Goal: Task Accomplishment & Management: Manage account settings

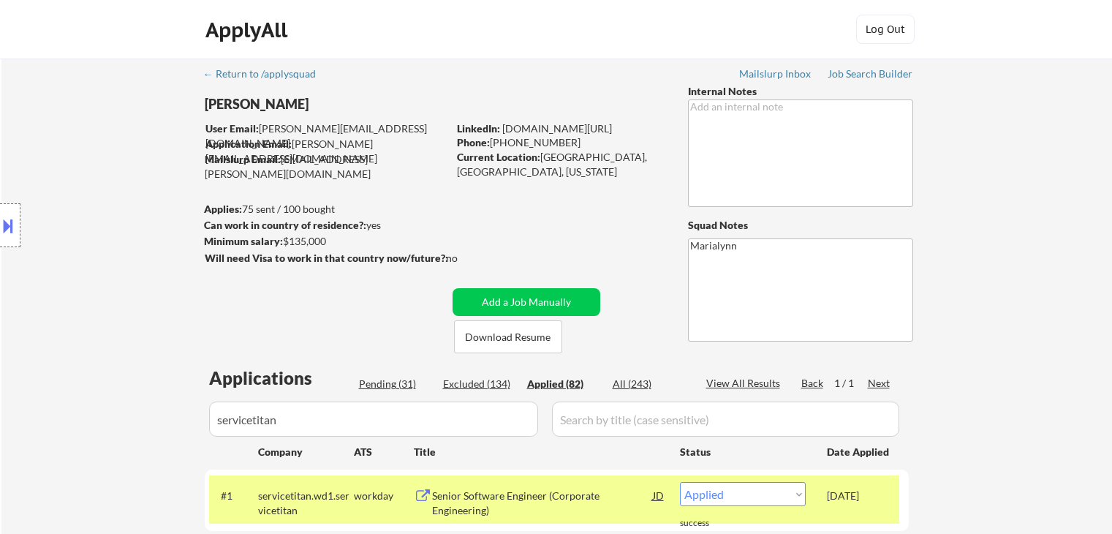
select select ""applied""
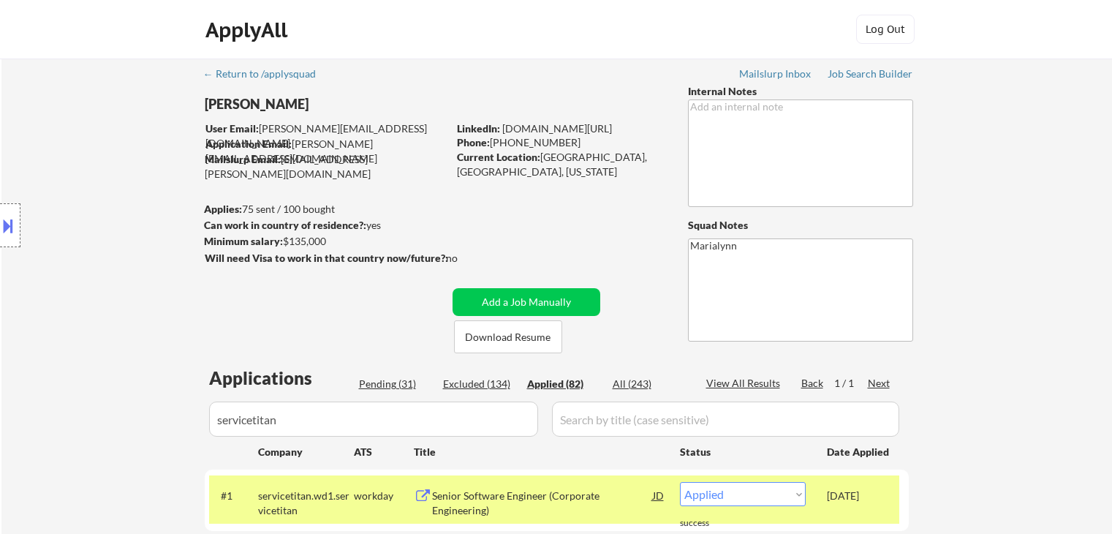
select select ""applied""
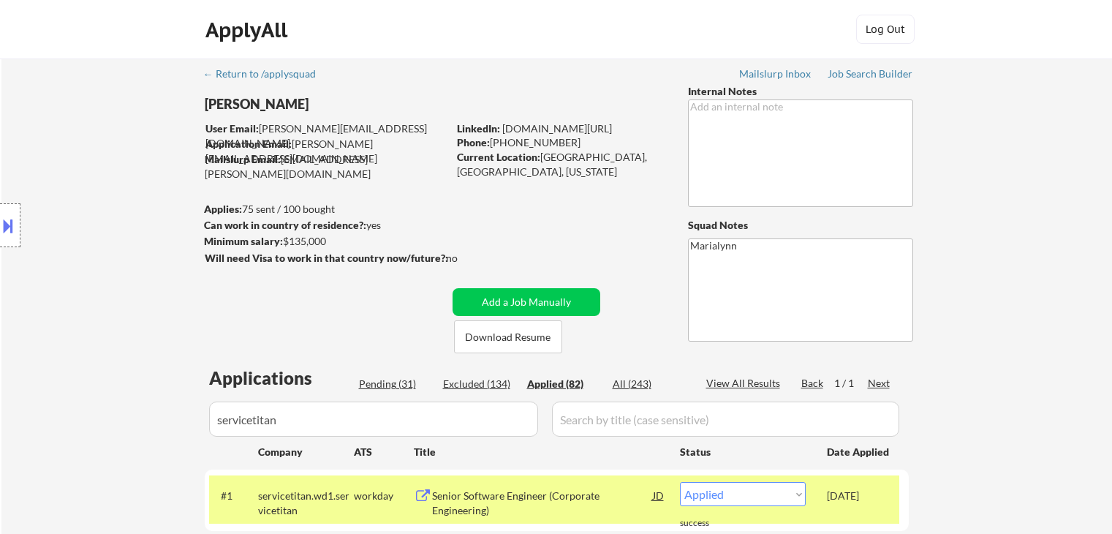
select select ""applied""
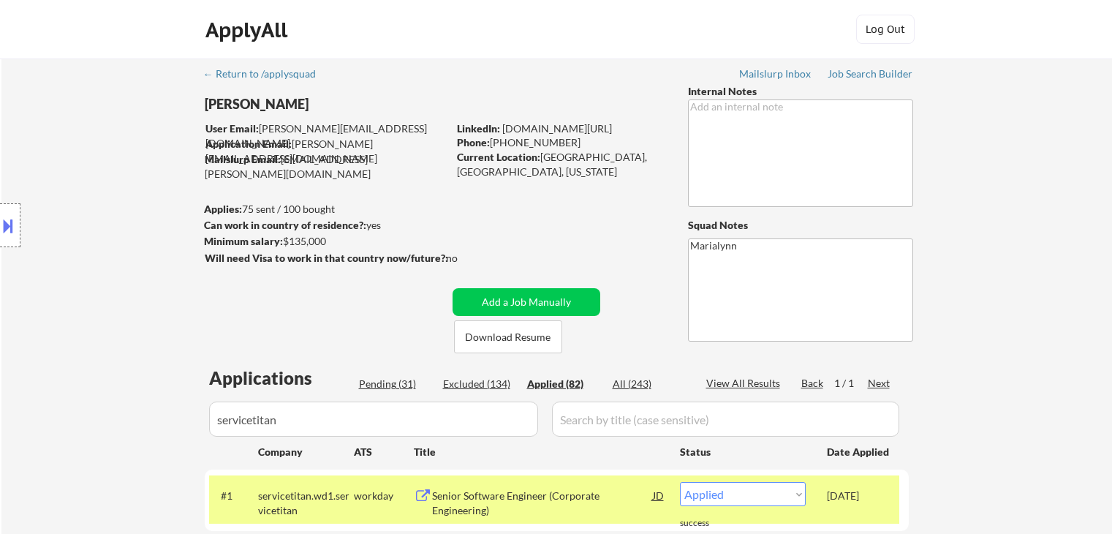
select select ""applied""
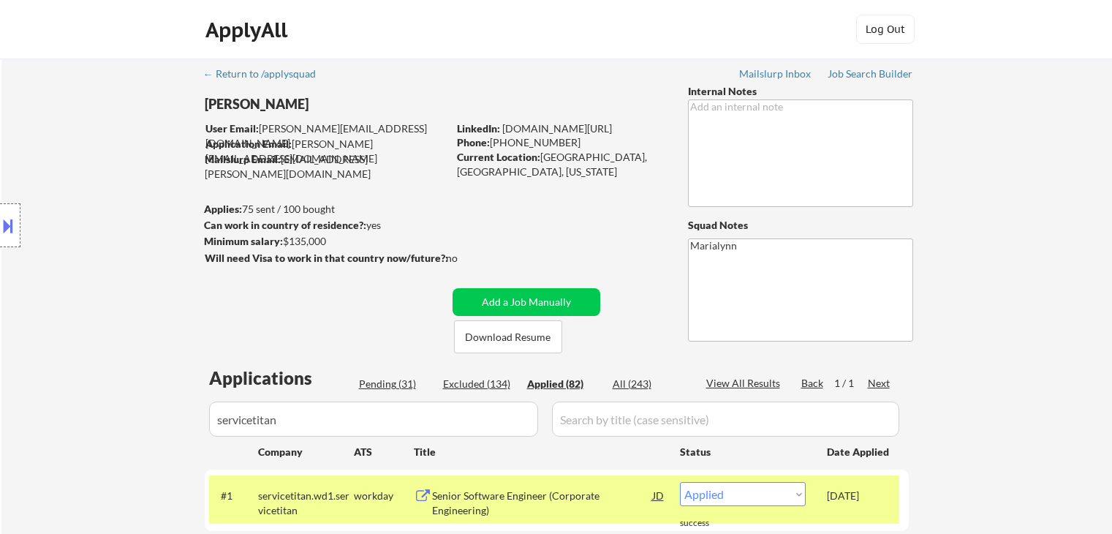
select select ""applied""
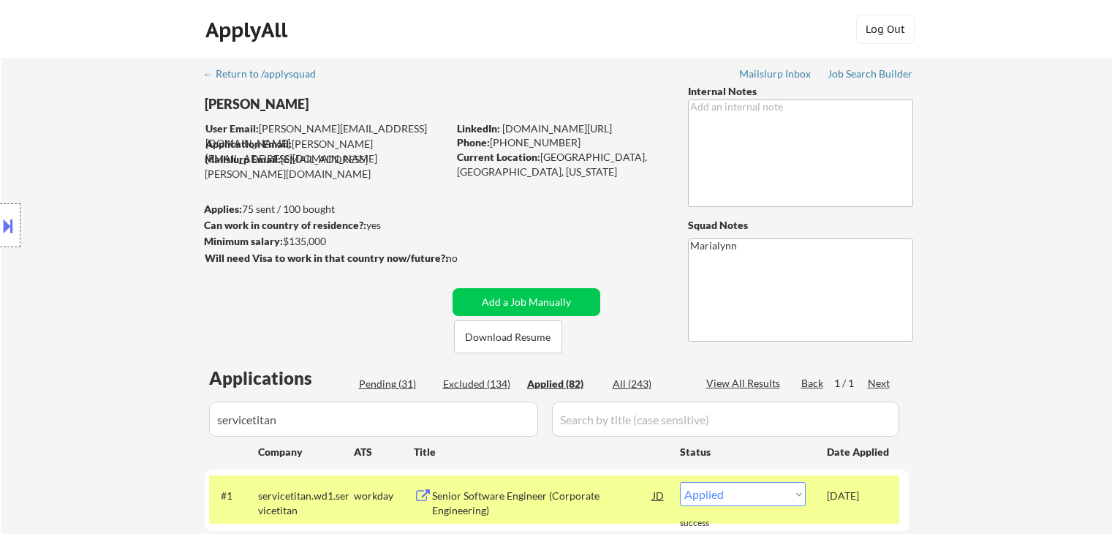
select select ""applied""
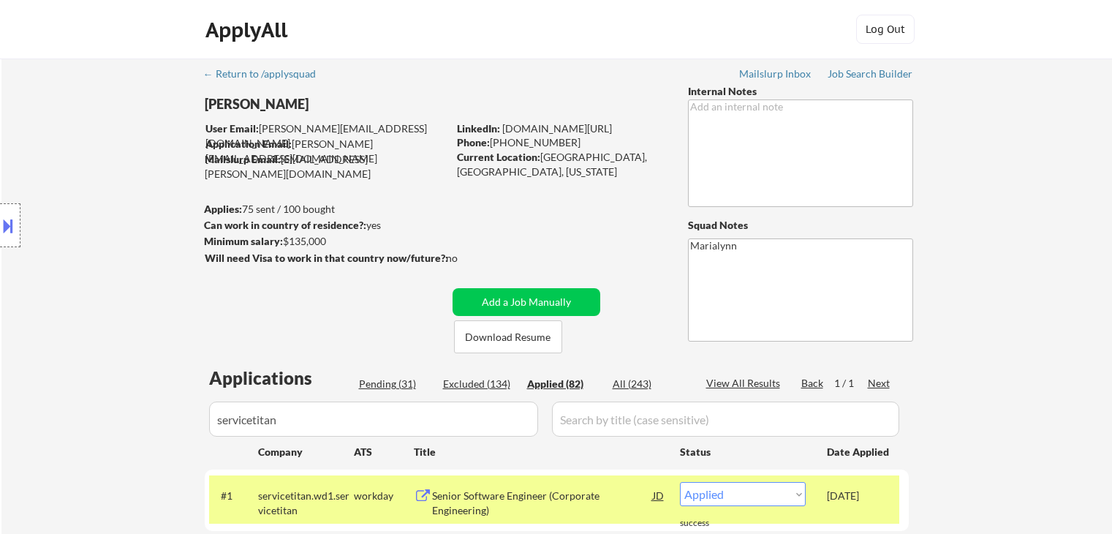
select select ""applied""
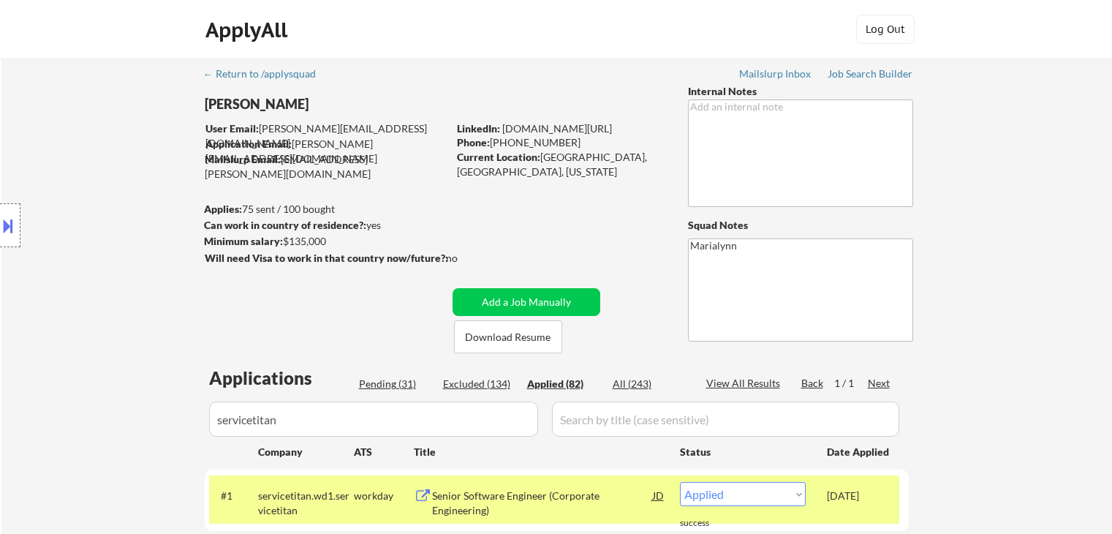
select select ""applied""
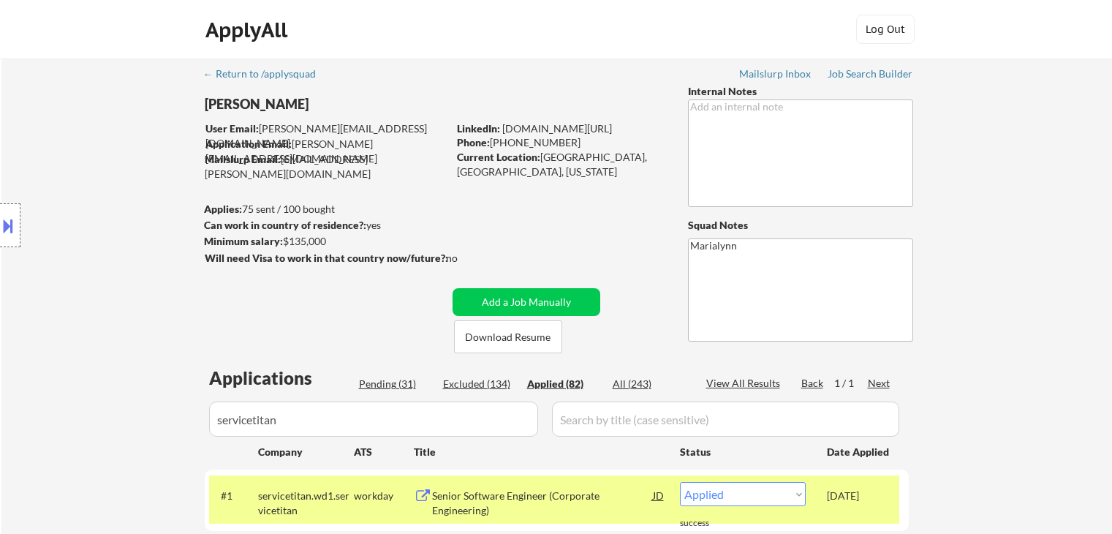
select select ""applied""
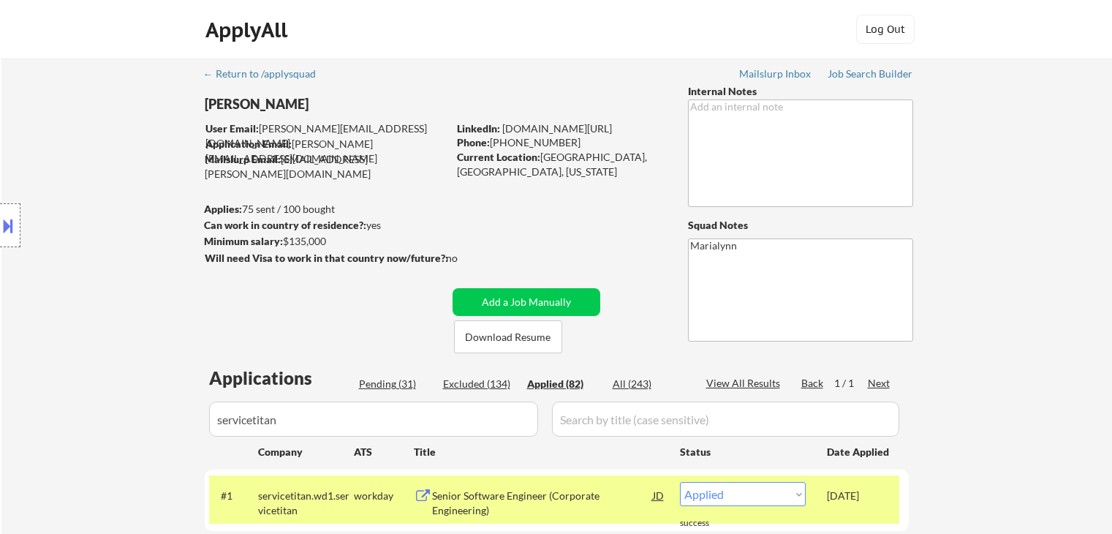
select select ""applied""
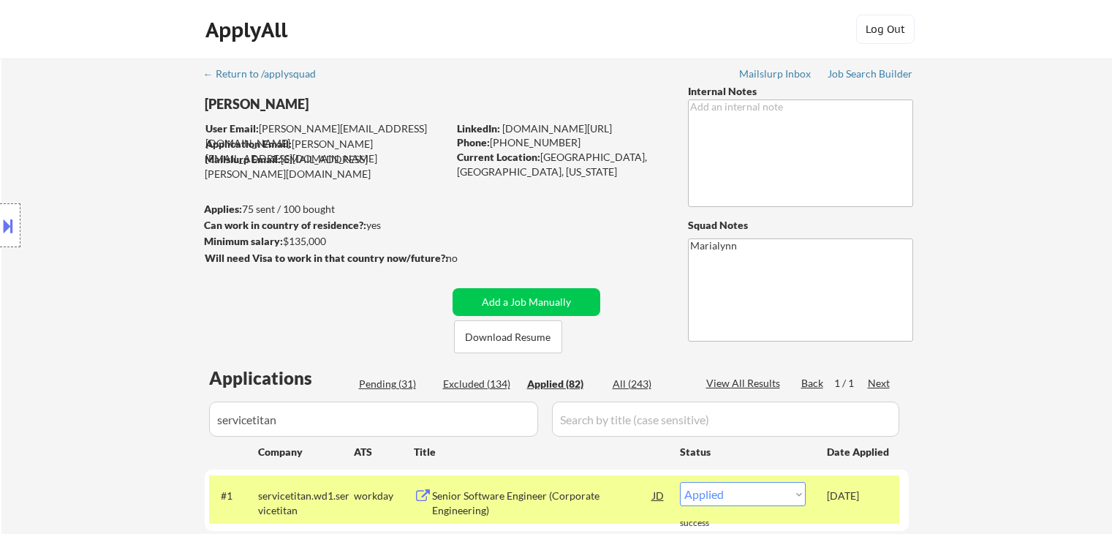
select select ""applied""
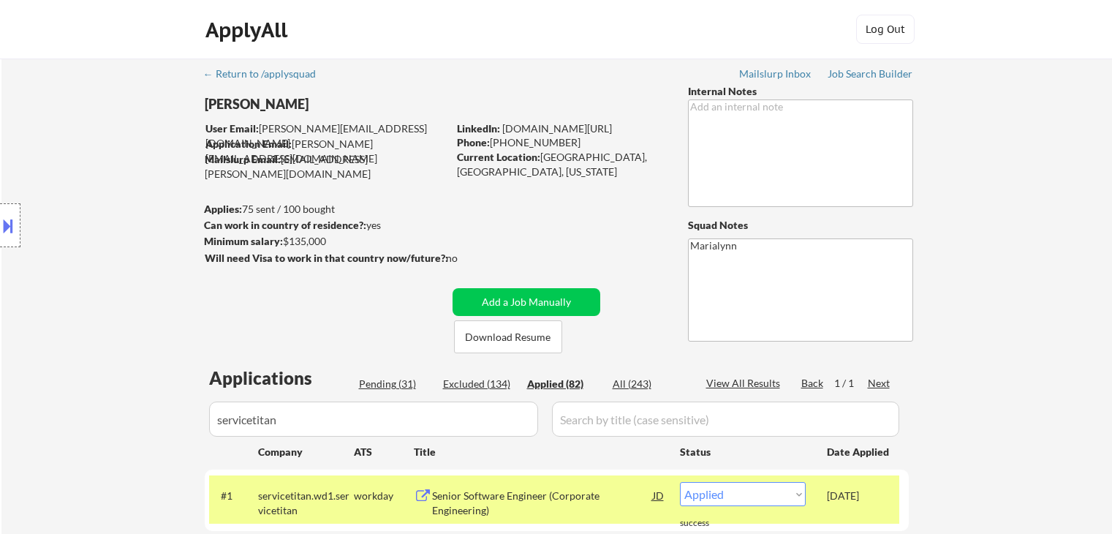
select select ""applied""
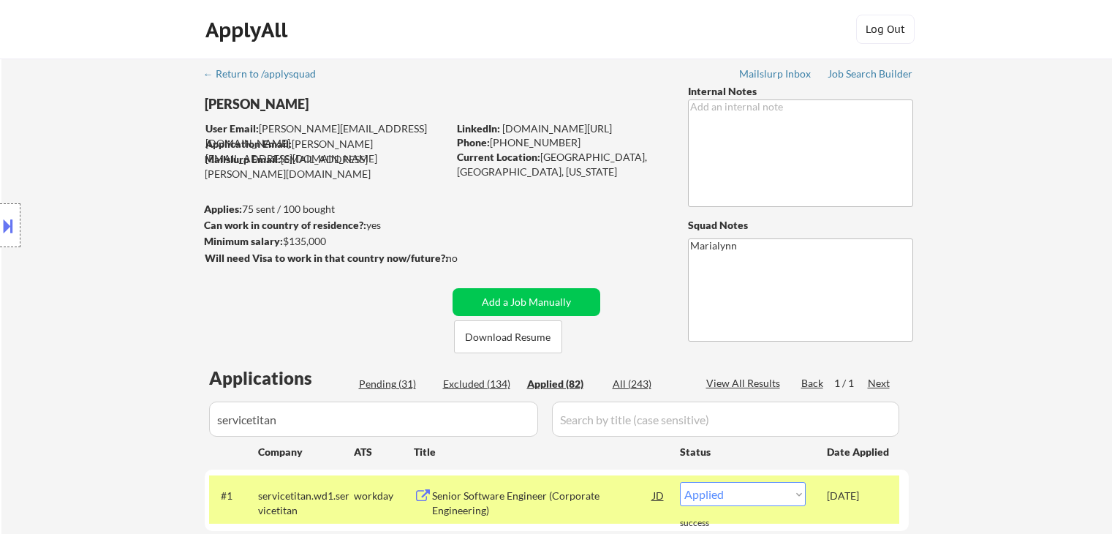
select select ""applied""
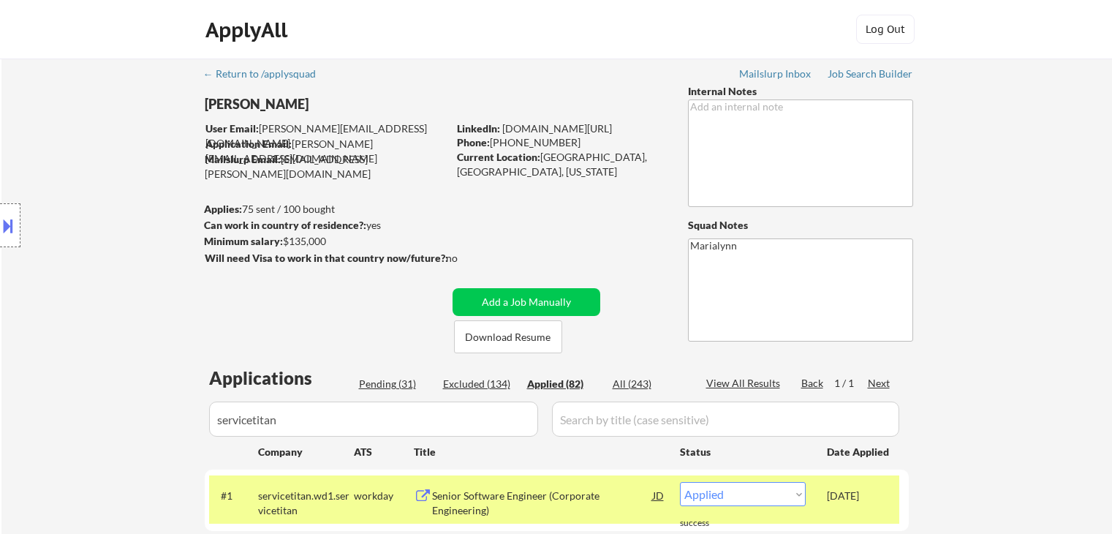
select select ""applied""
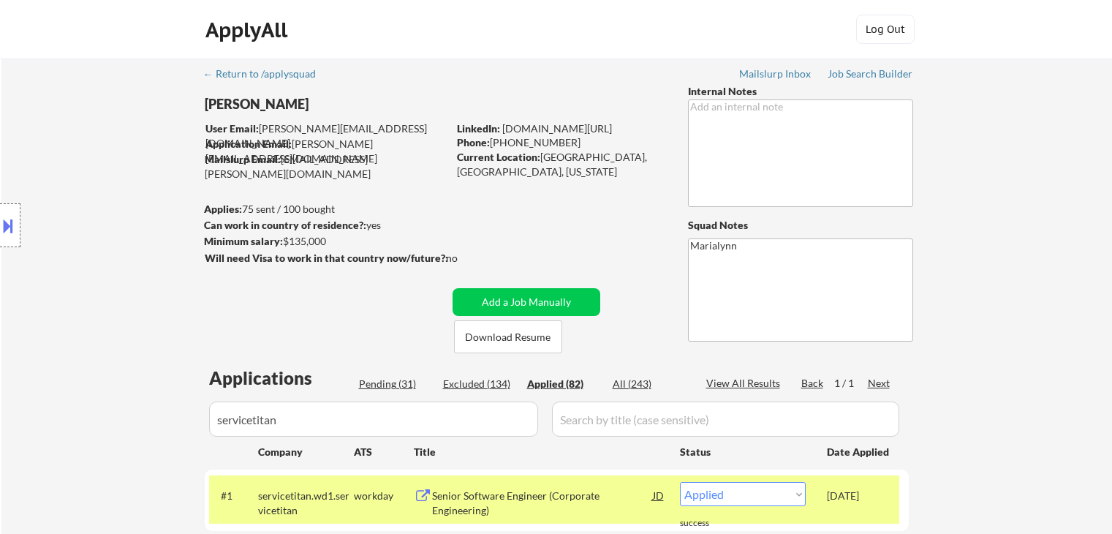
select select ""applied""
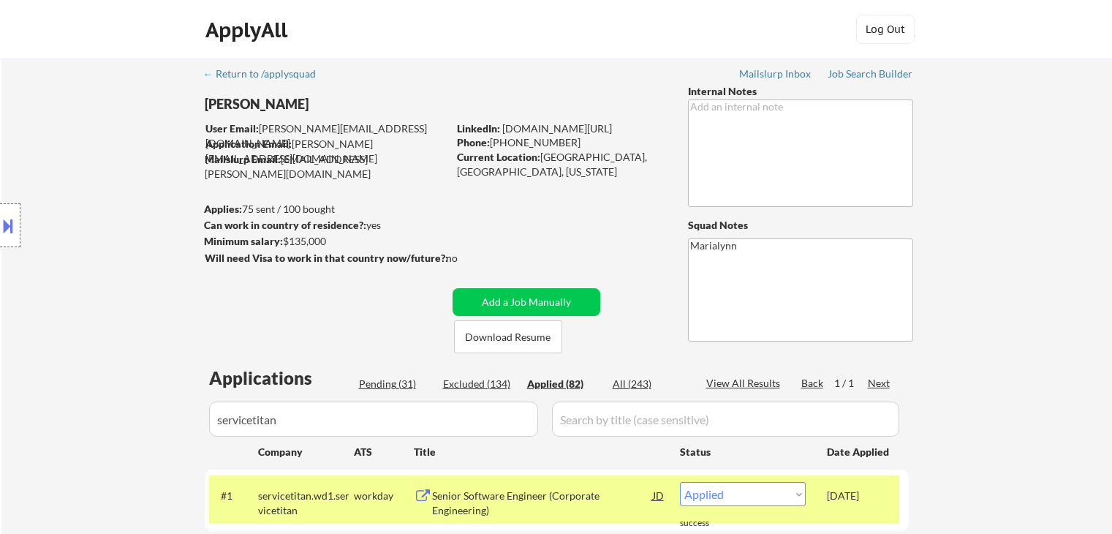
select select ""applied""
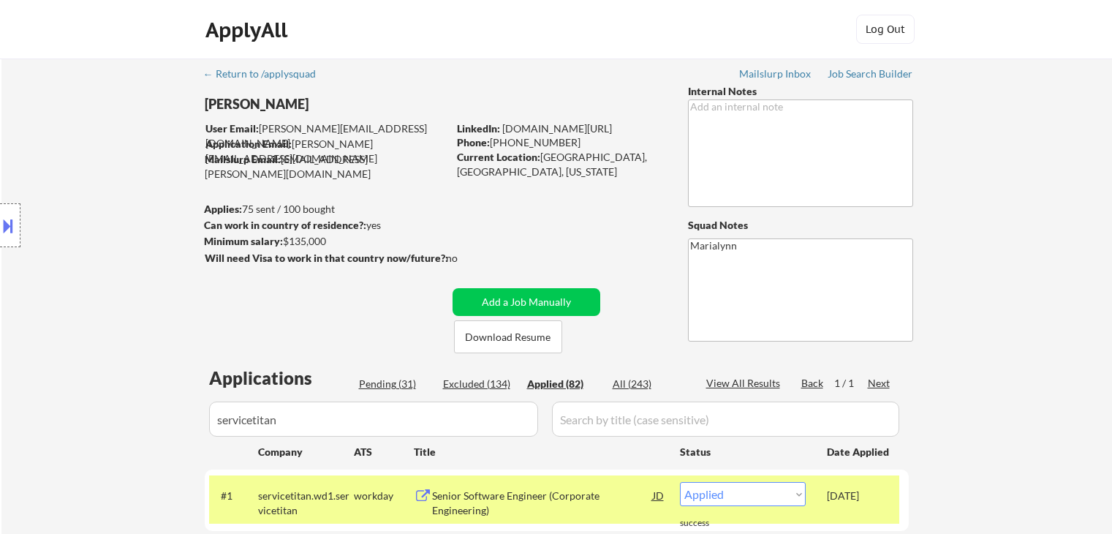
select select ""applied""
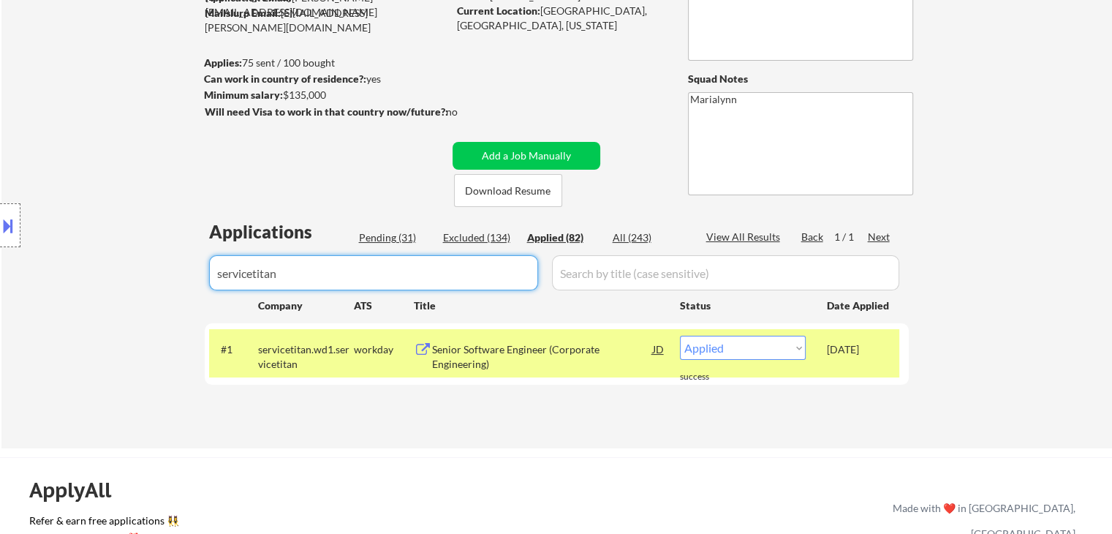
drag, startPoint x: 388, startPoint y: 284, endPoint x: 208, endPoint y: 256, distance: 182.0
click at [208, 256] on body "← Return to /applysquad Mailslurp Inbox Job Search Builder Saras Paudel User Em…" at bounding box center [556, 121] width 1112 height 534
select select ""applied""
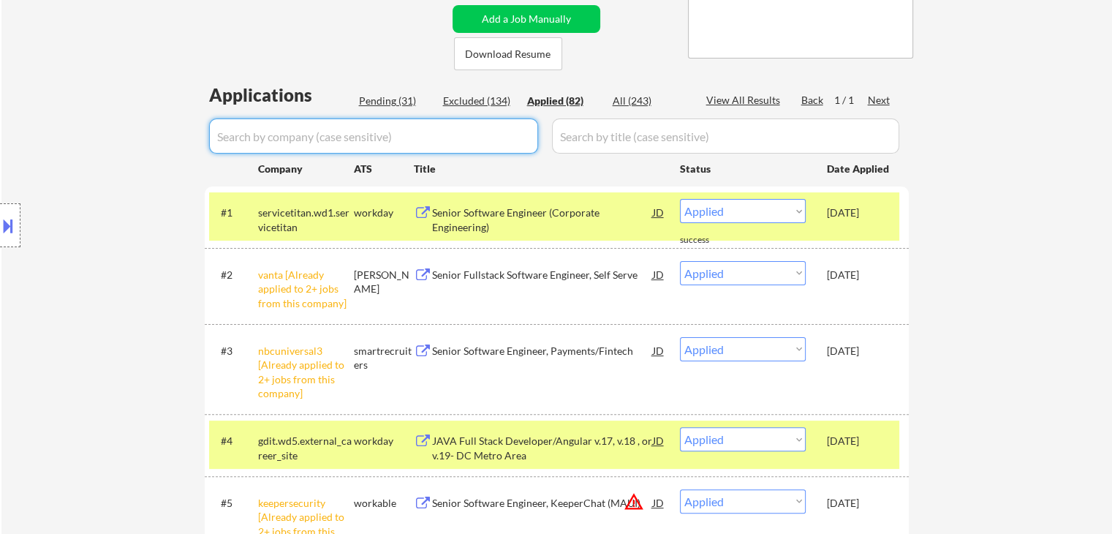
scroll to position [282, 0]
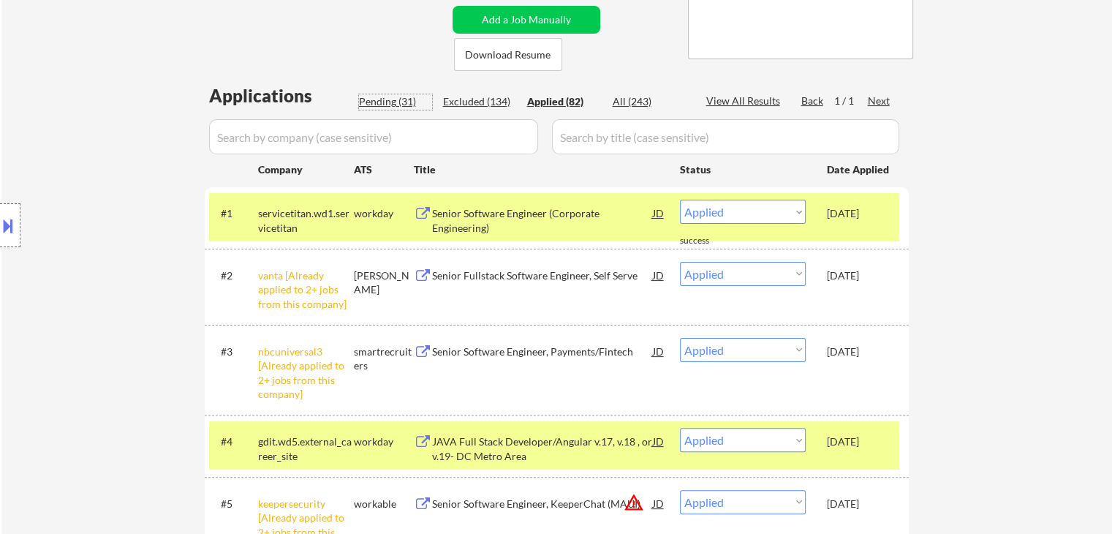
click at [387, 104] on div "Pending (31)" at bounding box center [395, 101] width 73 height 15
select select ""pending""
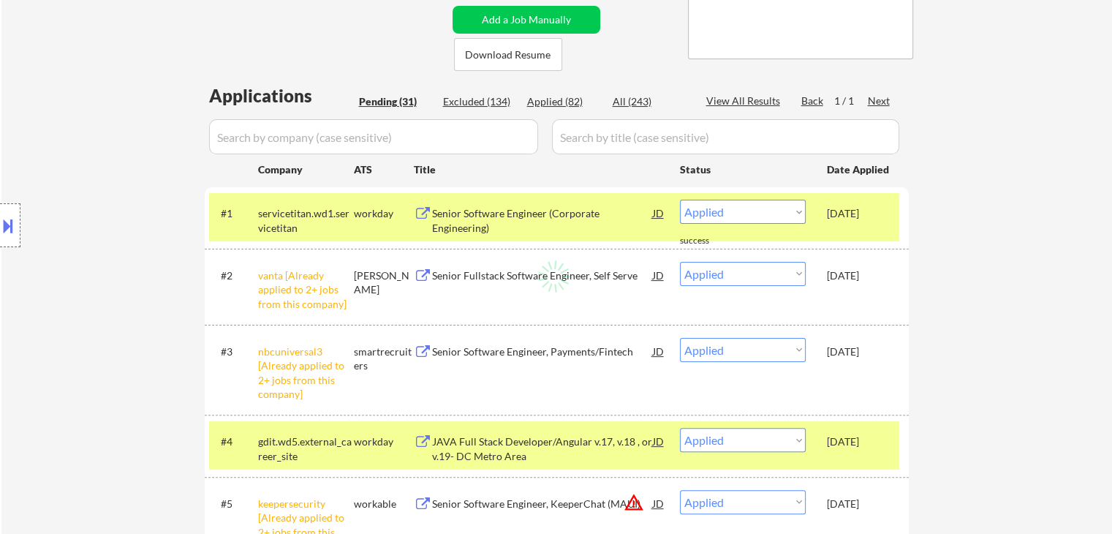
select select ""pending""
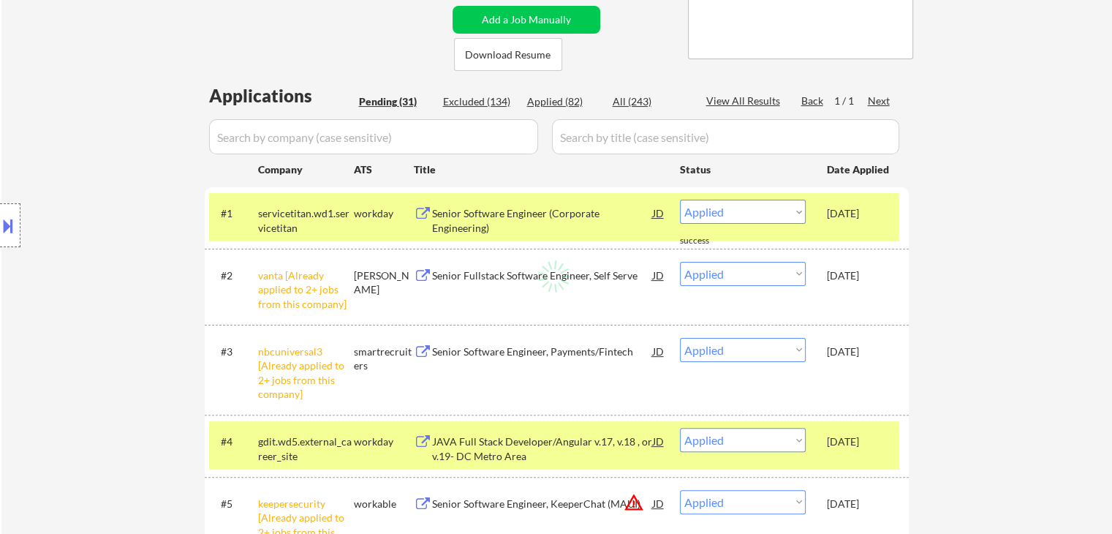
select select ""pending""
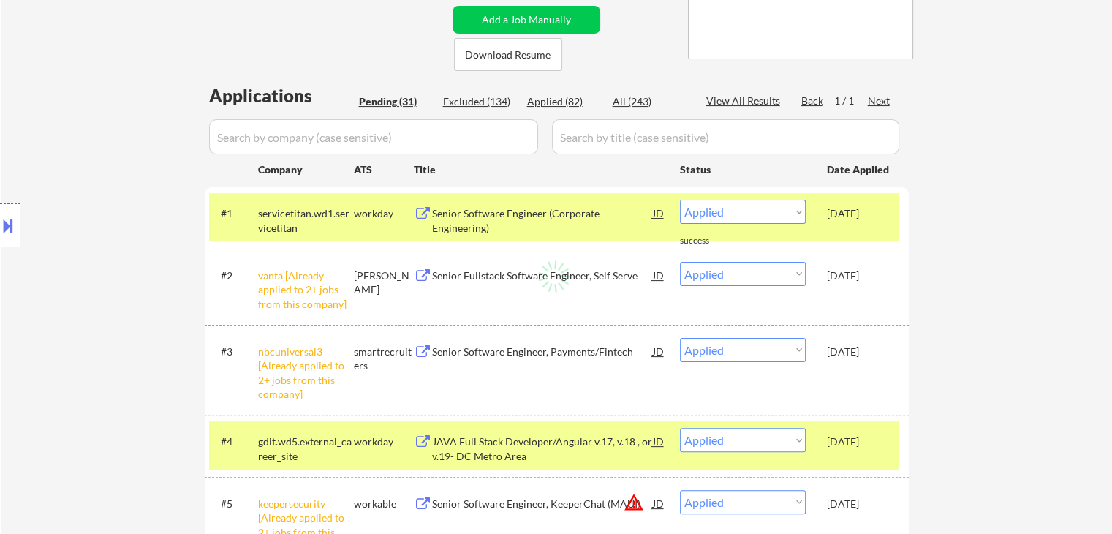
select select ""pending""
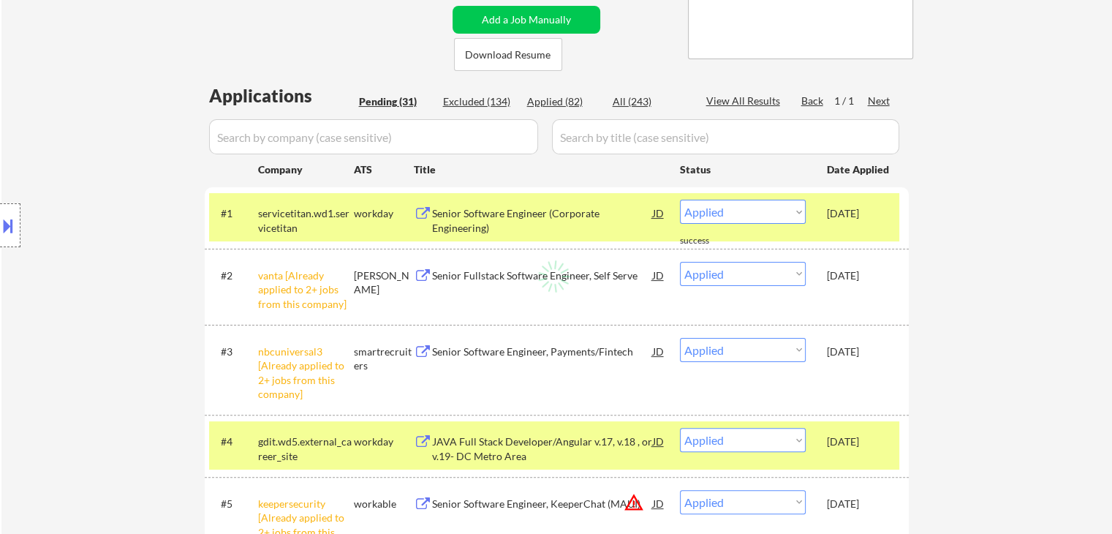
select select ""pending""
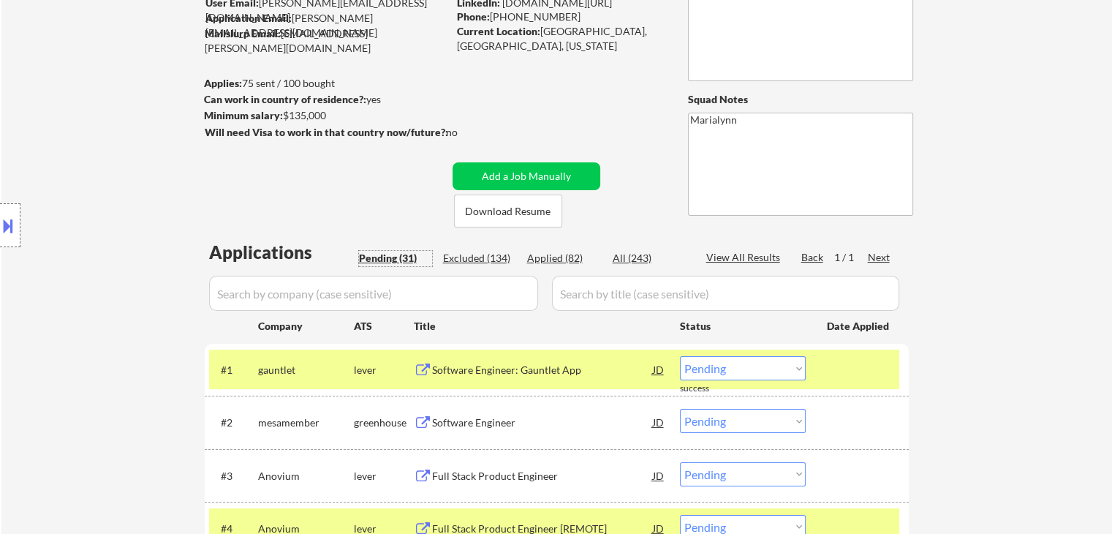
scroll to position [125, 0]
drag, startPoint x: 492, startPoint y: 15, endPoint x: 564, endPoint y: 12, distance: 71.7
click at [564, 12] on div "Phone: 832-633-2822" at bounding box center [560, 17] width 207 height 15
copy div "832-633-2822"
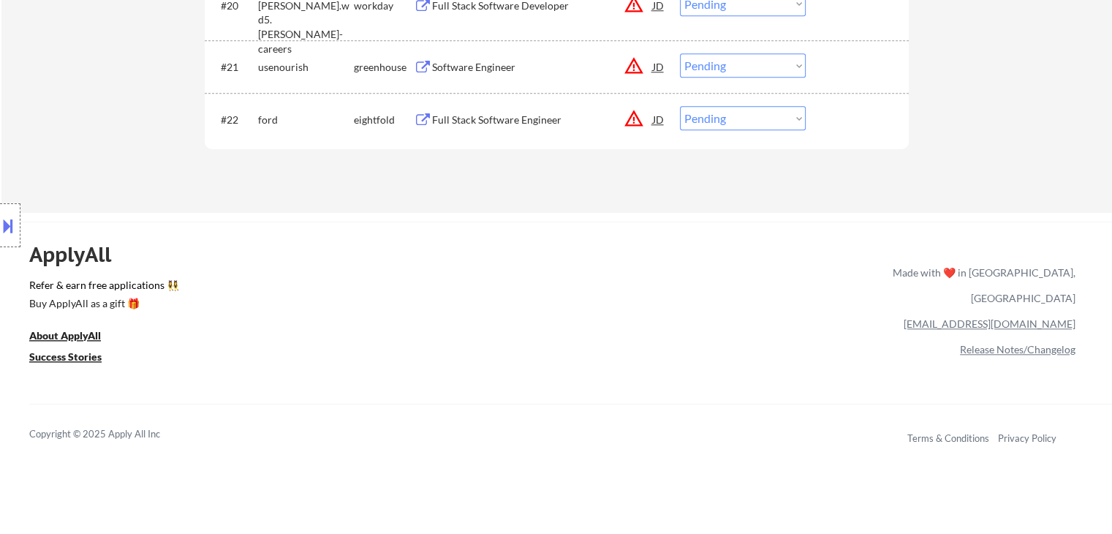
scroll to position [1547, 0]
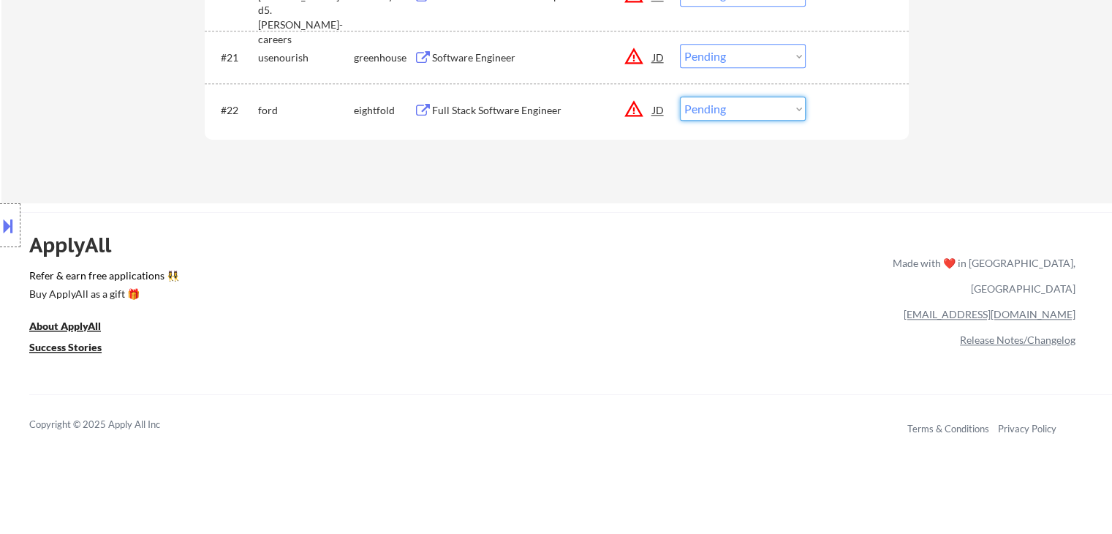
click at [719, 108] on select "Choose an option... Pending Applied Excluded (Questions) Excluded (Expired) Exc…" at bounding box center [743, 109] width 126 height 24
click at [502, 71] on div "#21 usenourish greenhouse Software Engineer JD warning_amber Choose an option..…" at bounding box center [554, 56] width 690 height 39
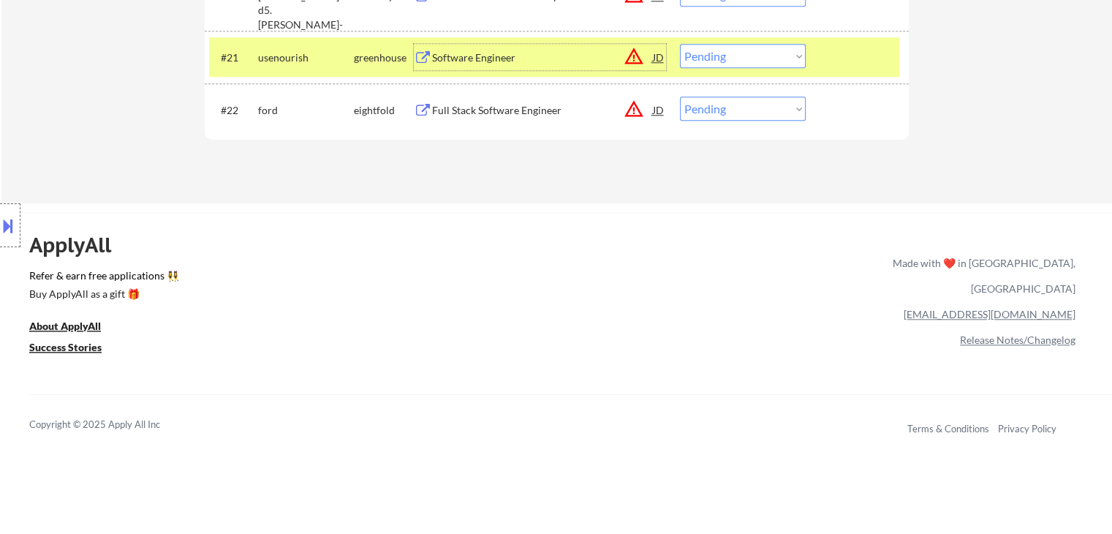
click at [494, 64] on div "Software Engineer" at bounding box center [542, 57] width 221 height 15
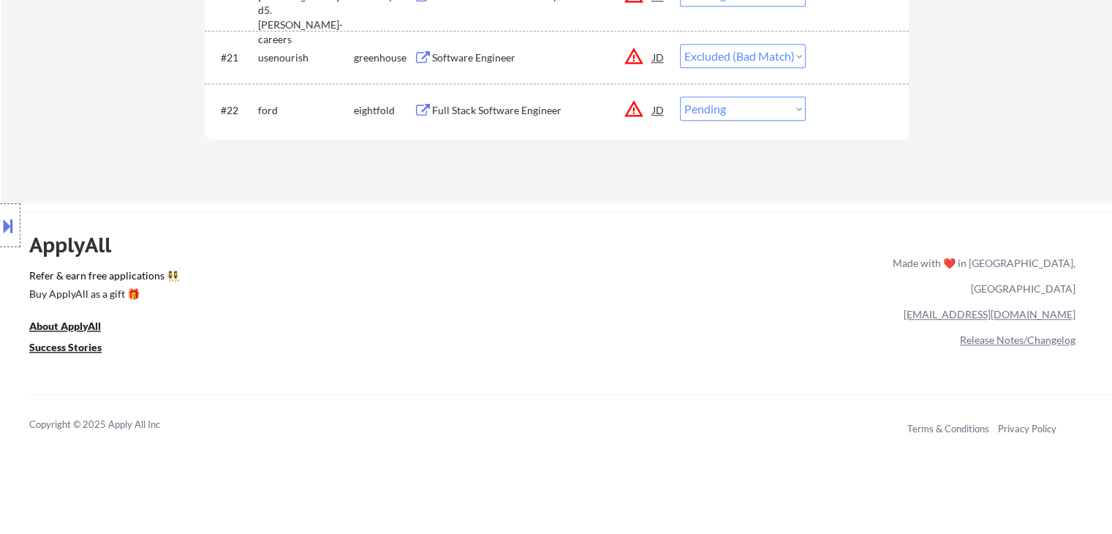
select select ""pending""
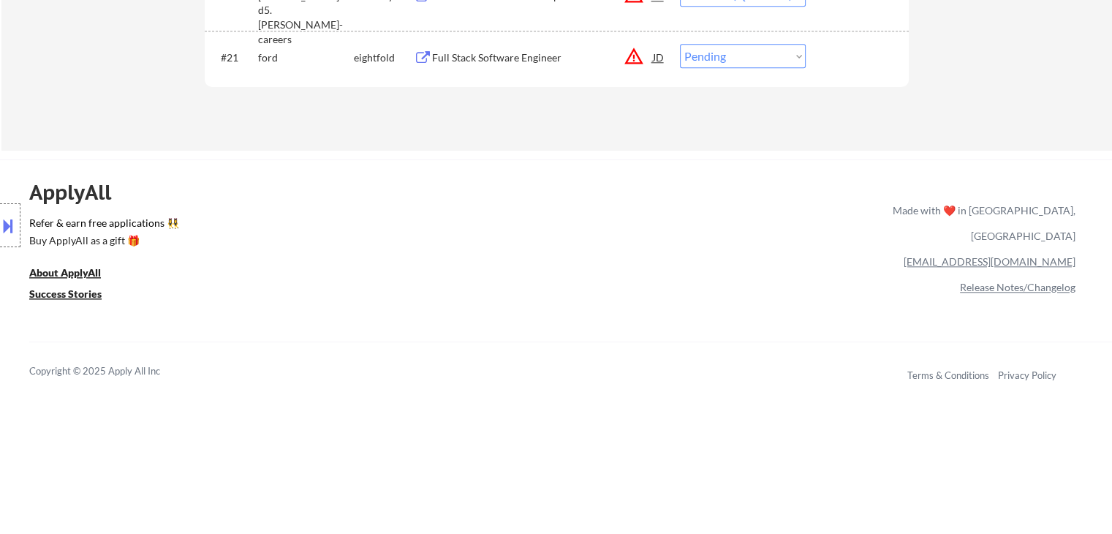
select select ""pending""
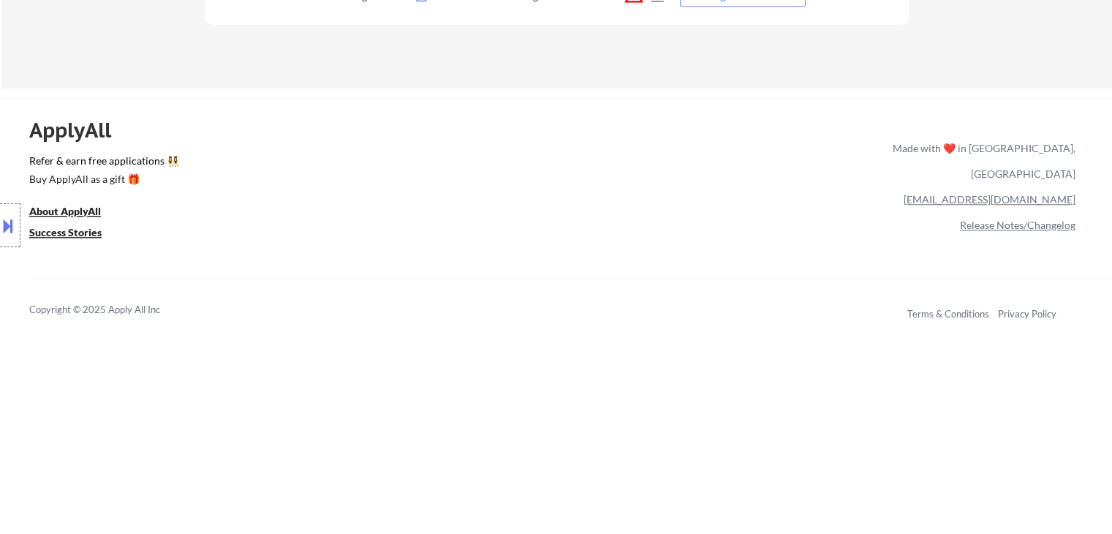
select select ""pending""
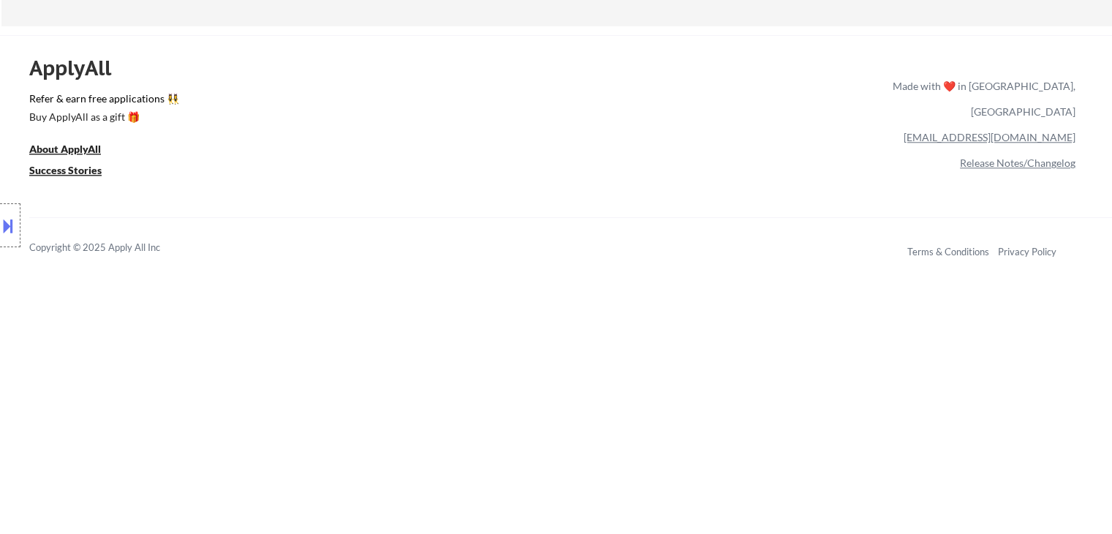
select select ""pending""
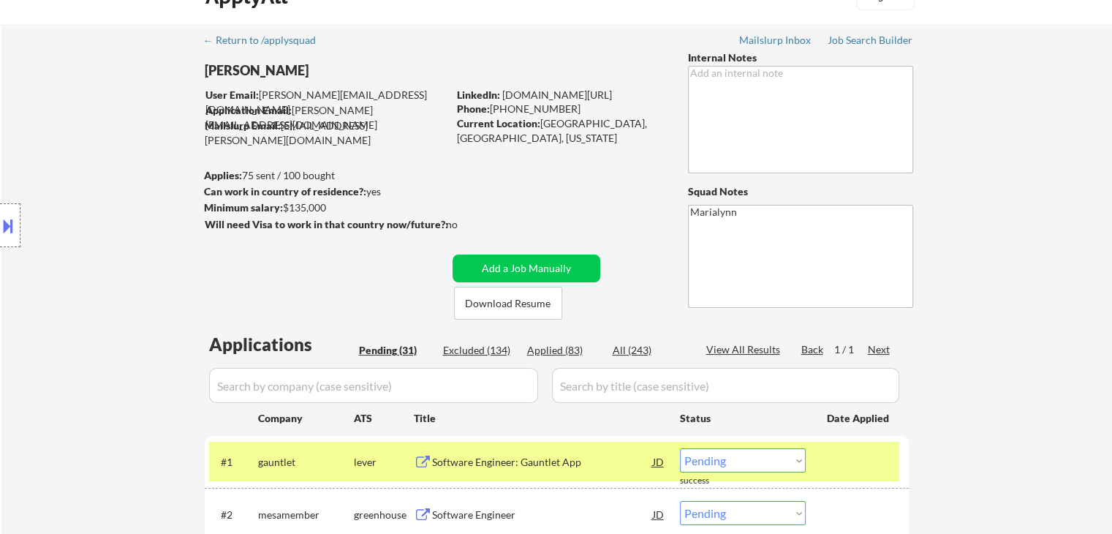
scroll to position [29, 0]
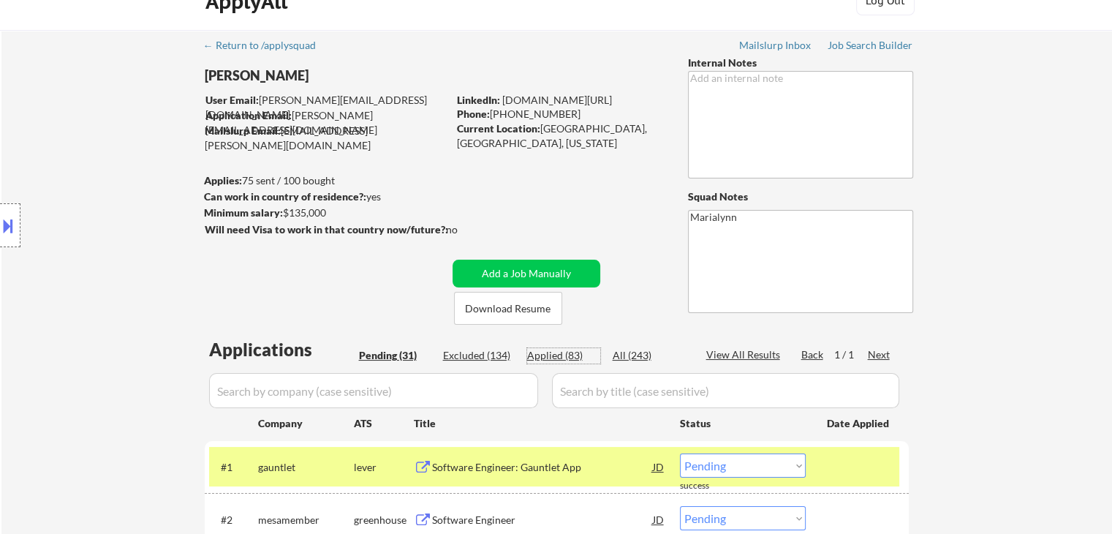
click at [540, 358] on div "Applied (83)" at bounding box center [563, 355] width 73 height 15
select select ""applied""
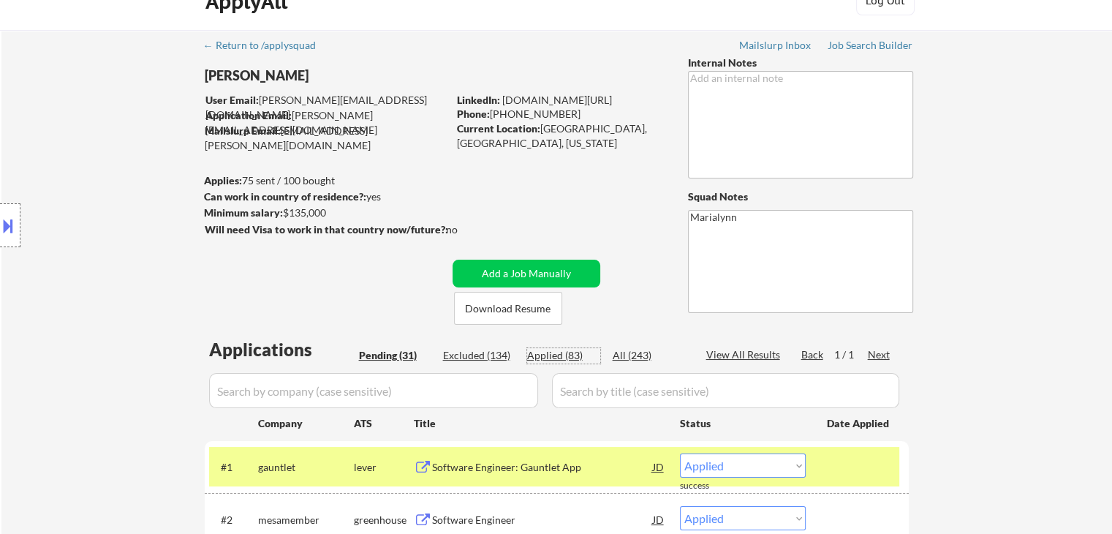
select select ""applied""
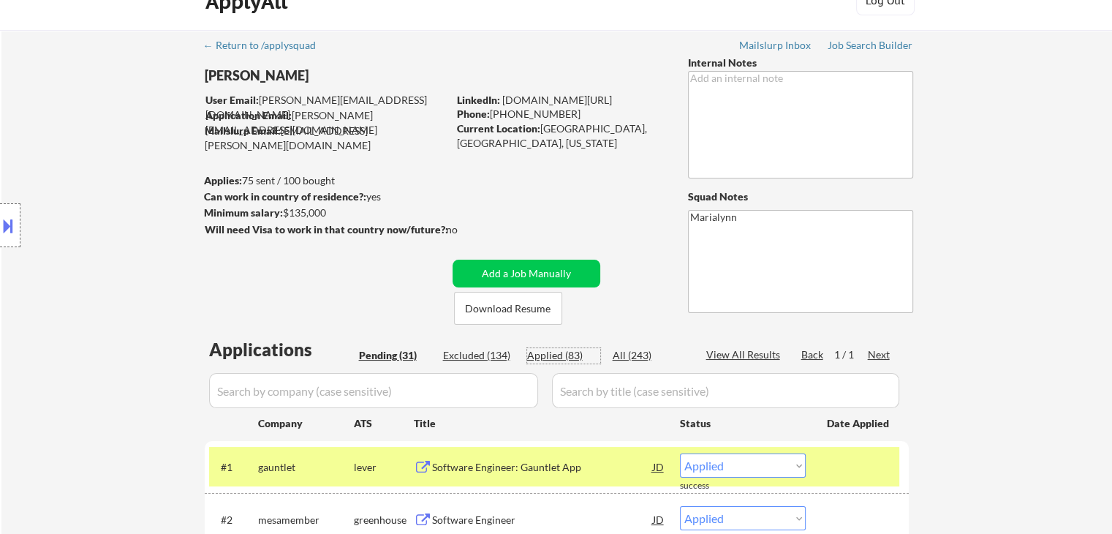
select select ""applied""
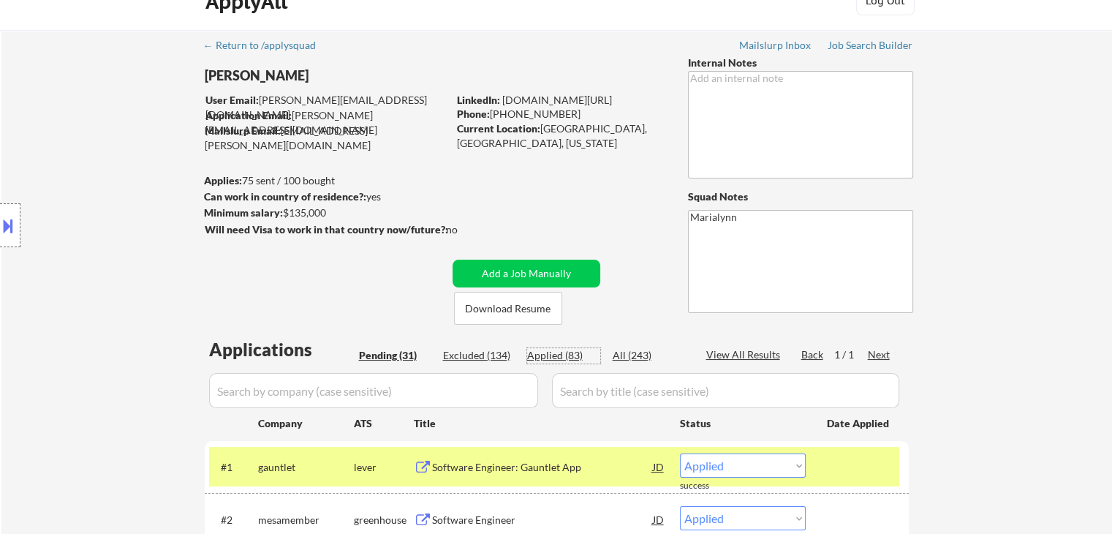
select select ""applied""
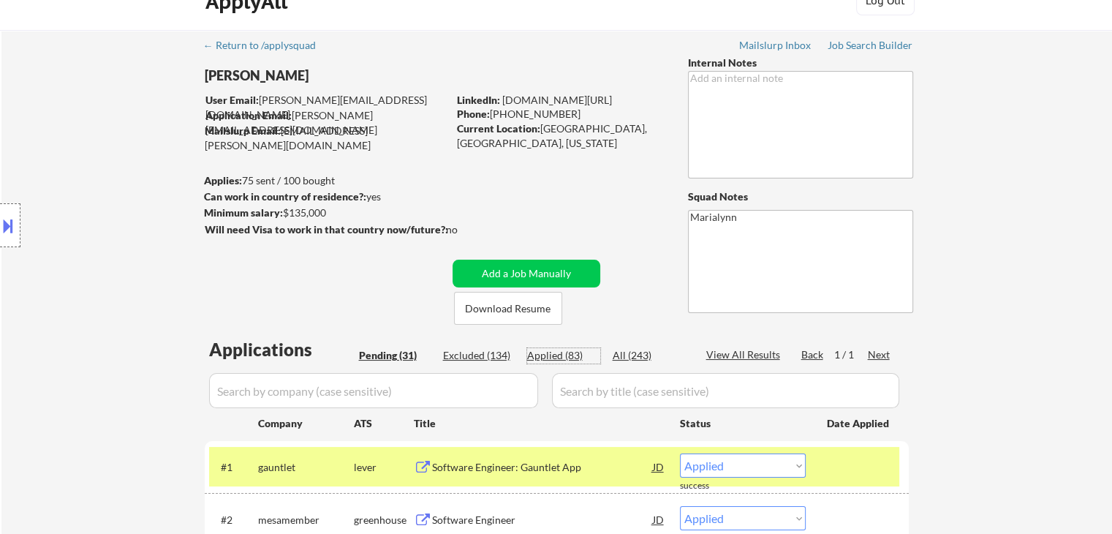
select select ""applied""
click at [560, 359] on div "Applied (83)" at bounding box center [563, 355] width 73 height 15
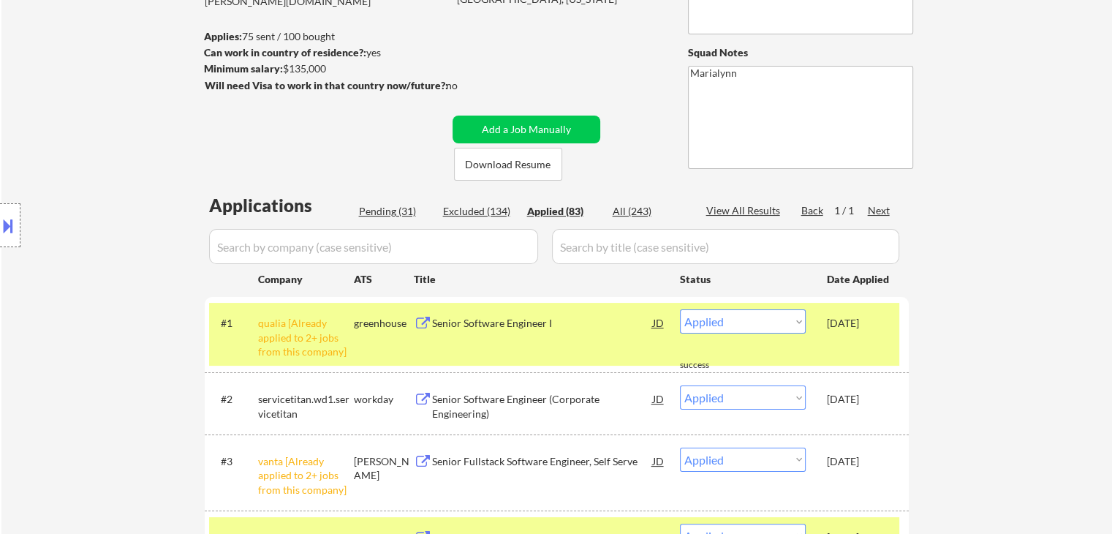
scroll to position [173, 0]
click at [386, 339] on div "#1 qualia [Already applied to 2+ jobs from this company] greenhouse Senior Soft…" at bounding box center [554, 334] width 690 height 63
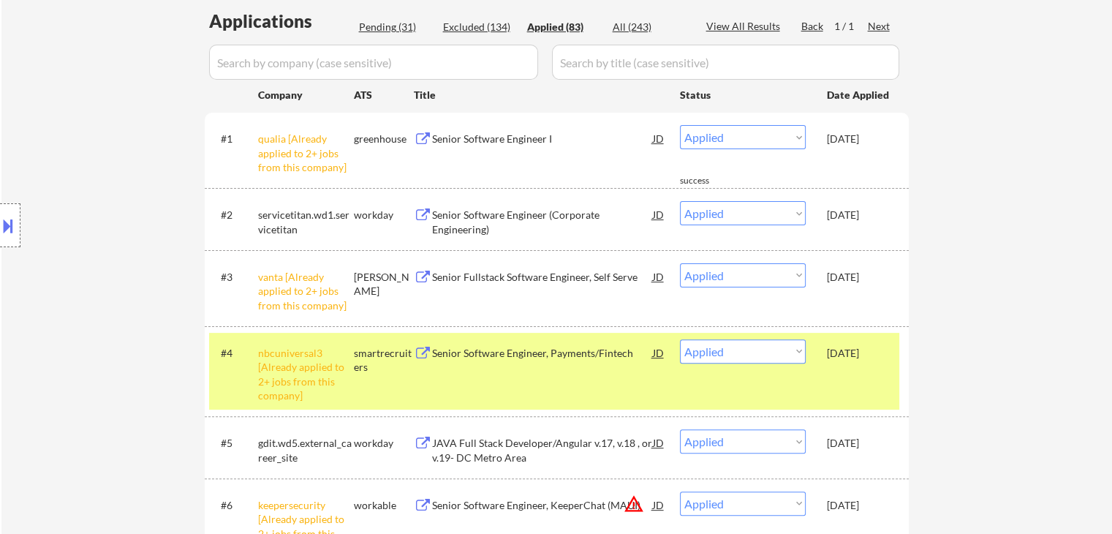
scroll to position [368, 0]
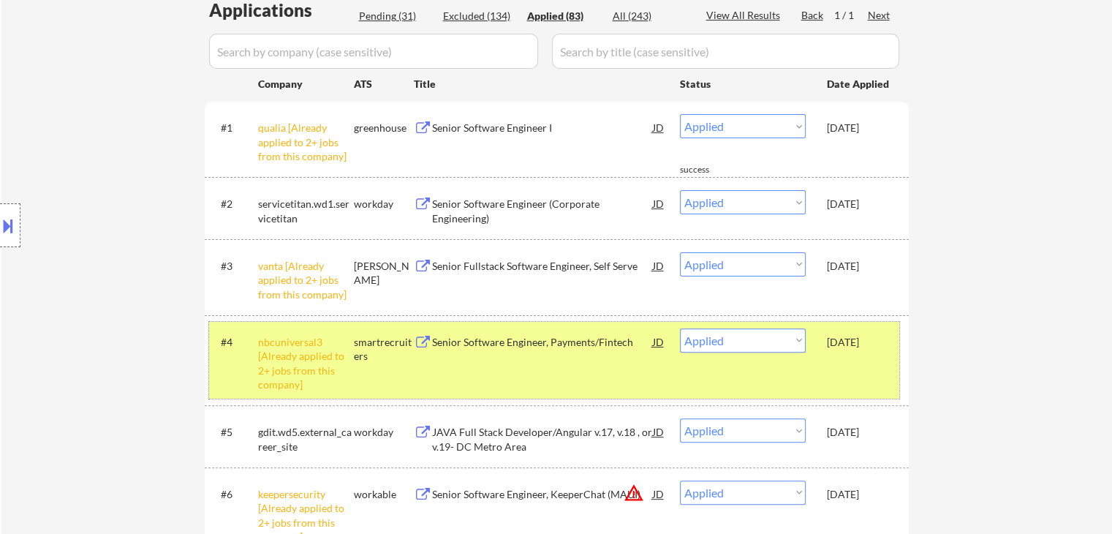
click at [369, 358] on div "smartrecruiters" at bounding box center [384, 349] width 60 height 29
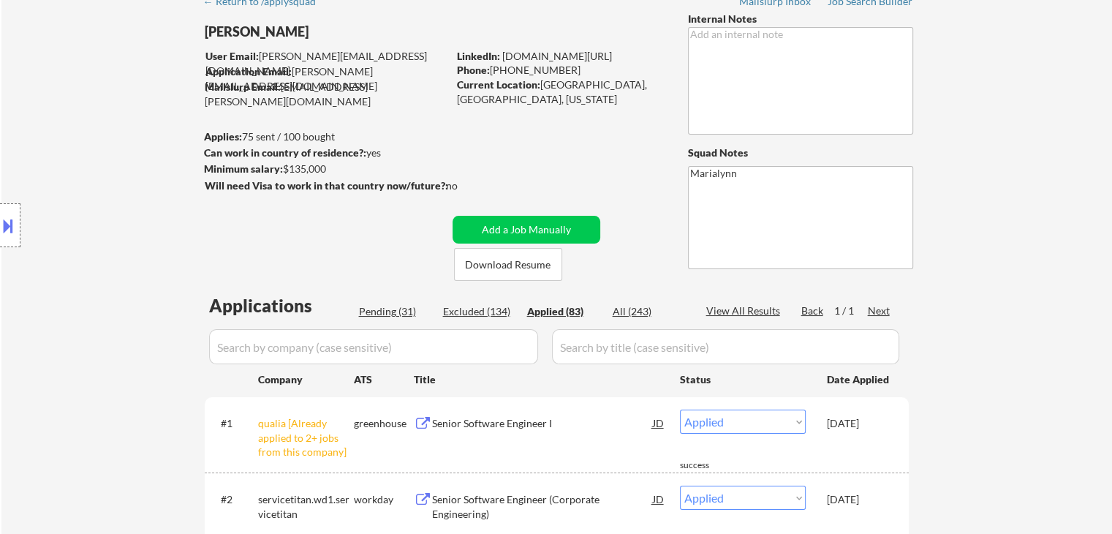
scroll to position [73, 0]
select select ""applied""
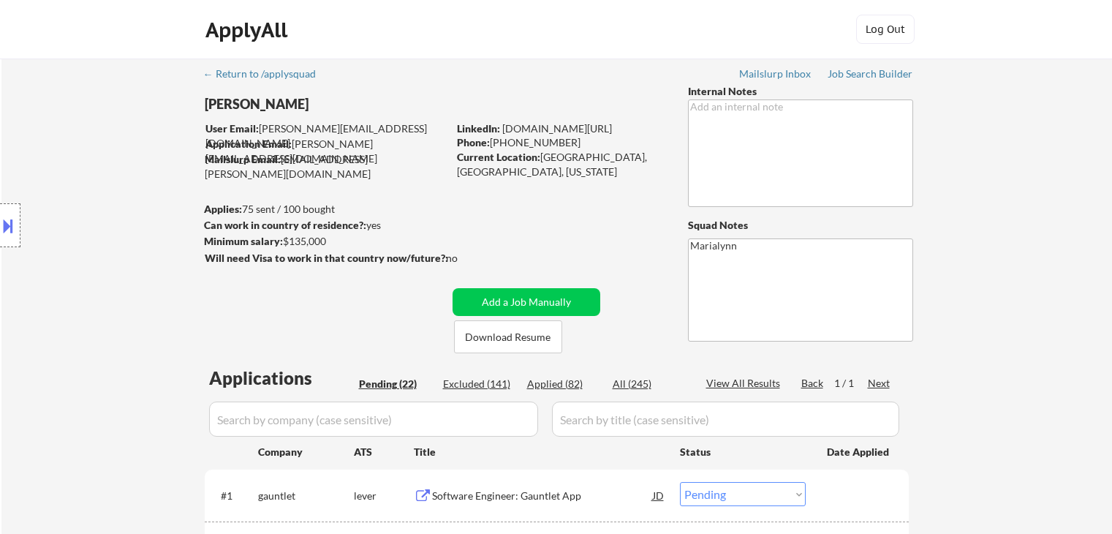
select select ""pending""
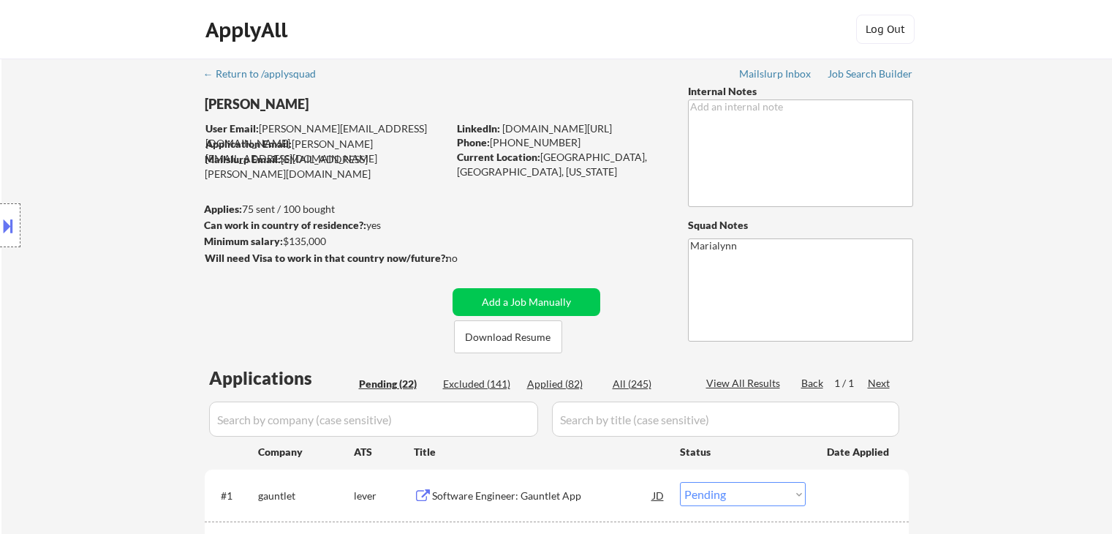
select select ""pending""
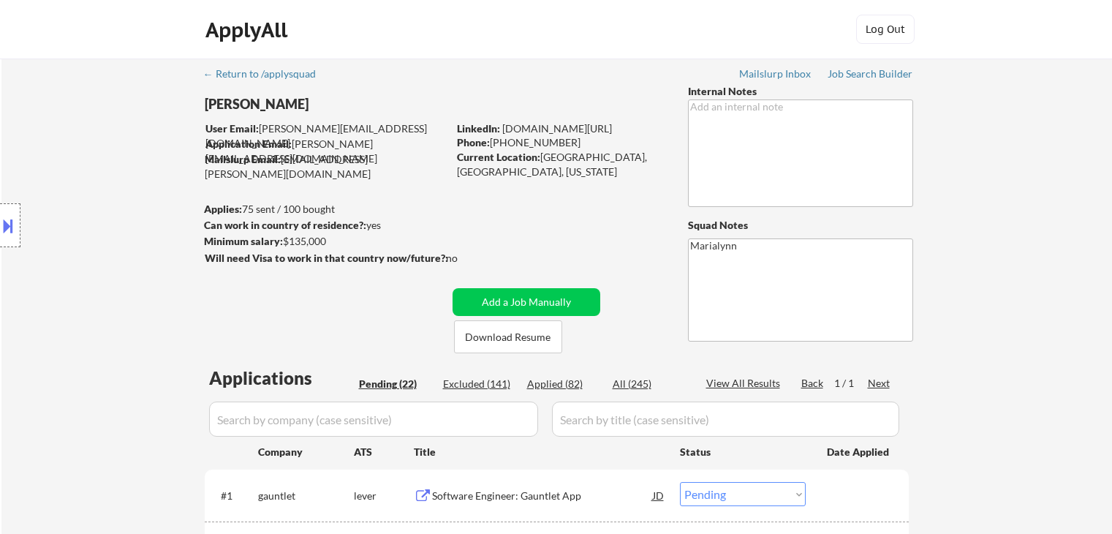
select select ""pending""
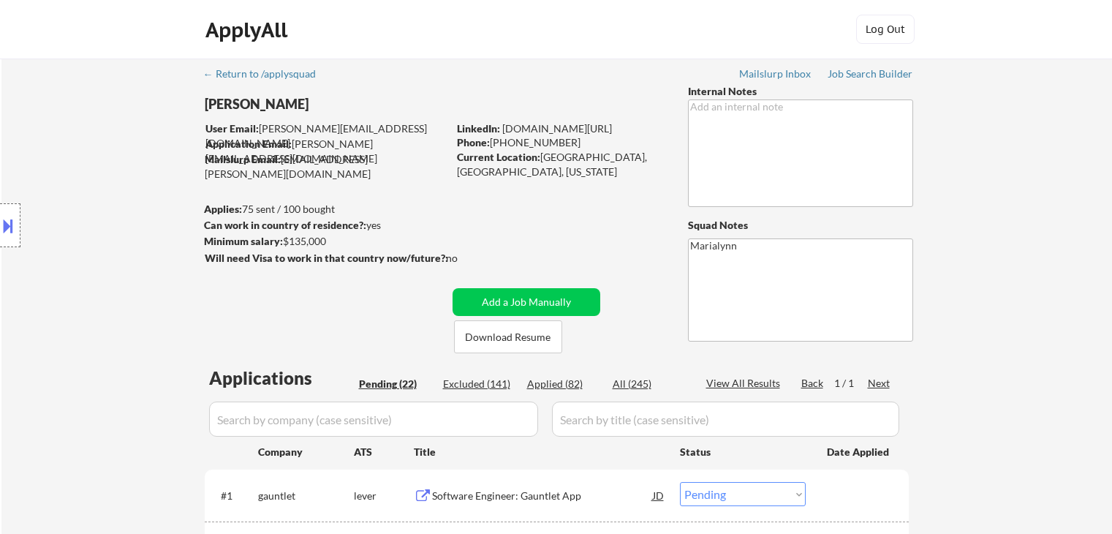
select select ""pending""
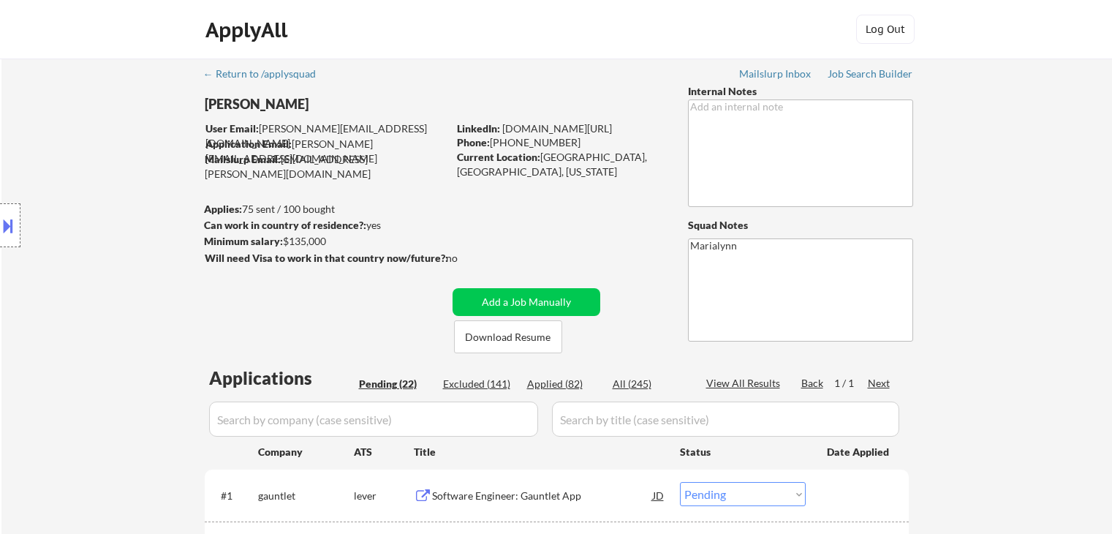
select select ""pending""
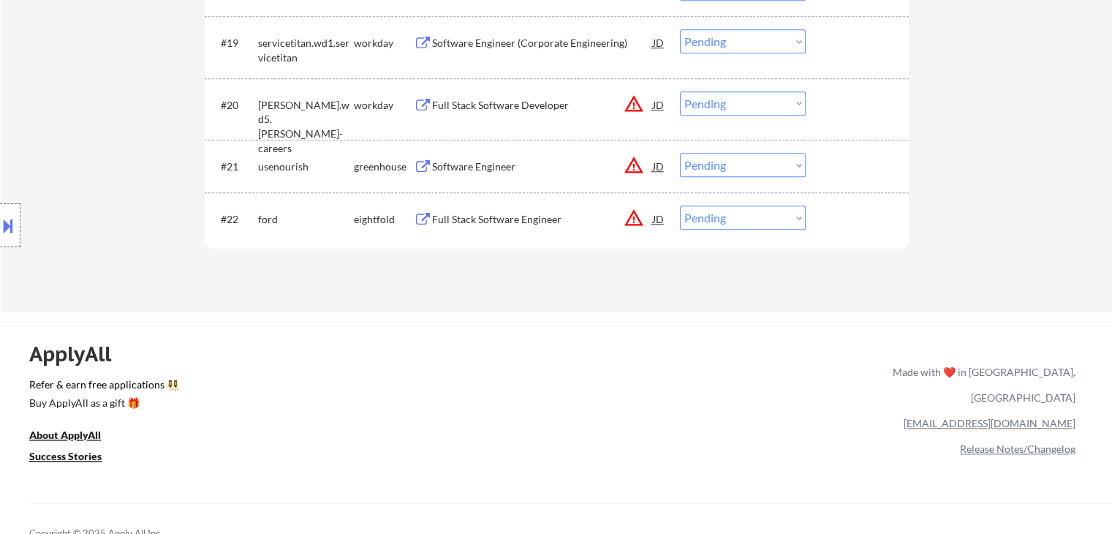
scroll to position [1436, 0]
click at [506, 216] on div "Full Stack Software Engineer" at bounding box center [542, 221] width 221 height 15
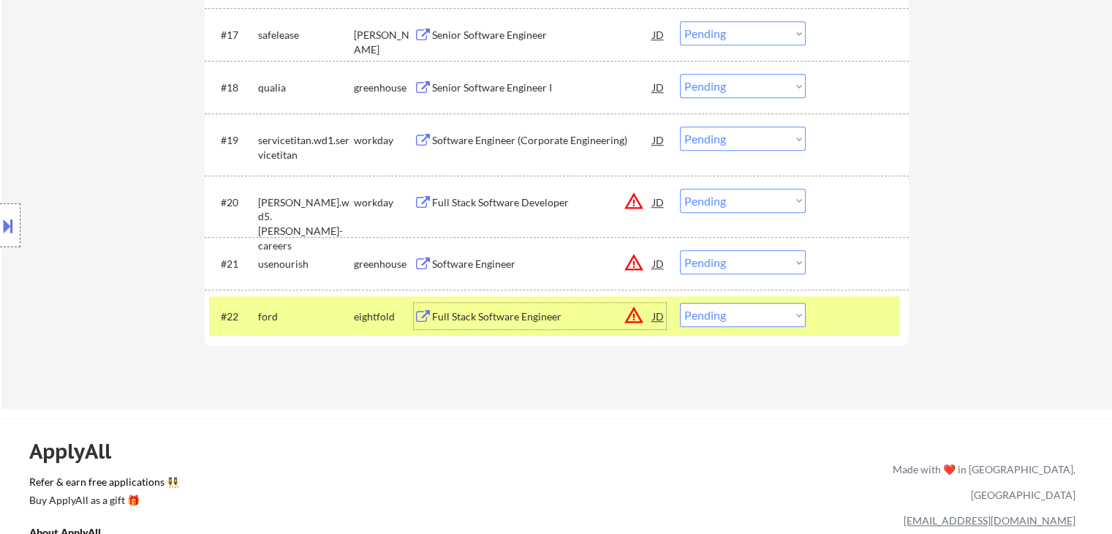
scroll to position [1338, 0]
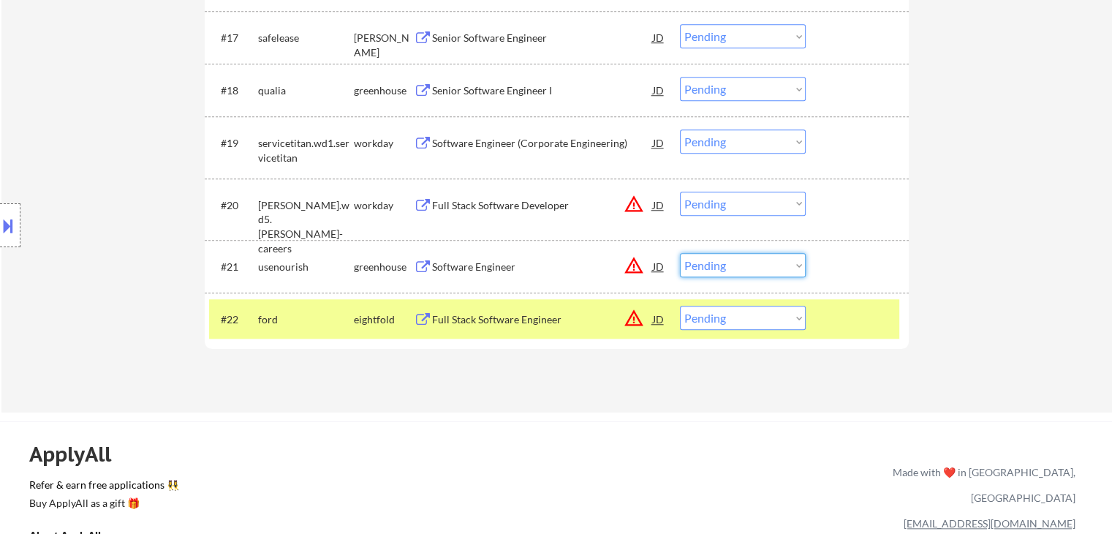
click at [739, 261] on select "Choose an option... Pending Applied Excluded (Questions) Excluded (Expired) Exc…" at bounding box center [743, 265] width 126 height 24
click at [680, 253] on select "Choose an option... Pending Applied Excluded (Questions) Excluded (Expired) Exc…" at bounding box center [743, 265] width 126 height 24
click at [731, 314] on select "Choose an option... Pending Applied Excluded (Questions) Excluded (Expired) Exc…" at bounding box center [743, 318] width 126 height 24
select select ""pending""
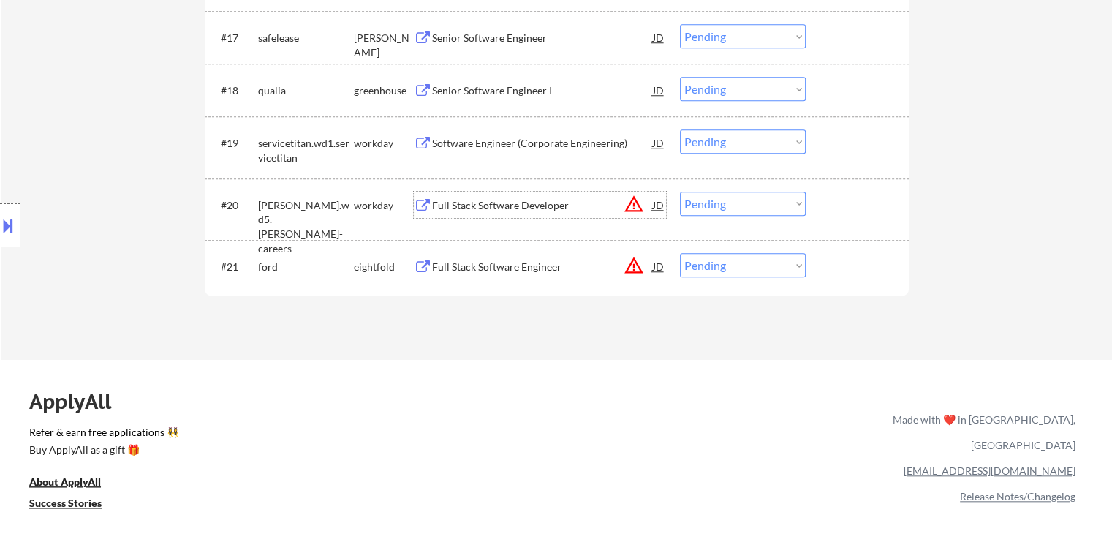
click at [459, 210] on div "Full Stack Software Developer" at bounding box center [542, 205] width 221 height 15
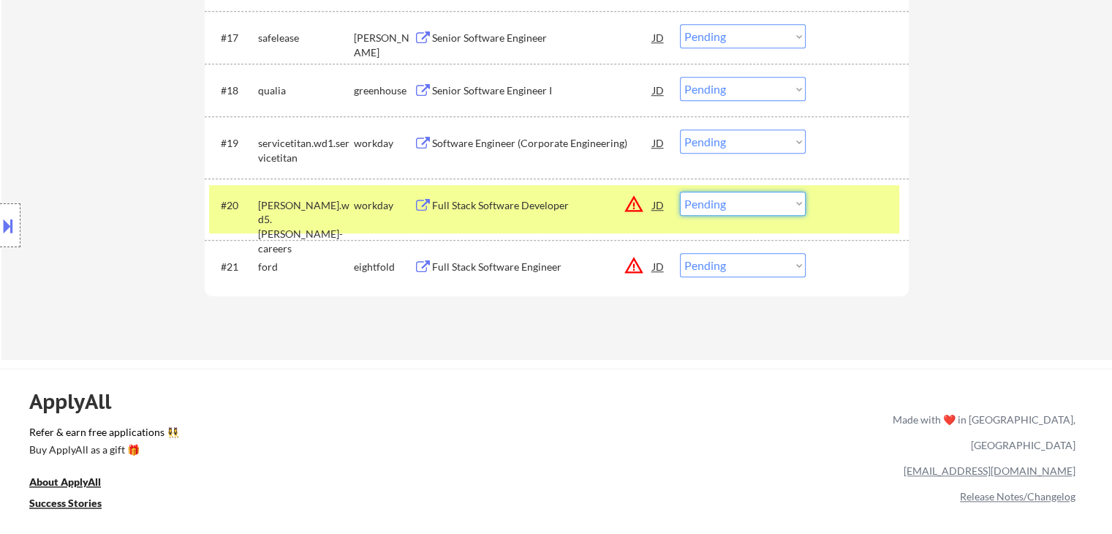
click at [734, 200] on select "Choose an option... Pending Applied Excluded (Questions) Excluded (Expired) Exc…" at bounding box center [743, 204] width 126 height 24
click at [680, 192] on select "Choose an option... Pending Applied Excluded (Questions) Excluded (Expired) Exc…" at bounding box center [743, 204] width 126 height 24
select select ""pending""
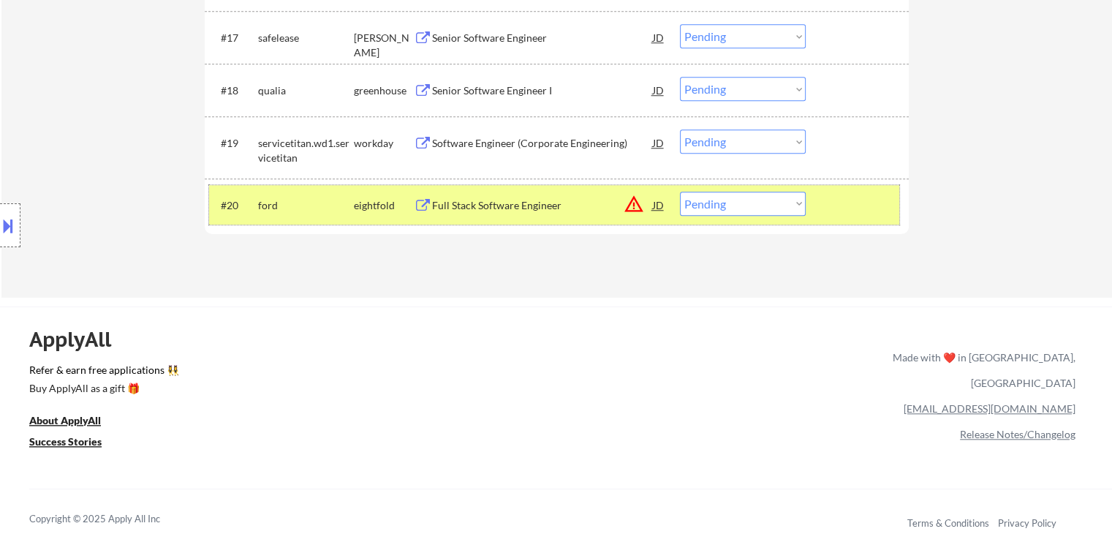
click at [366, 202] on div "eightfold" at bounding box center [384, 205] width 60 height 15
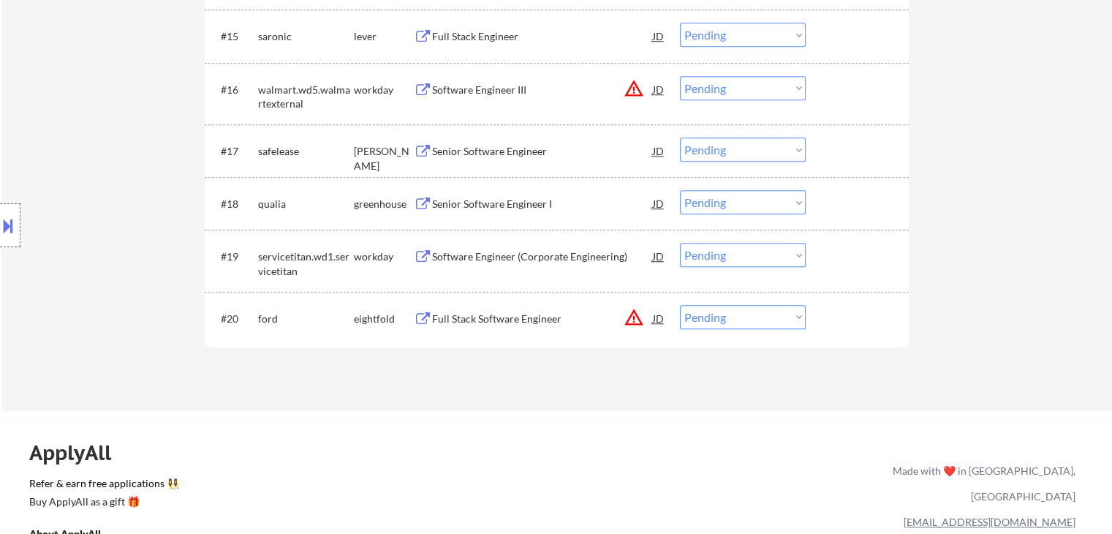
scroll to position [1224, 0]
click at [499, 260] on div "Software Engineer (Corporate Engineering)" at bounding box center [542, 257] width 221 height 15
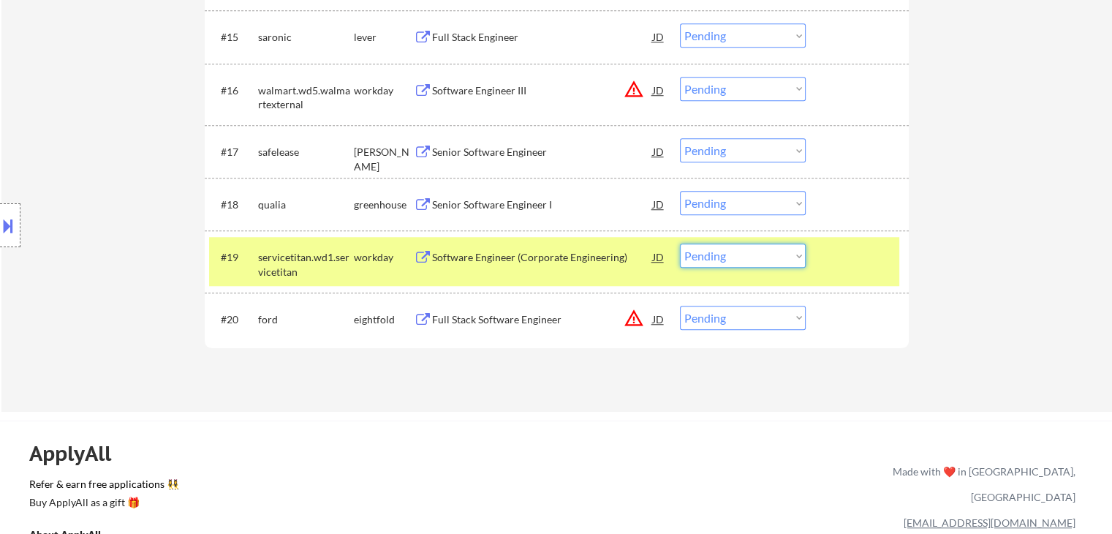
click at [719, 253] on select "Choose an option... Pending Applied Excluded (Questions) Excluded (Expired) Exc…" at bounding box center [743, 256] width 126 height 24
click at [680, 244] on select "Choose an option... Pending Applied Excluded (Questions) Excluded (Expired) Exc…" at bounding box center [743, 256] width 126 height 24
select select ""pending""
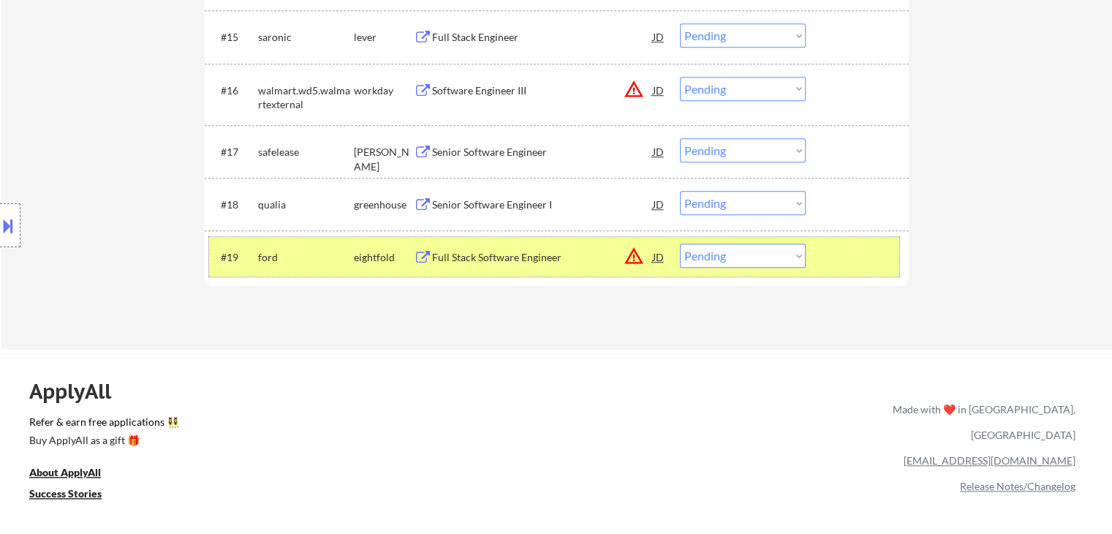
click at [348, 257] on div "ford" at bounding box center [306, 257] width 96 height 15
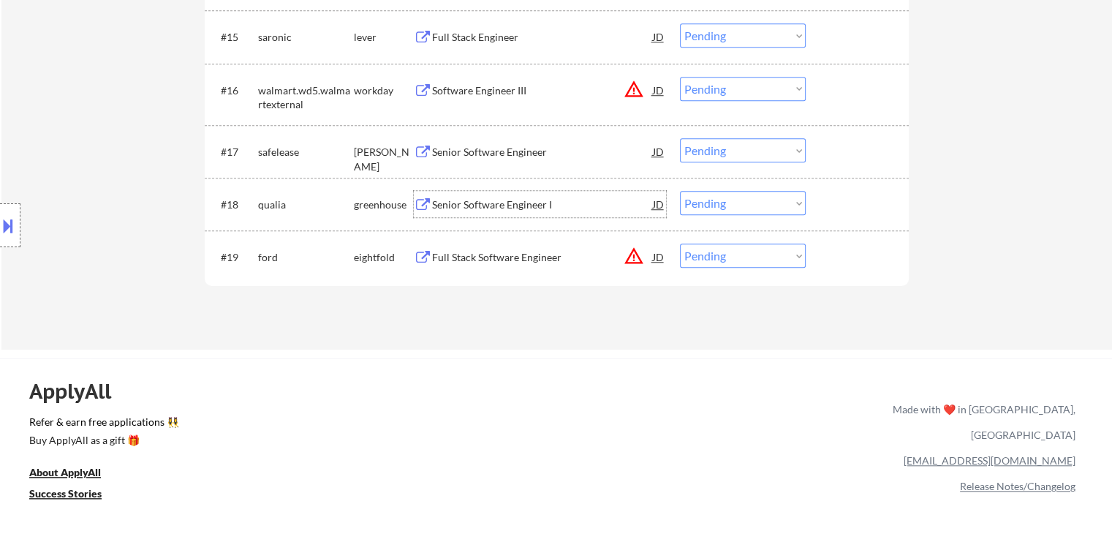
click at [477, 212] on div "Senior Software Engineer I" at bounding box center [542, 204] width 221 height 26
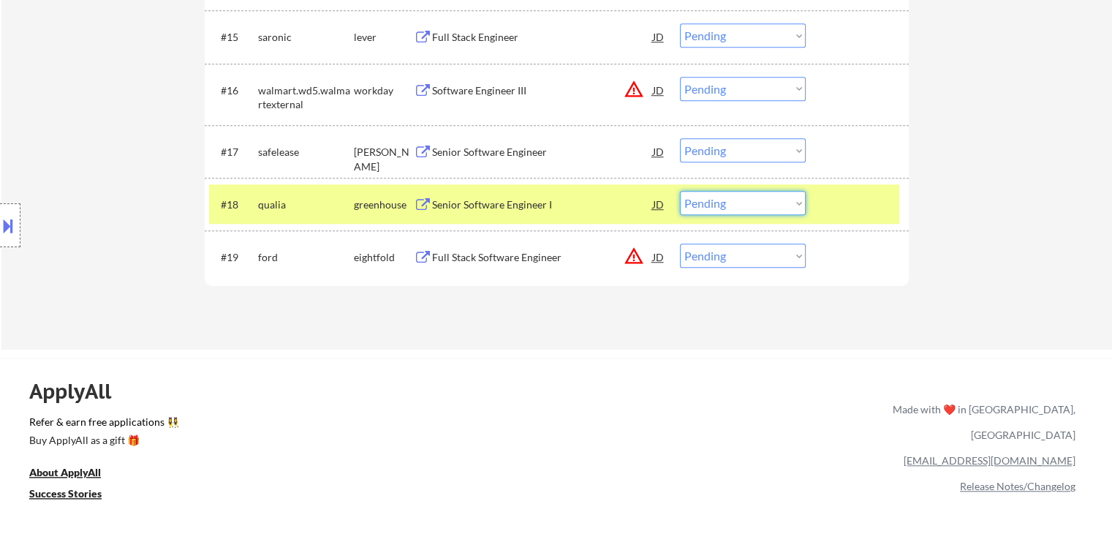
click at [755, 191] on select "Choose an option... Pending Applied Excluded (Questions) Excluded (Expired) Exc…" at bounding box center [743, 203] width 126 height 24
click at [680, 191] on select "Choose an option... Pending Applied Excluded (Questions) Excluded (Expired) Exc…" at bounding box center [743, 203] width 126 height 24
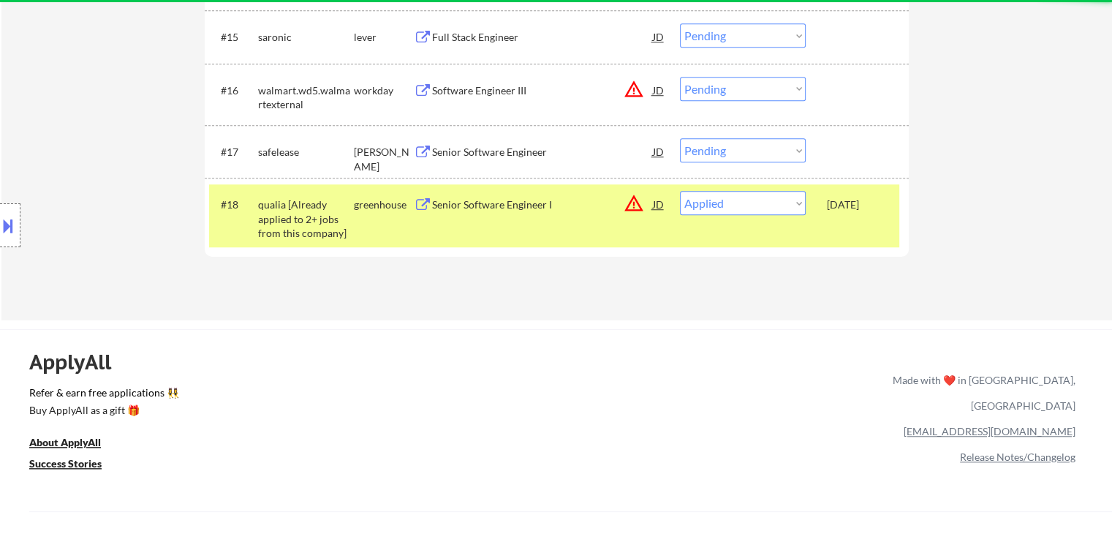
select select ""pending""
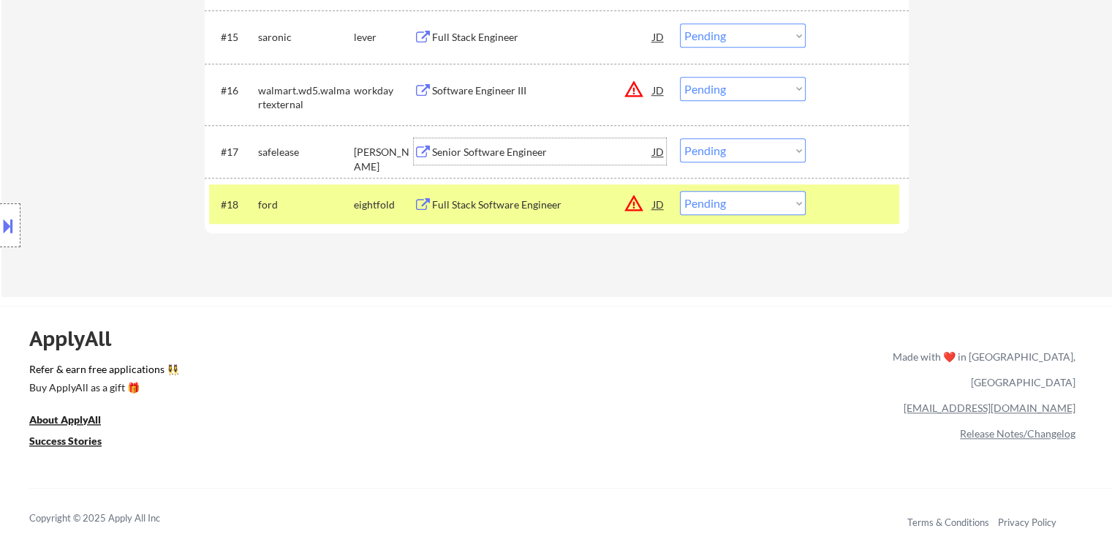
click at [497, 161] on div "Senior Software Engineer" at bounding box center [542, 151] width 221 height 26
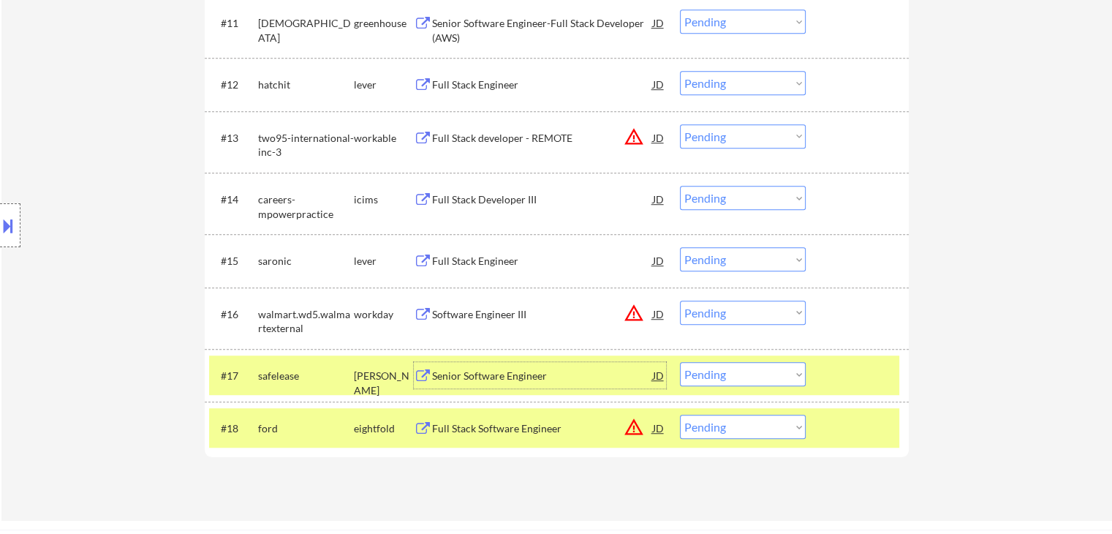
scroll to position [999, 0]
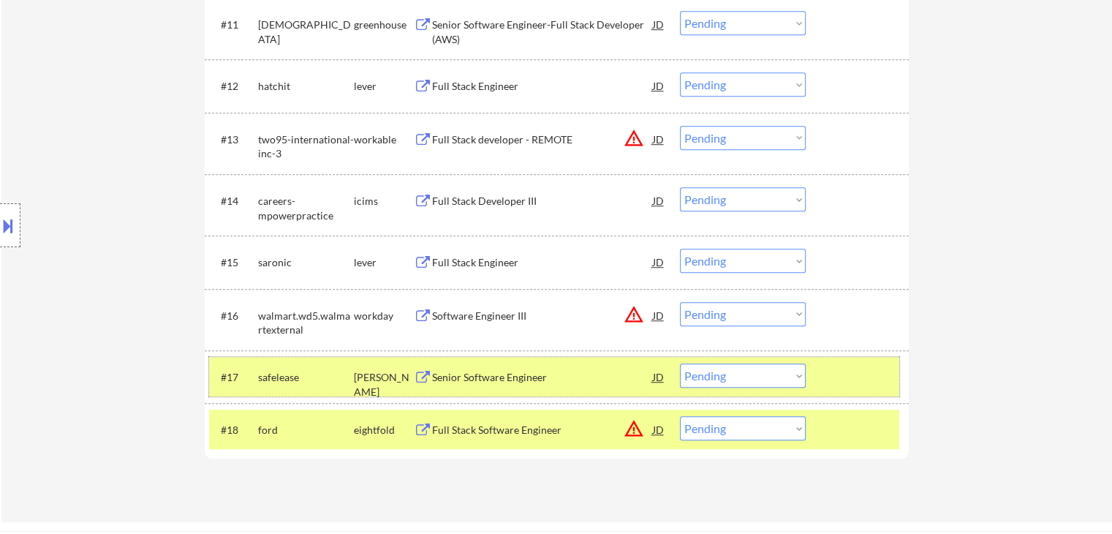
click at [333, 363] on div "safelease" at bounding box center [306, 376] width 96 height 26
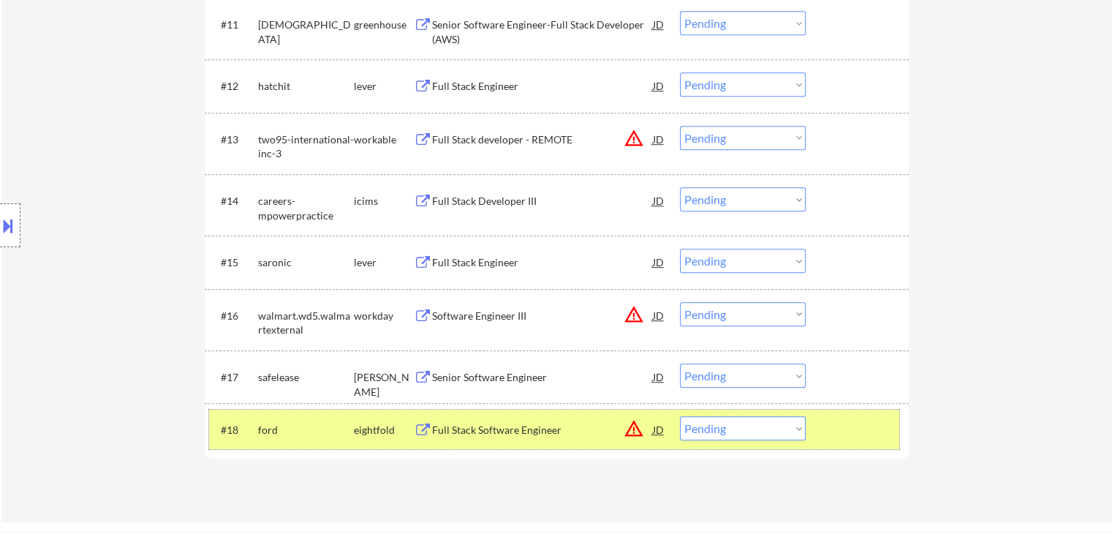
click at [344, 416] on div "ford" at bounding box center [306, 429] width 96 height 26
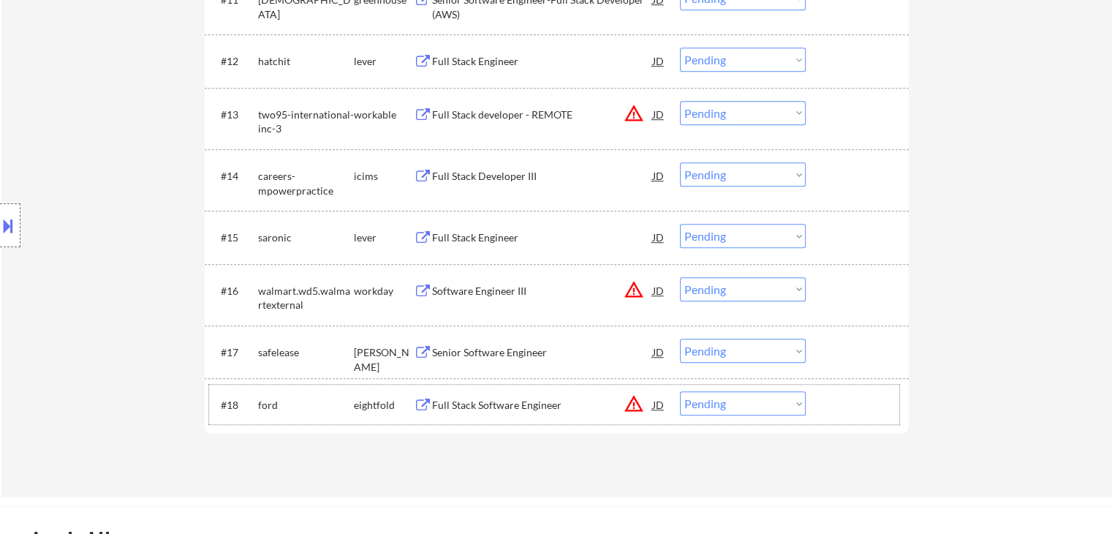
scroll to position [989, 0]
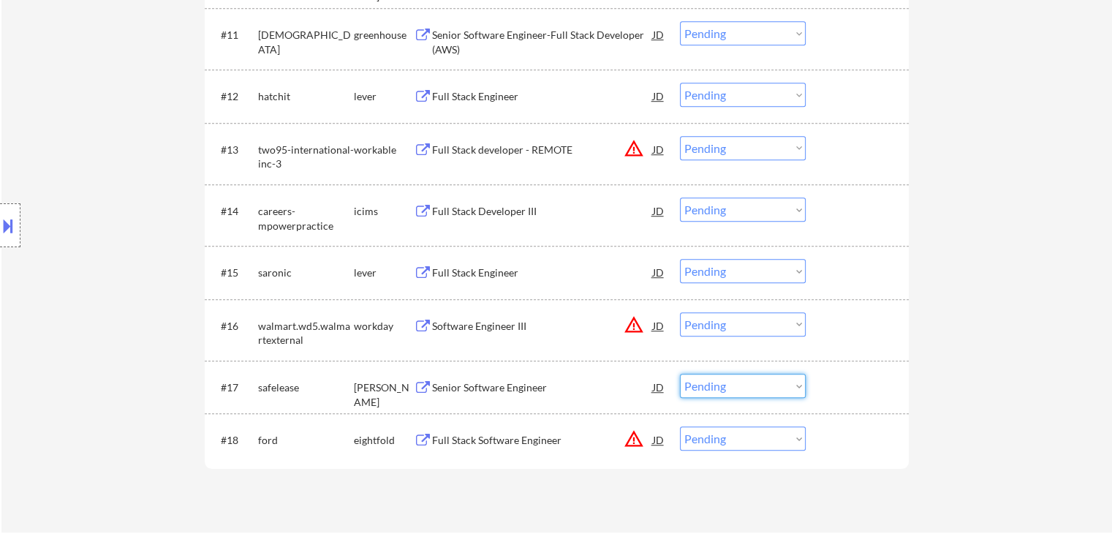
click at [698, 393] on select "Choose an option... Pending Applied Excluded (Questions) Excluded (Expired) Exc…" at bounding box center [743, 386] width 126 height 24
click at [680, 374] on select "Choose an option... Pending Applied Excluded (Questions) Excluded (Expired) Exc…" at bounding box center [743, 386] width 126 height 24
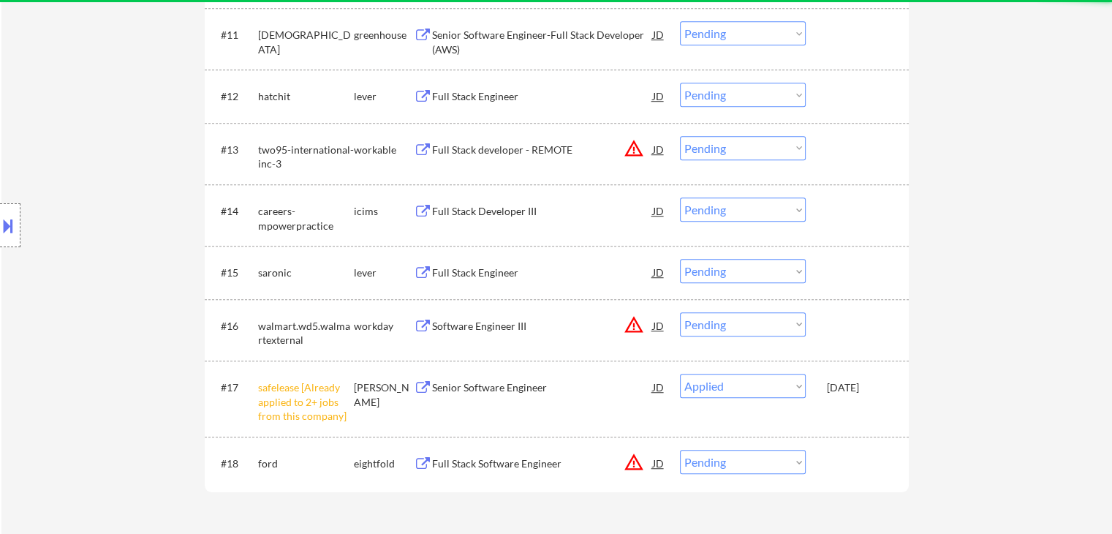
select select ""pending""
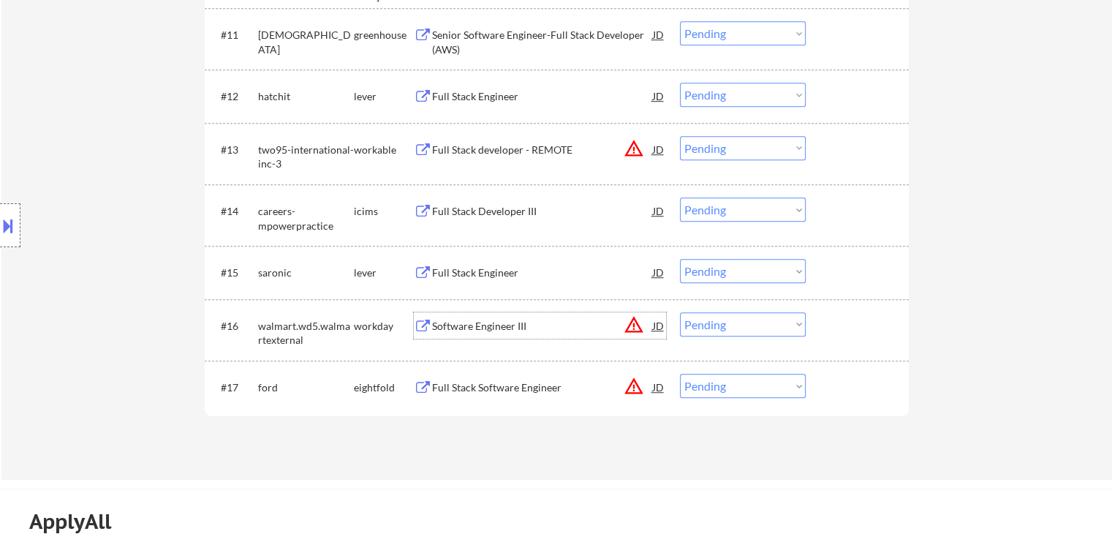
click at [453, 326] on div "Software Engineer III" at bounding box center [542, 326] width 221 height 15
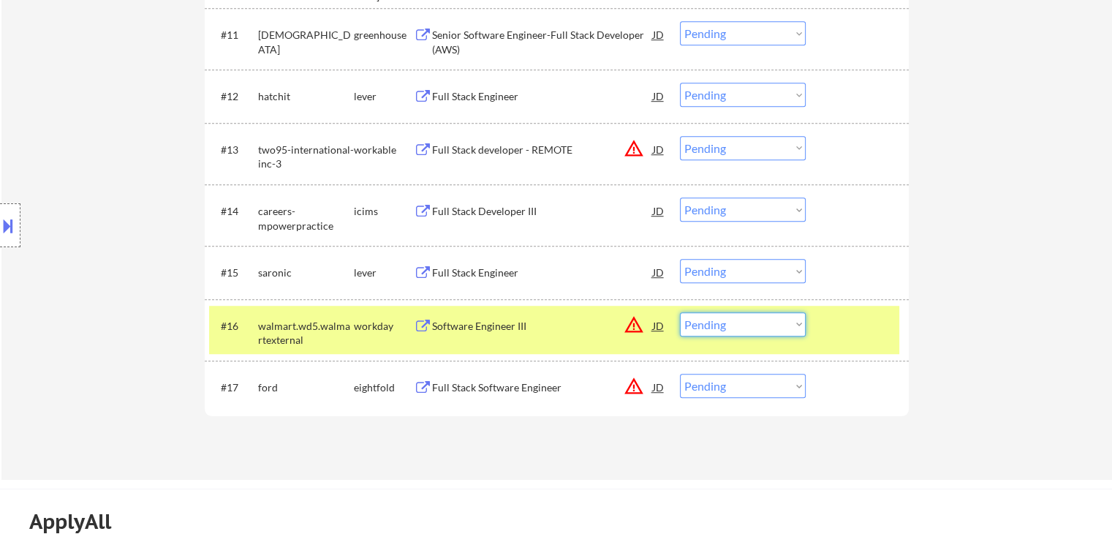
click at [722, 323] on select "Choose an option... Pending Applied Excluded (Questions) Excluded (Expired) Exc…" at bounding box center [743, 324] width 126 height 24
click at [680, 312] on select "Choose an option... Pending Applied Excluded (Questions) Excluded (Expired) Exc…" at bounding box center [743, 324] width 126 height 24
select select ""pending""
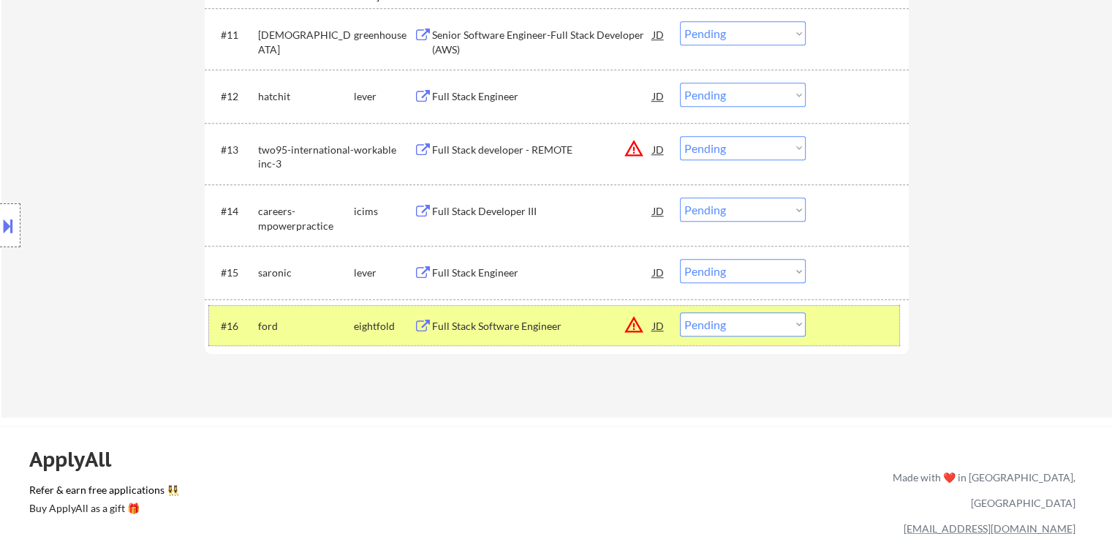
click at [356, 328] on div "eightfold" at bounding box center [384, 326] width 60 height 15
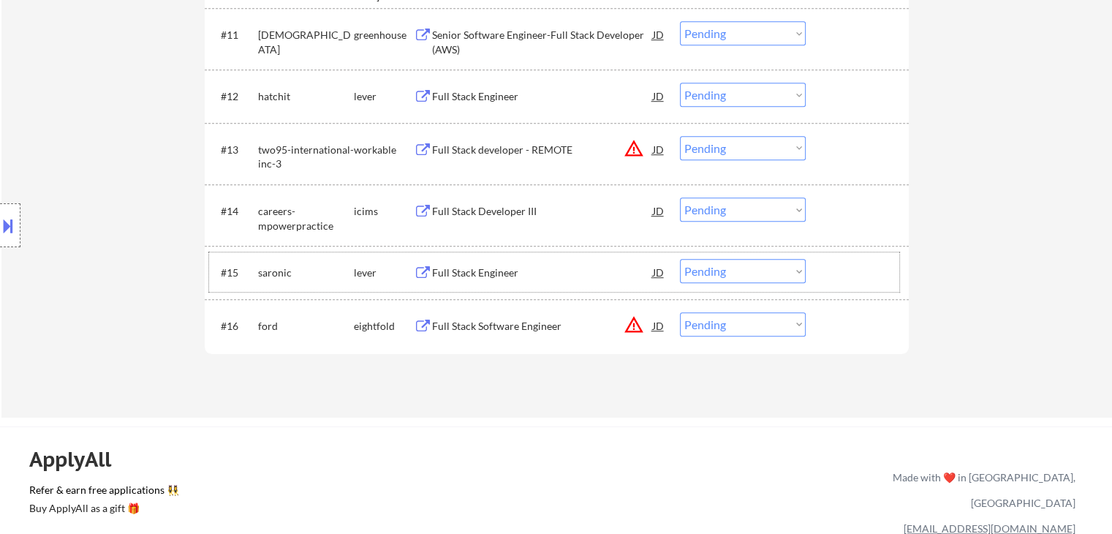
click at [461, 287] on div "#15 saronic lever Full Stack Engineer JD Choose an option... Pending Applied Ex…" at bounding box center [554, 271] width 690 height 39
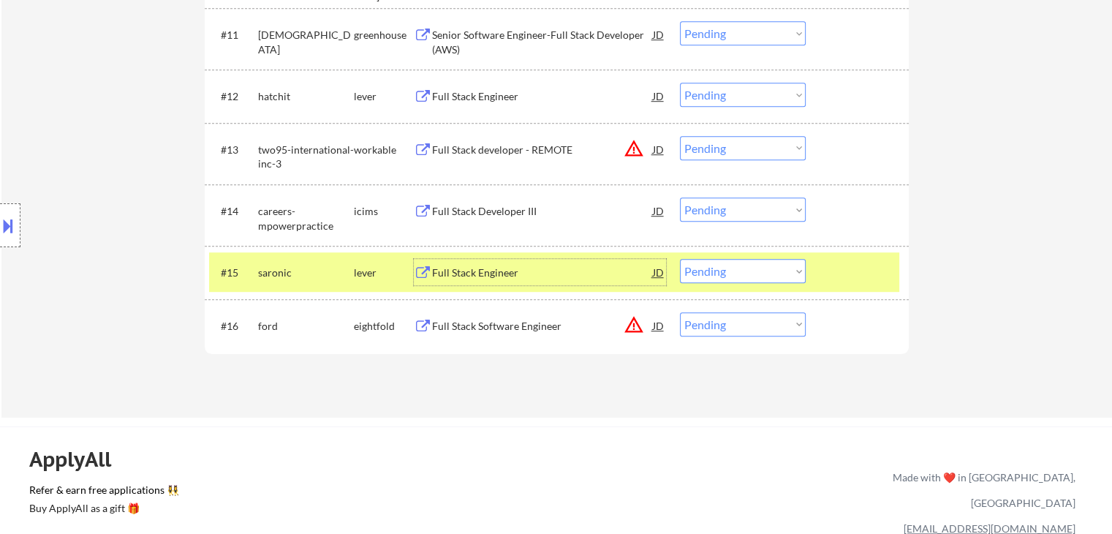
click at [476, 267] on div "Full Stack Engineer" at bounding box center [542, 272] width 221 height 15
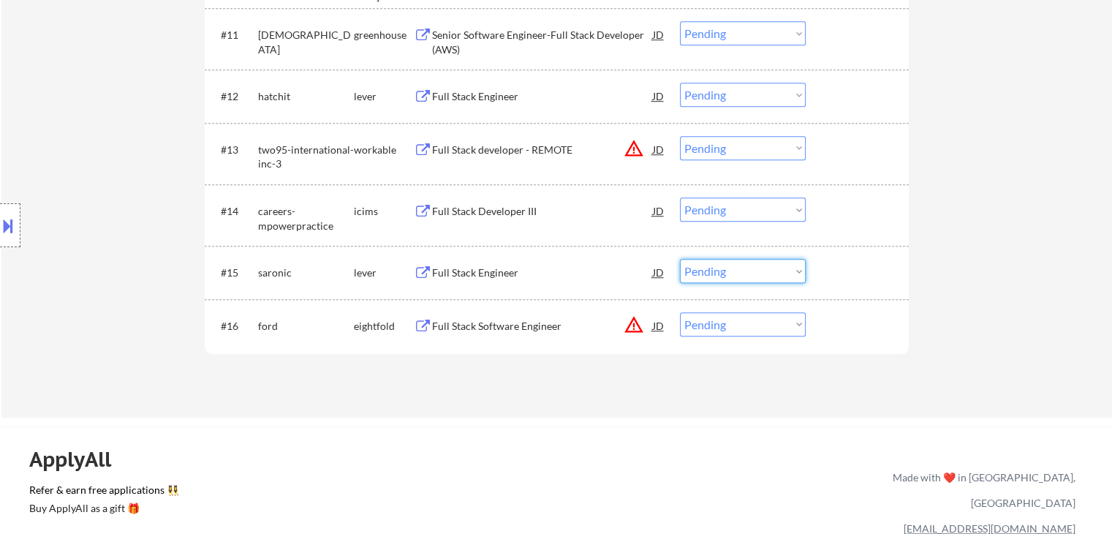
click at [737, 278] on select "Choose an option... Pending Applied Excluded (Questions) Excluded (Expired) Exc…" at bounding box center [743, 271] width 126 height 24
click at [680, 259] on select "Choose an option... Pending Applied Excluded (Questions) Excluded (Expired) Exc…" at bounding box center [743, 271] width 126 height 24
select select ""pending""
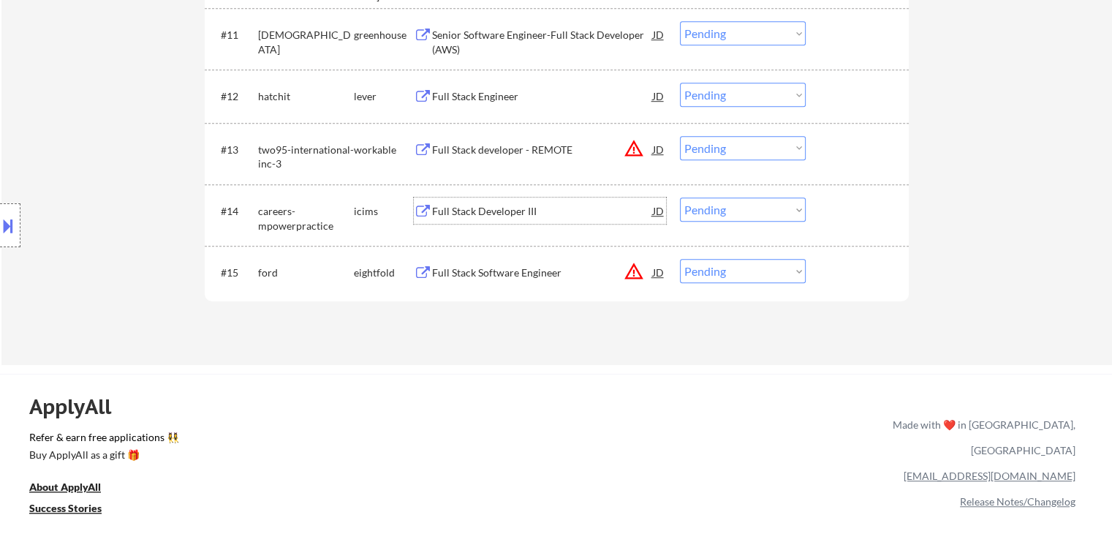
click at [443, 204] on div "Full Stack Developer III" at bounding box center [542, 211] width 221 height 15
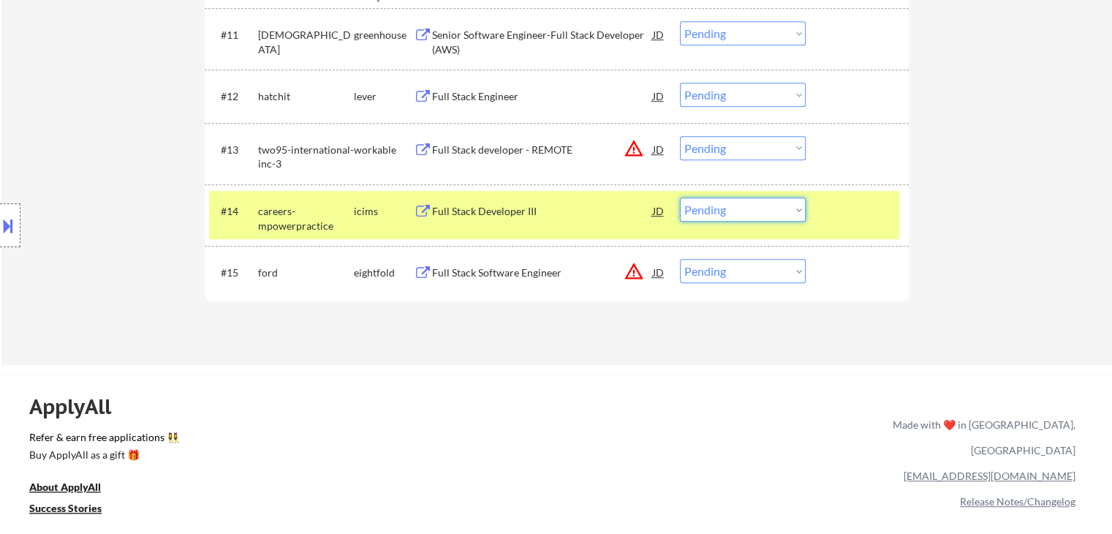
click at [731, 205] on select "Choose an option... Pending Applied Excluded (Questions) Excluded (Expired) Exc…" at bounding box center [743, 209] width 126 height 24
click at [680, 197] on select "Choose an option... Pending Applied Excluded (Questions) Excluded (Expired) Exc…" at bounding box center [743, 209] width 126 height 24
select select ""pending""
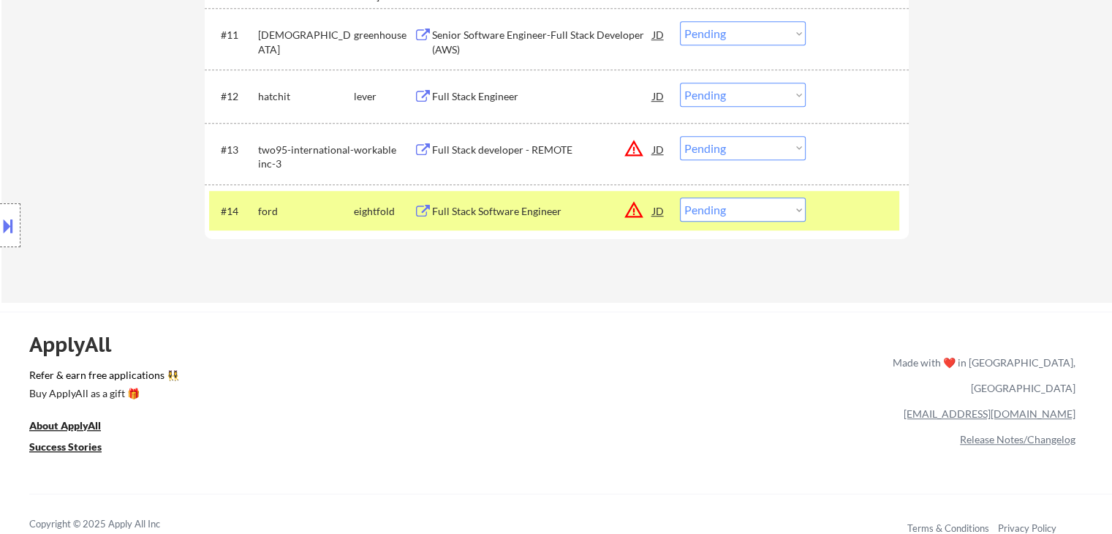
click at [431, 146] on button at bounding box center [423, 150] width 18 height 14
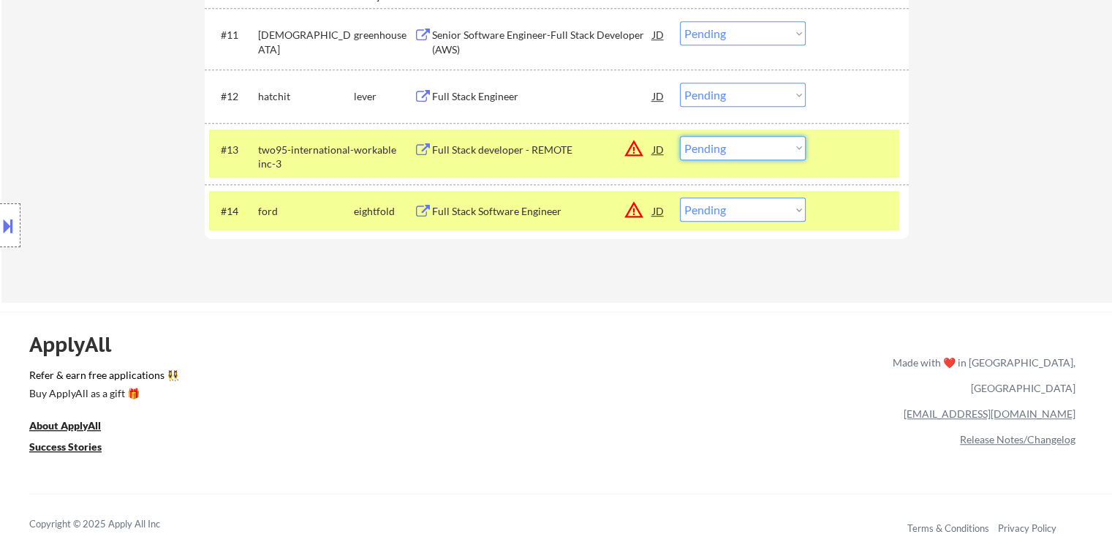
click at [731, 146] on select "Choose an option... Pending Applied Excluded (Questions) Excluded (Expired) Exc…" at bounding box center [743, 148] width 126 height 24
click at [680, 136] on select "Choose an option... Pending Applied Excluded (Questions) Excluded (Expired) Exc…" at bounding box center [743, 148] width 126 height 24
click at [370, 136] on div "workable" at bounding box center [384, 149] width 60 height 26
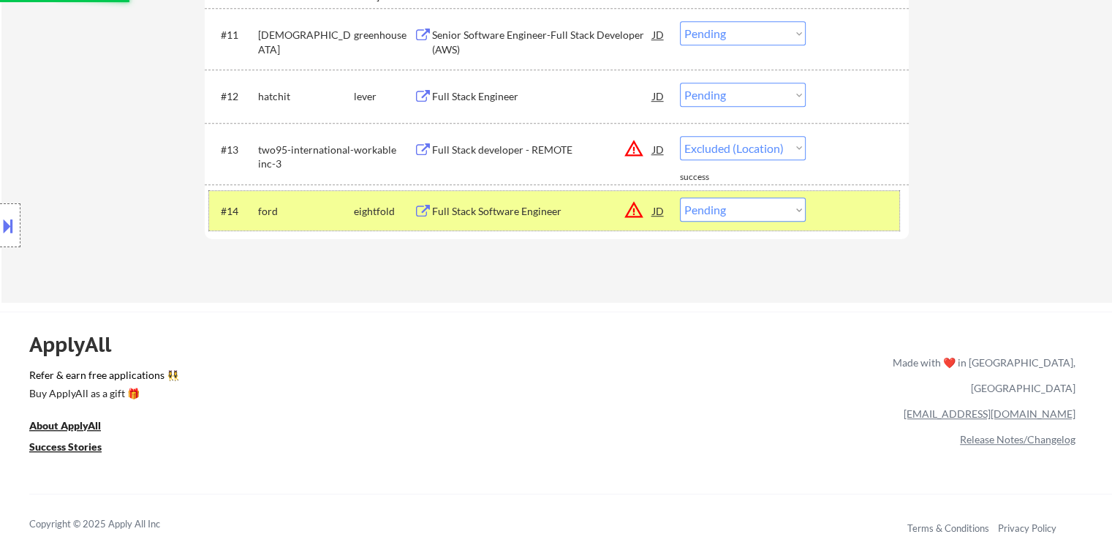
click at [366, 202] on div "eightfold" at bounding box center [384, 210] width 60 height 26
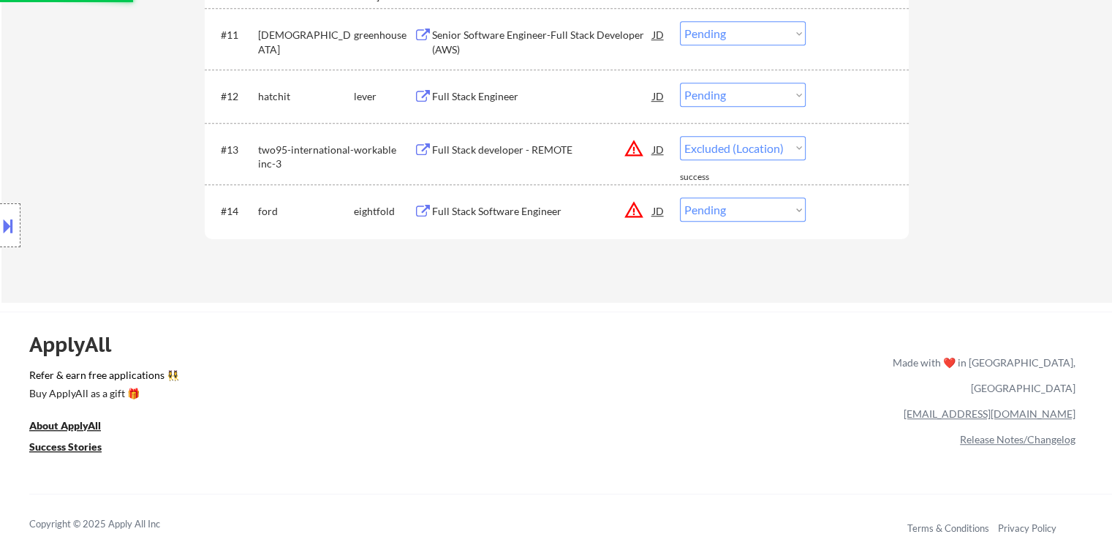
select select ""pending""
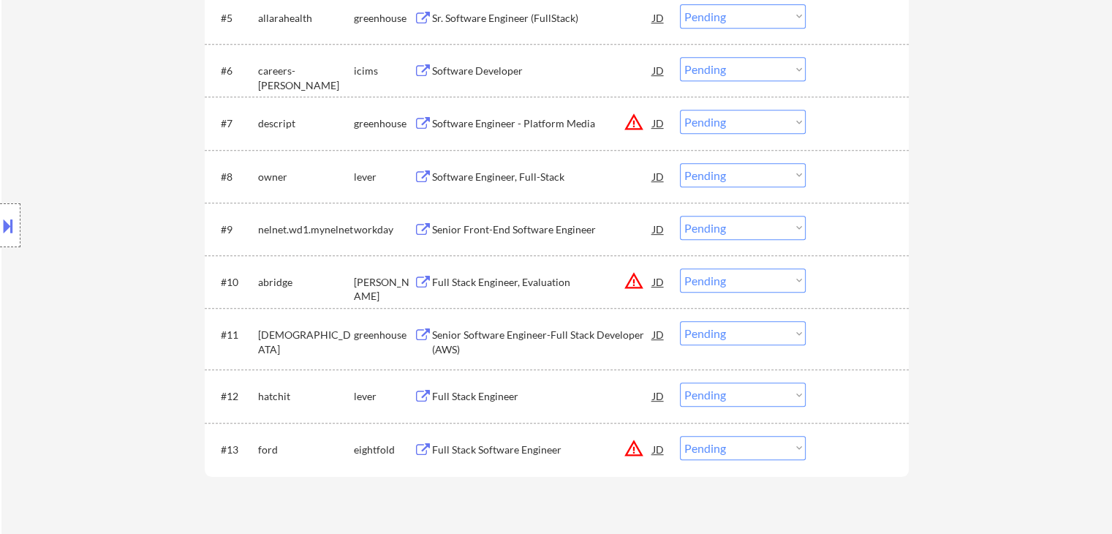
scroll to position [687, 0]
click at [447, 395] on div "Full Stack Engineer" at bounding box center [542, 398] width 221 height 15
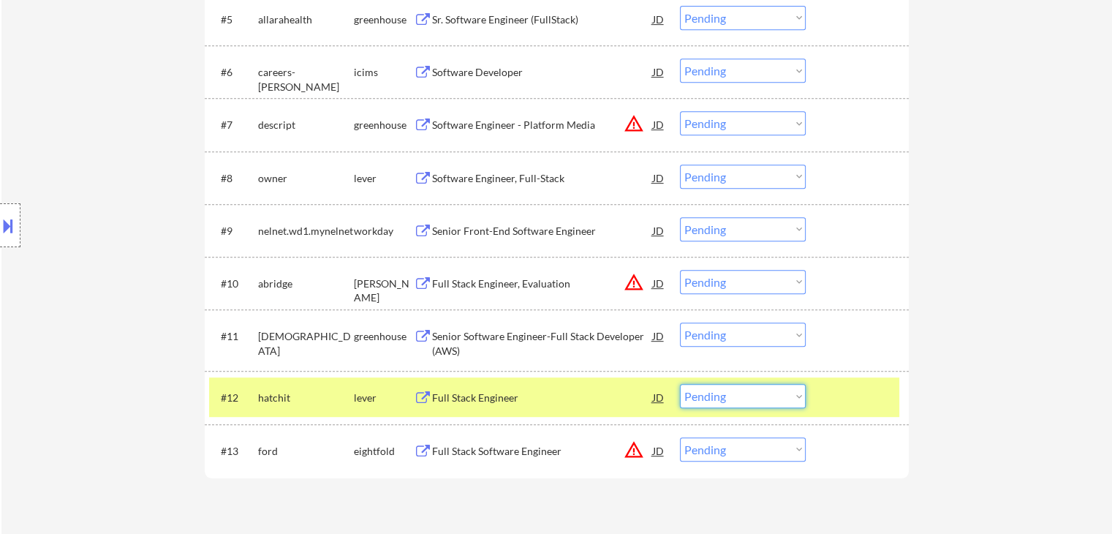
click at [726, 395] on select "Choose an option... Pending Applied Excluded (Questions) Excluded (Expired) Exc…" at bounding box center [743, 396] width 126 height 24
click at [680, 384] on select "Choose an option... Pending Applied Excluded (Questions) Excluded (Expired) Exc…" at bounding box center [743, 396] width 126 height 24
select select ""pending""
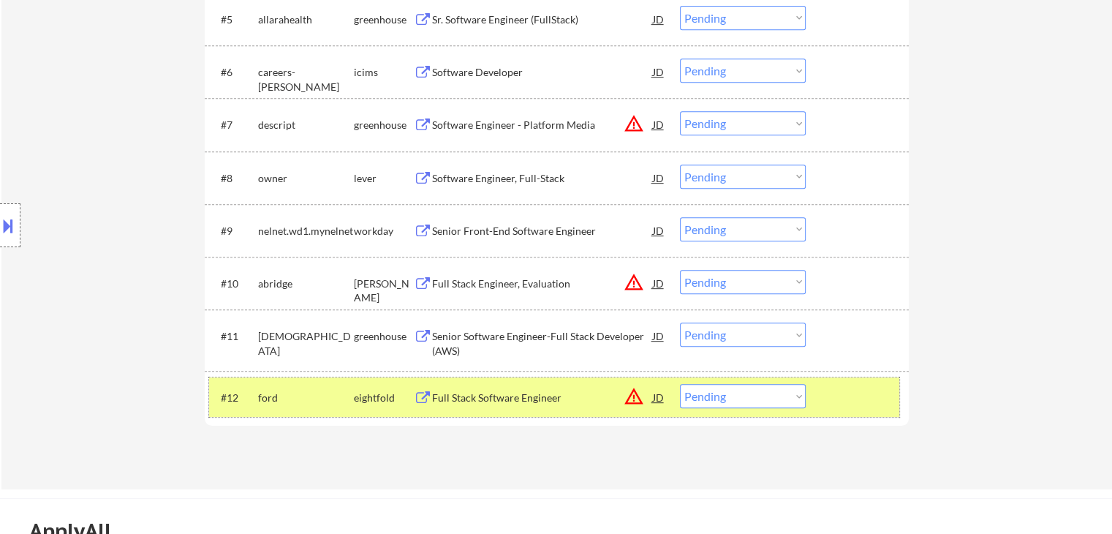
click at [366, 396] on div "eightfold" at bounding box center [384, 398] width 60 height 15
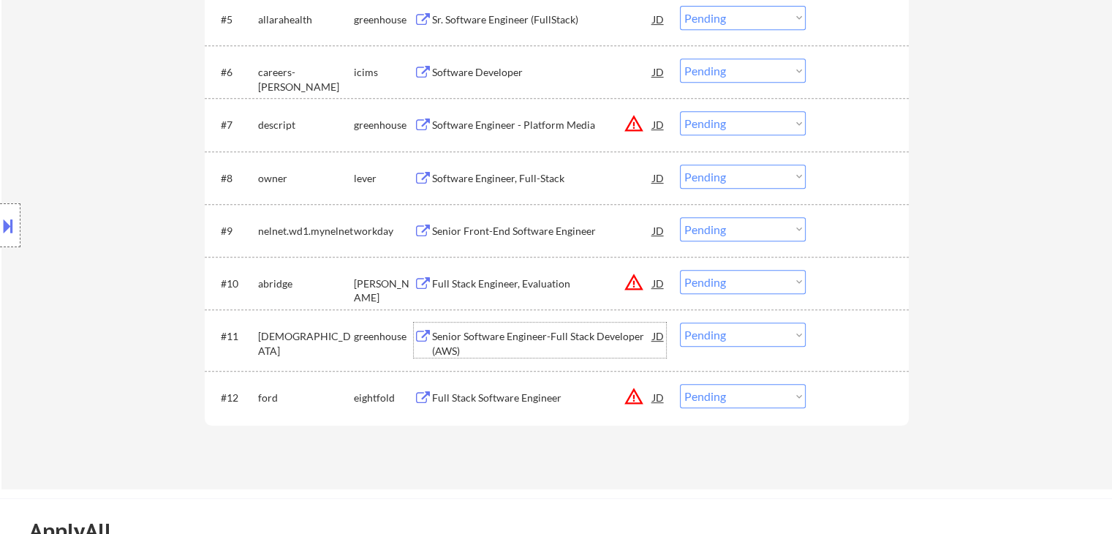
click at [481, 344] on div "Senior Software Engineer-Full Stack Developer (AWS)" at bounding box center [542, 343] width 221 height 29
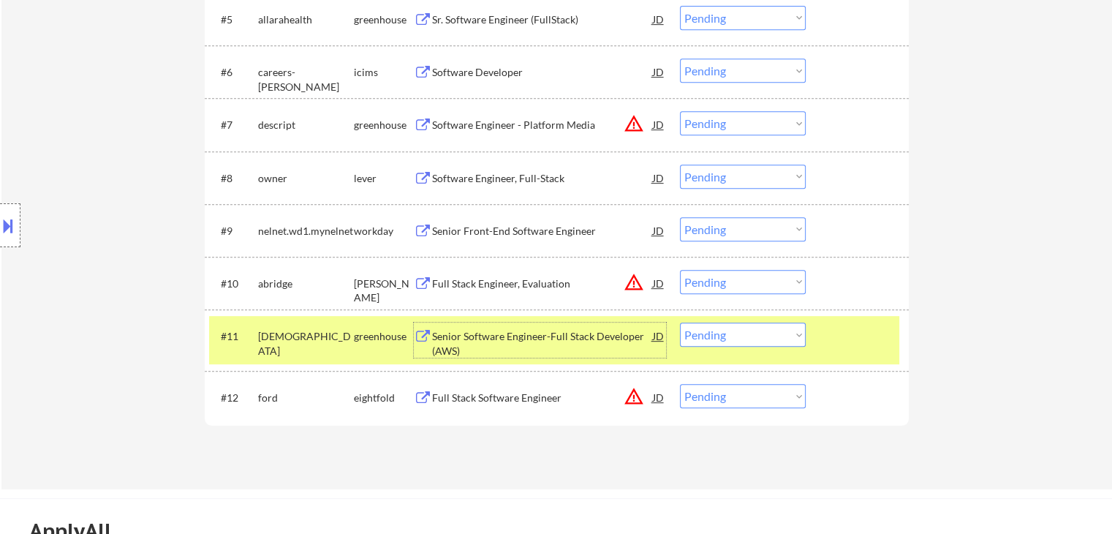
click at [729, 344] on select "Choose an option... Pending Applied Excluded (Questions) Excluded (Expired) Exc…" at bounding box center [743, 335] width 126 height 24
click at [680, 323] on select "Choose an option... Pending Applied Excluded (Questions) Excluded (Expired) Exc…" at bounding box center [743, 335] width 126 height 24
select select ""pending""
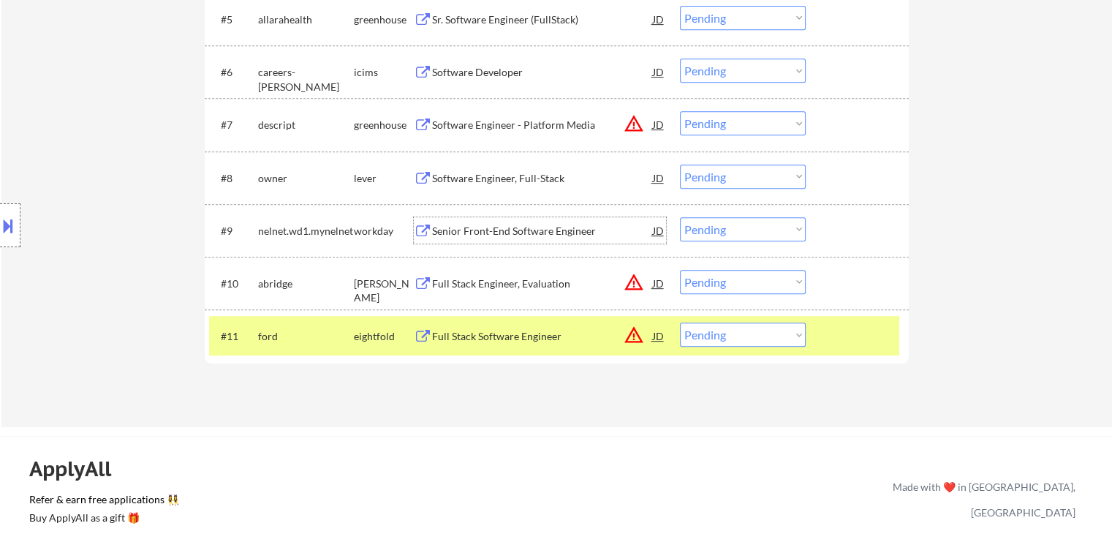
click at [545, 233] on div "Senior Front-End Software Engineer" at bounding box center [542, 231] width 221 height 15
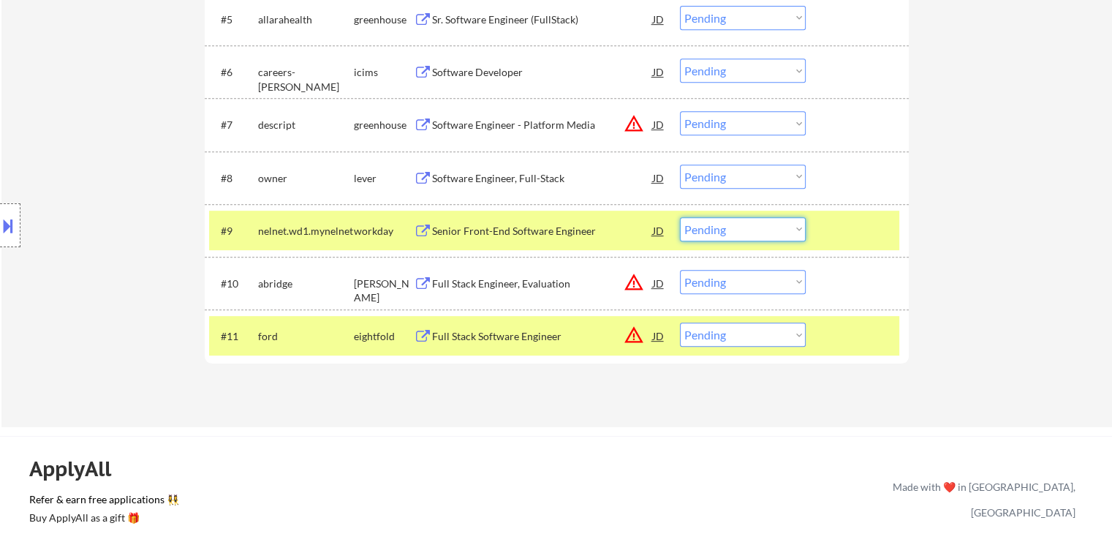
click at [758, 236] on select "Choose an option... Pending Applied Excluded (Questions) Excluded (Expired) Exc…" at bounding box center [743, 229] width 126 height 24
click at [680, 217] on select "Choose an option... Pending Applied Excluded (Questions) Excluded (Expired) Exc…" at bounding box center [743, 229] width 126 height 24
click at [357, 235] on div "workday" at bounding box center [384, 231] width 60 height 15
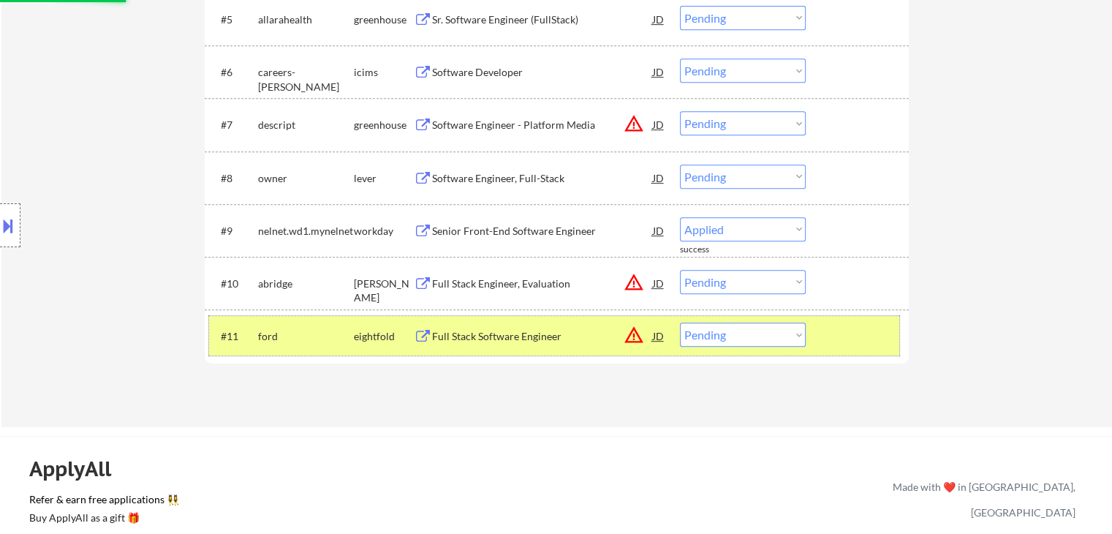
select select ""pending""
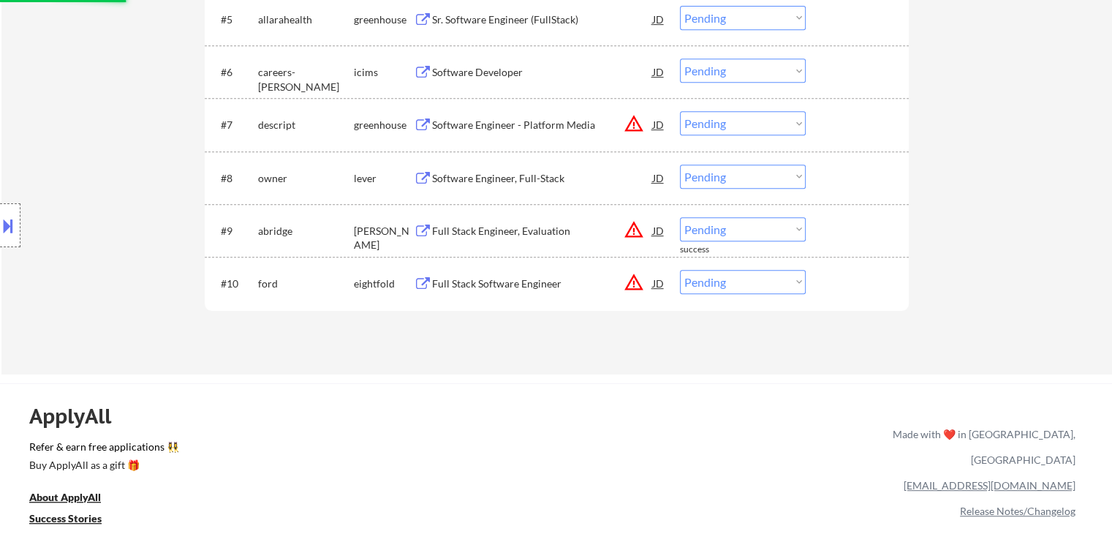
click at [381, 339] on div "Applications Pending (10) Excluded (150) Applied (85) All (245) View All Result…" at bounding box center [557, 12] width 704 height 668
click at [502, 176] on div "Software Engineer, Full-Stack" at bounding box center [542, 178] width 221 height 15
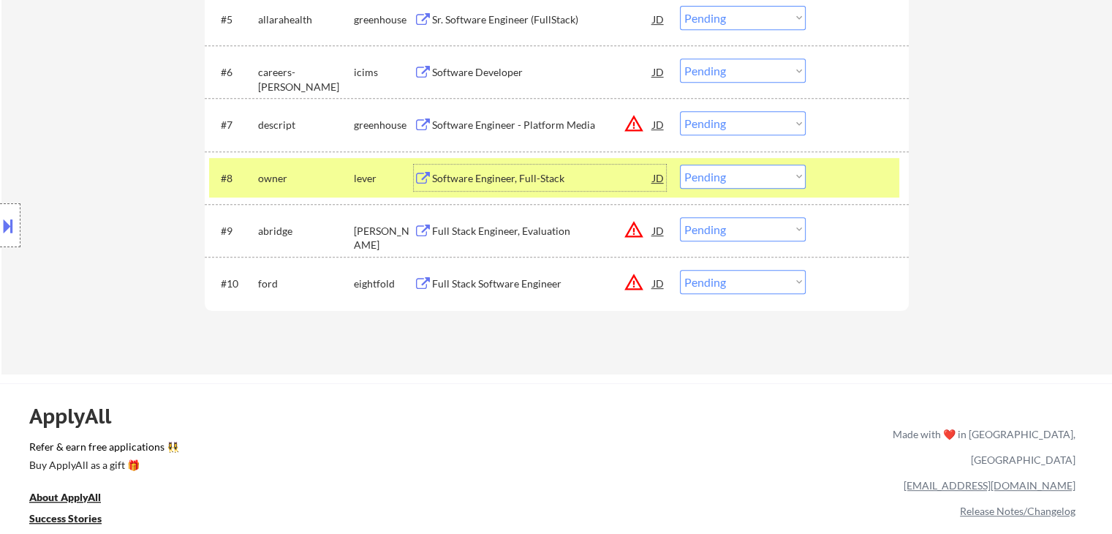
click at [718, 176] on select "Choose an option... Pending Applied Excluded (Questions) Excluded (Expired) Exc…" at bounding box center [743, 177] width 126 height 24
click at [680, 165] on select "Choose an option... Pending Applied Excluded (Questions) Excluded (Expired) Exc…" at bounding box center [743, 177] width 126 height 24
select select ""pending""
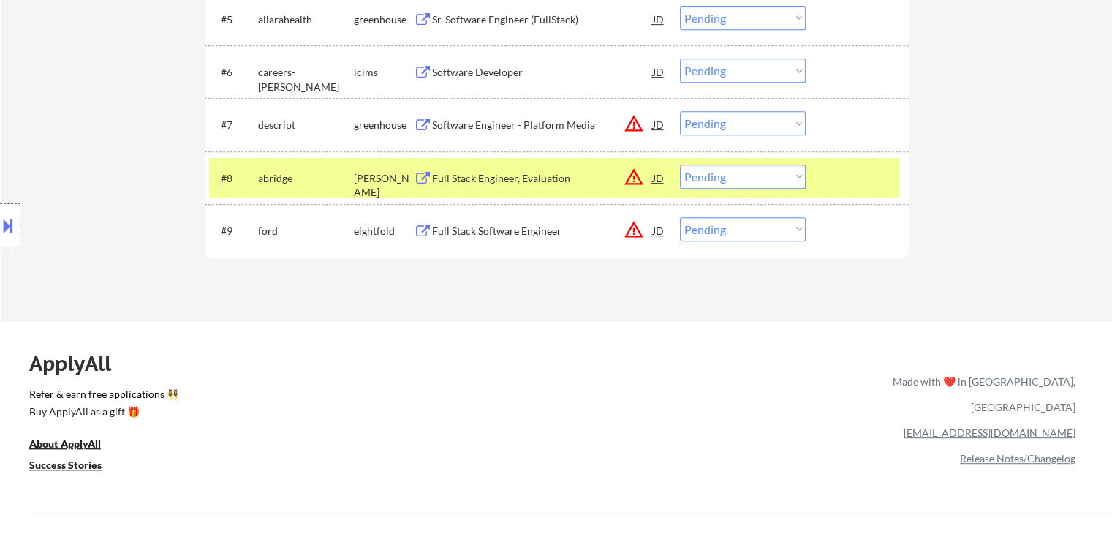
click at [365, 185] on div "ashby" at bounding box center [384, 178] width 60 height 26
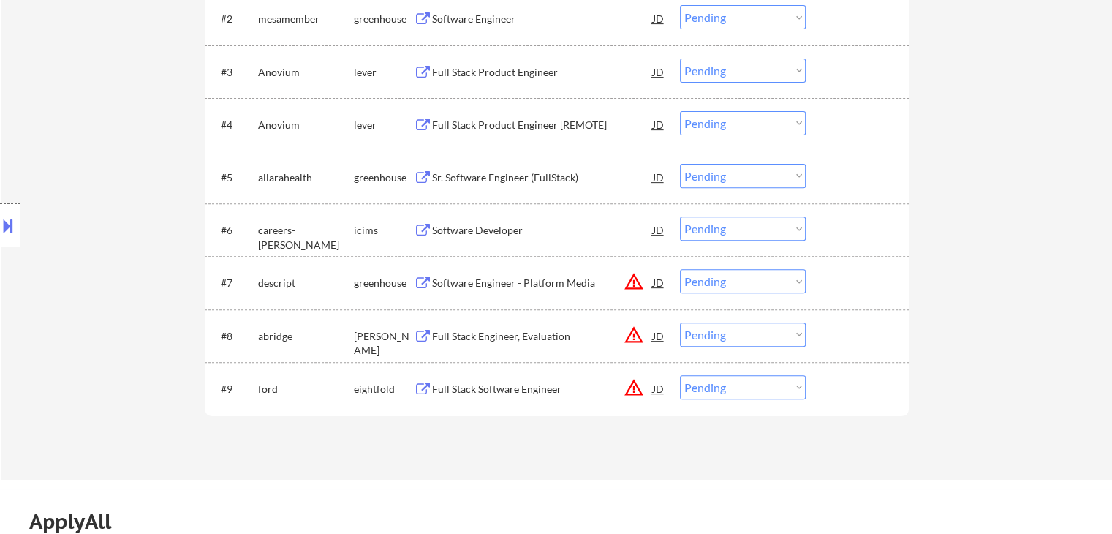
scroll to position [433, 0]
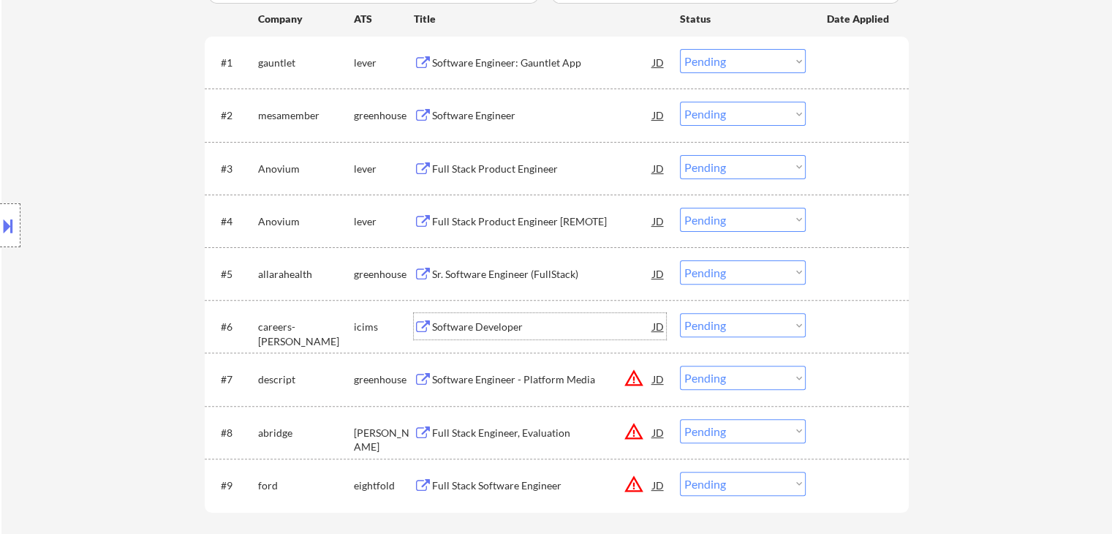
click at [475, 323] on div "Software Developer" at bounding box center [542, 327] width 221 height 15
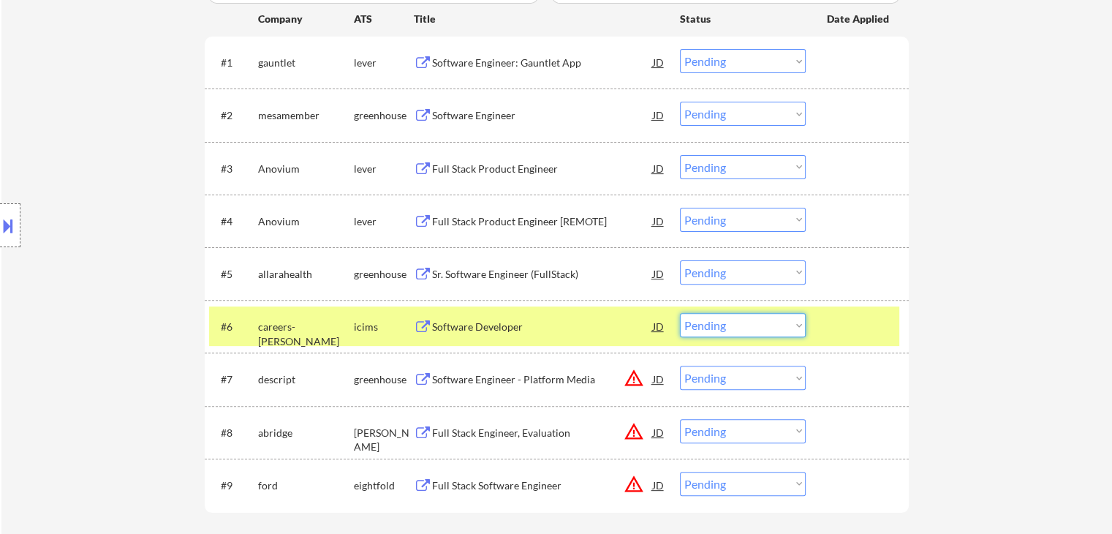
click at [793, 327] on select "Choose an option... Pending Applied Excluded (Questions) Excluded (Expired) Exc…" at bounding box center [743, 325] width 126 height 24
click at [680, 313] on select "Choose an option... Pending Applied Excluded (Questions) Excluded (Expired) Exc…" at bounding box center [743, 325] width 126 height 24
select select ""pending""
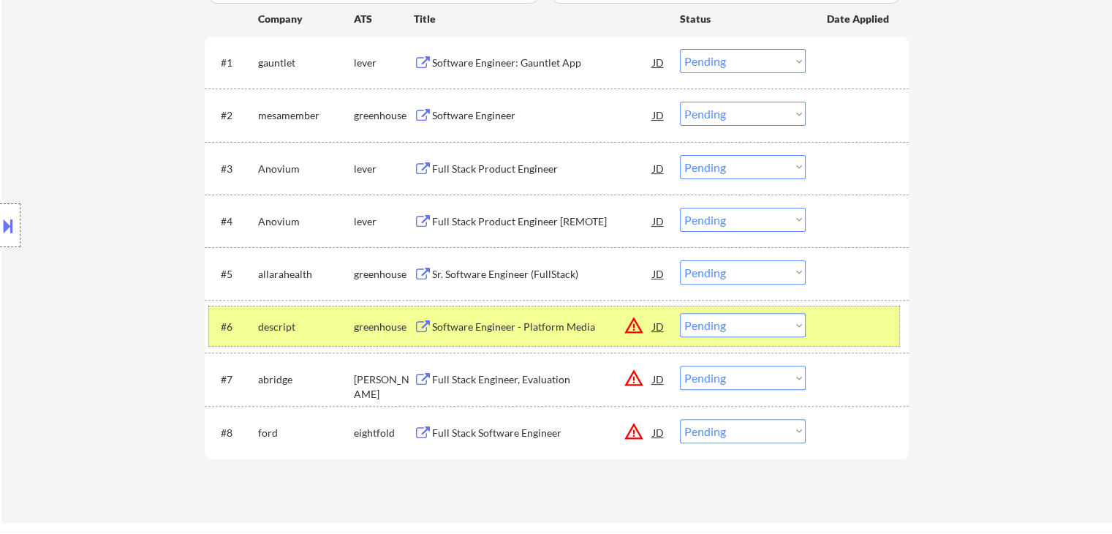
click at [369, 317] on div "greenhouse" at bounding box center [384, 326] width 60 height 26
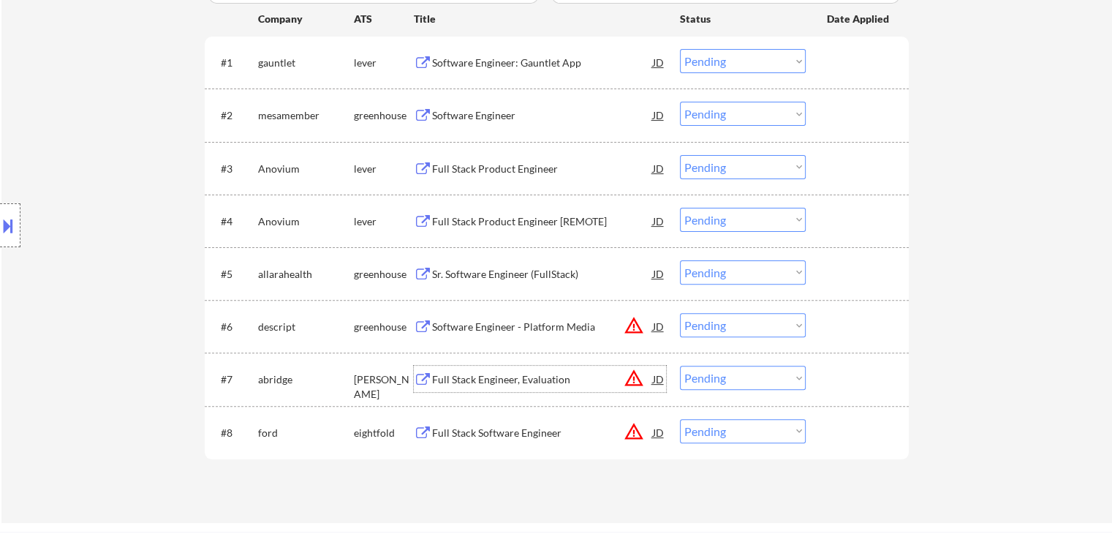
click at [505, 379] on div "Full Stack Engineer, Evaluation" at bounding box center [542, 379] width 221 height 15
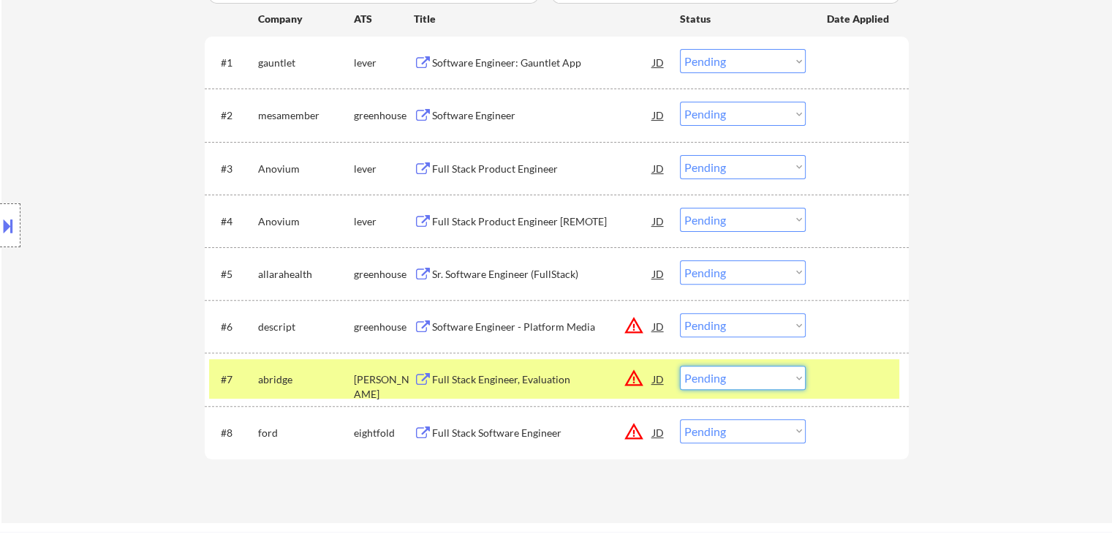
click at [746, 379] on select "Choose an option... Pending Applied Excluded (Questions) Excluded (Expired) Exc…" at bounding box center [743, 378] width 126 height 24
click at [680, 366] on select "Choose an option... Pending Applied Excluded (Questions) Excluded (Expired) Exc…" at bounding box center [743, 378] width 126 height 24
click at [352, 381] on div "abridge" at bounding box center [306, 379] width 96 height 15
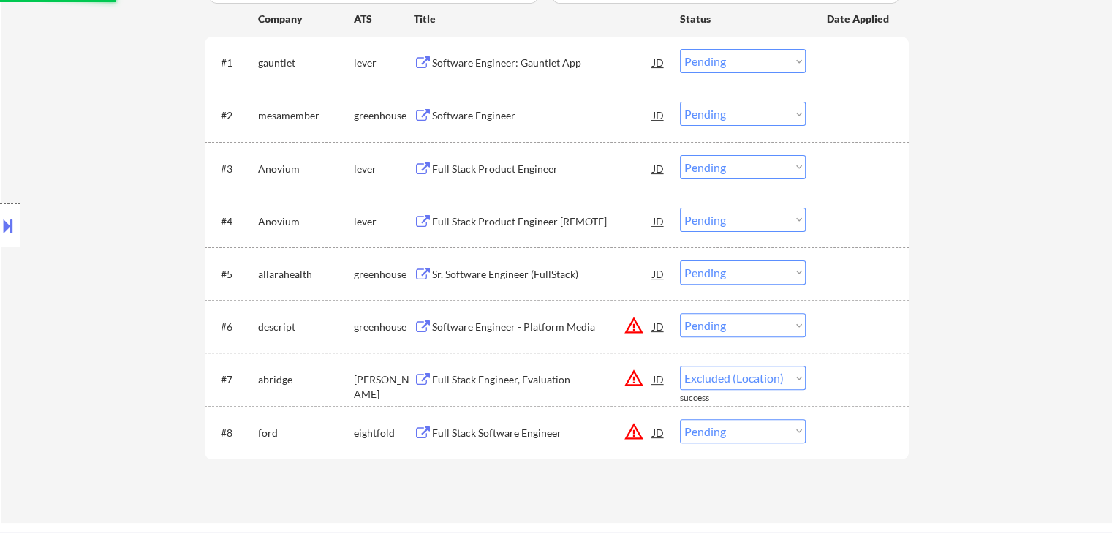
select select ""pending""
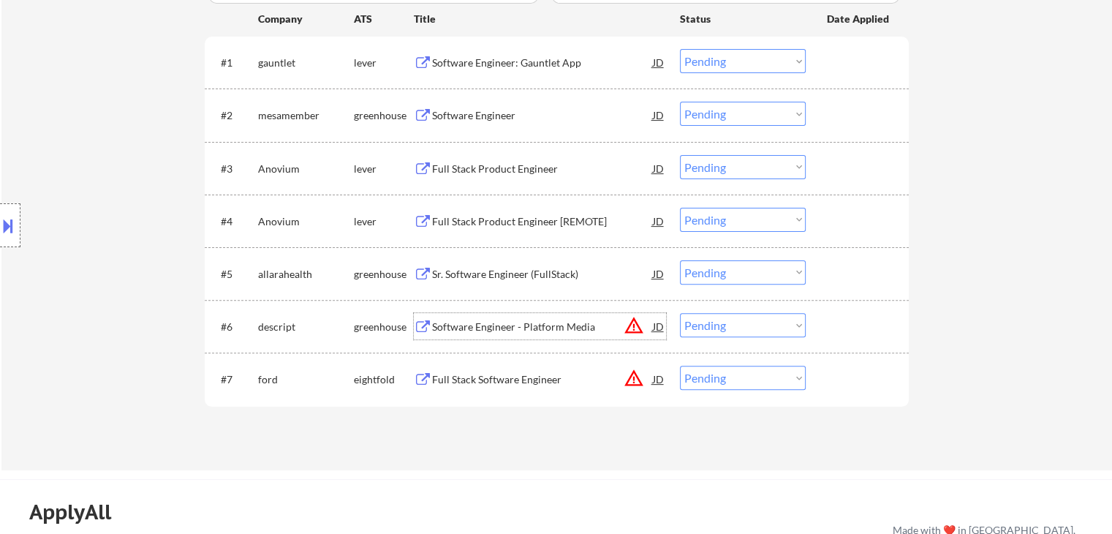
click at [467, 321] on div "Software Engineer - Platform Media" at bounding box center [542, 327] width 221 height 15
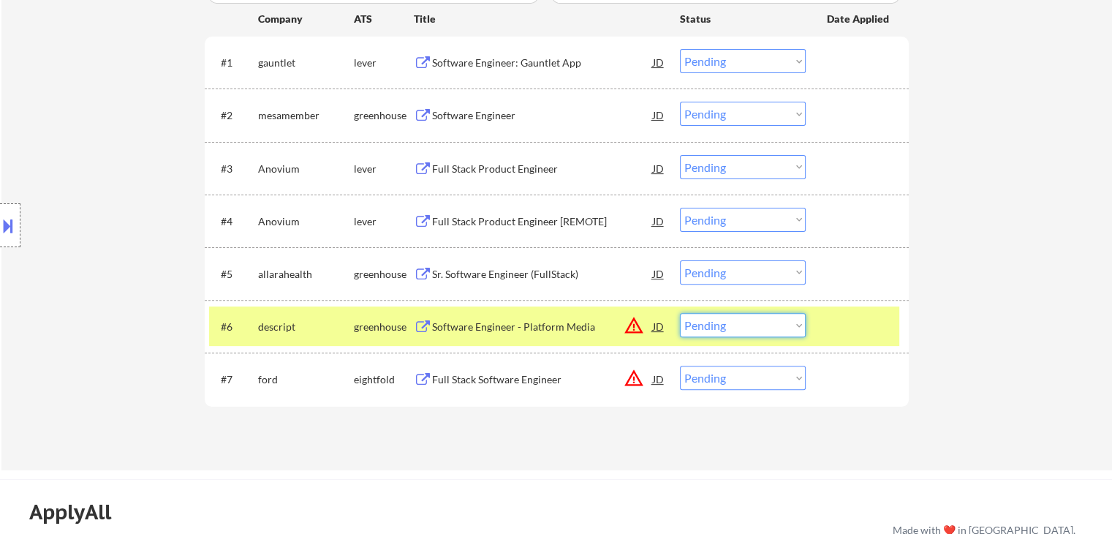
click at [746, 326] on select "Choose an option... Pending Applied Excluded (Questions) Excluded (Expired) Exc…" at bounding box center [743, 325] width 126 height 24
click at [680, 313] on select "Choose an option... Pending Applied Excluded (Questions) Excluded (Expired) Exc…" at bounding box center [743, 325] width 126 height 24
select select ""pending""
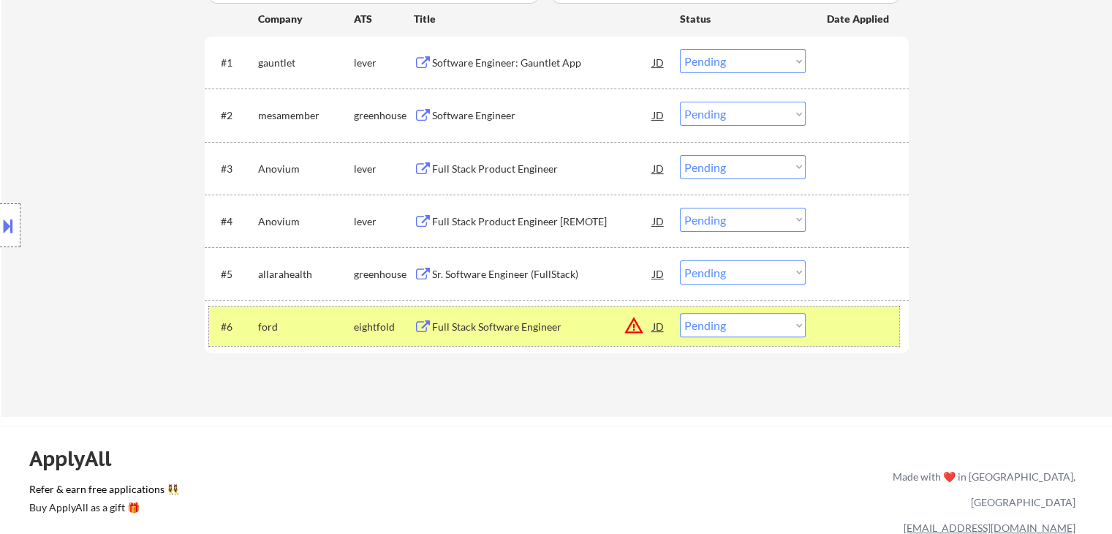
click at [345, 320] on div "ford" at bounding box center [306, 327] width 96 height 15
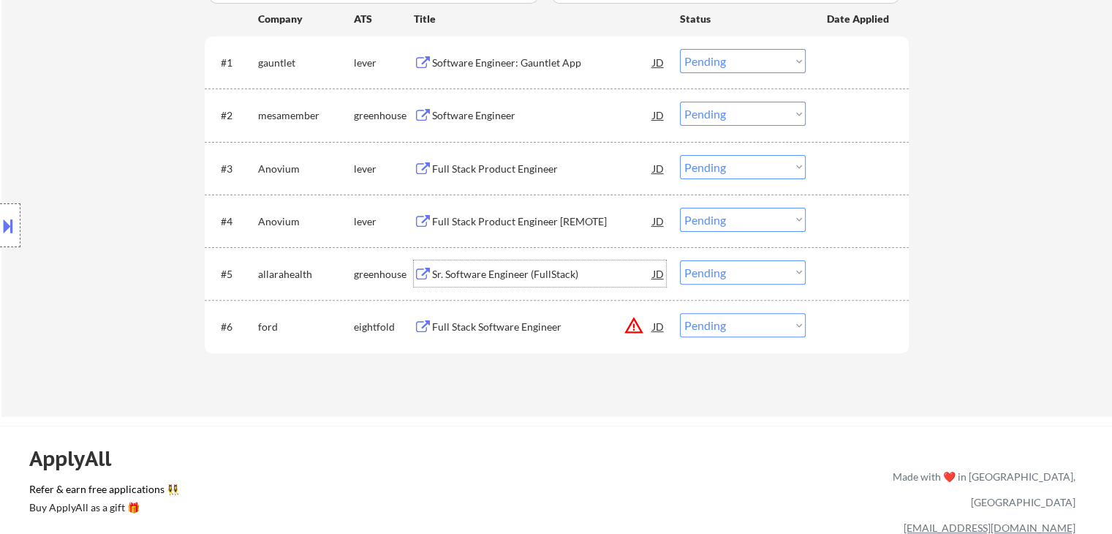
click at [507, 275] on div "Sr. Software Engineer (FullStack)" at bounding box center [542, 274] width 221 height 15
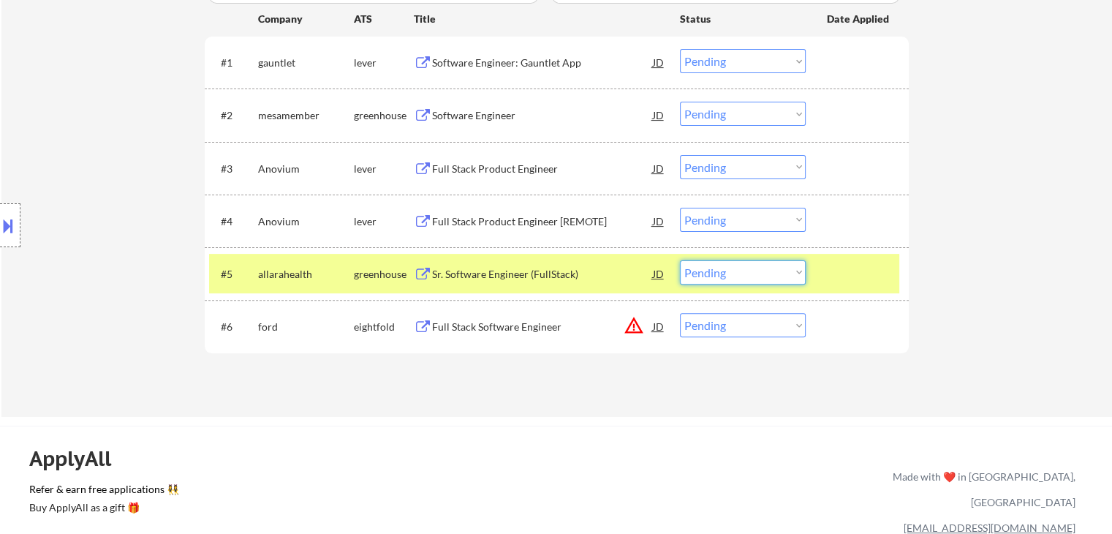
click at [732, 276] on select "Choose an option... Pending Applied Excluded (Questions) Excluded (Expired) Exc…" at bounding box center [743, 272] width 126 height 24
click at [680, 260] on select "Choose an option... Pending Applied Excluded (Questions) Excluded (Expired) Exc…" at bounding box center [743, 272] width 126 height 24
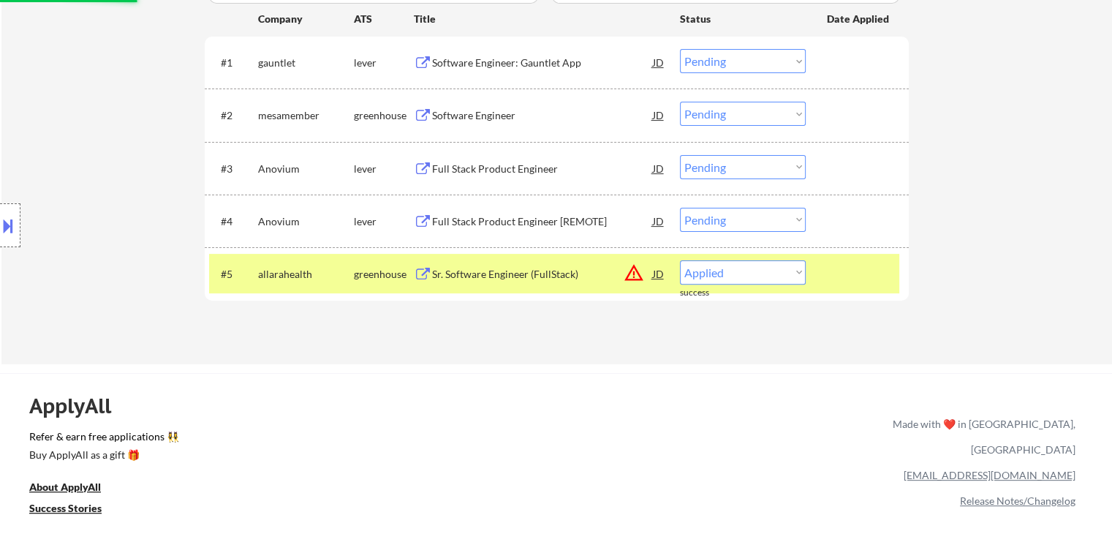
select select ""pending""
click at [373, 271] on div "eightfold" at bounding box center [384, 274] width 60 height 15
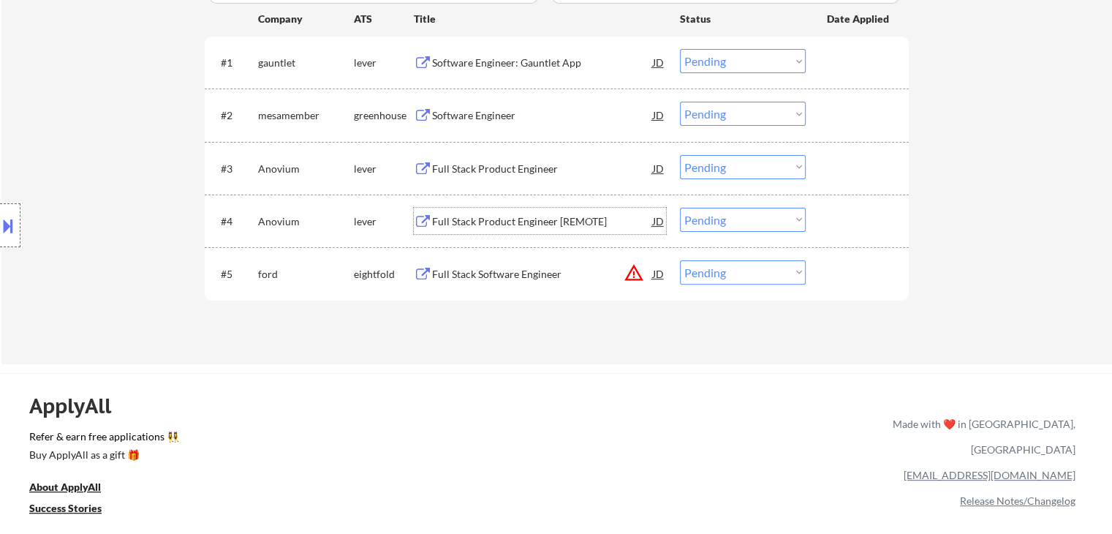
click at [474, 211] on div "Full Stack Product Engineer [REMOTE]" at bounding box center [542, 221] width 221 height 26
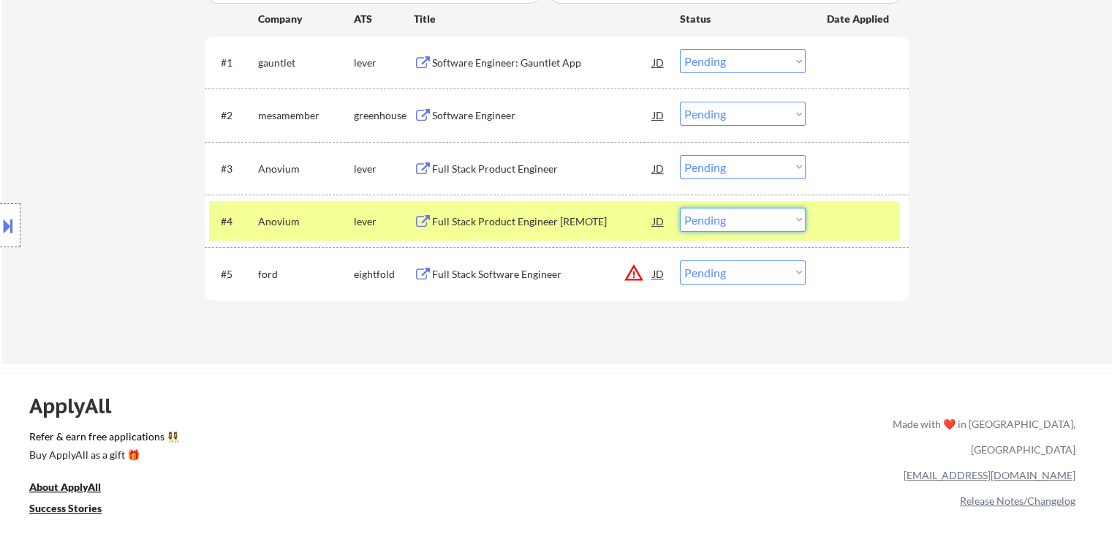
click at [723, 220] on select "Choose an option... Pending Applied Excluded (Questions) Excluded (Expired) Exc…" at bounding box center [743, 220] width 126 height 24
click at [680, 208] on select "Choose an option... Pending Applied Excluded (Questions) Excluded (Expired) Exc…" at bounding box center [743, 220] width 126 height 24
select select ""pending""
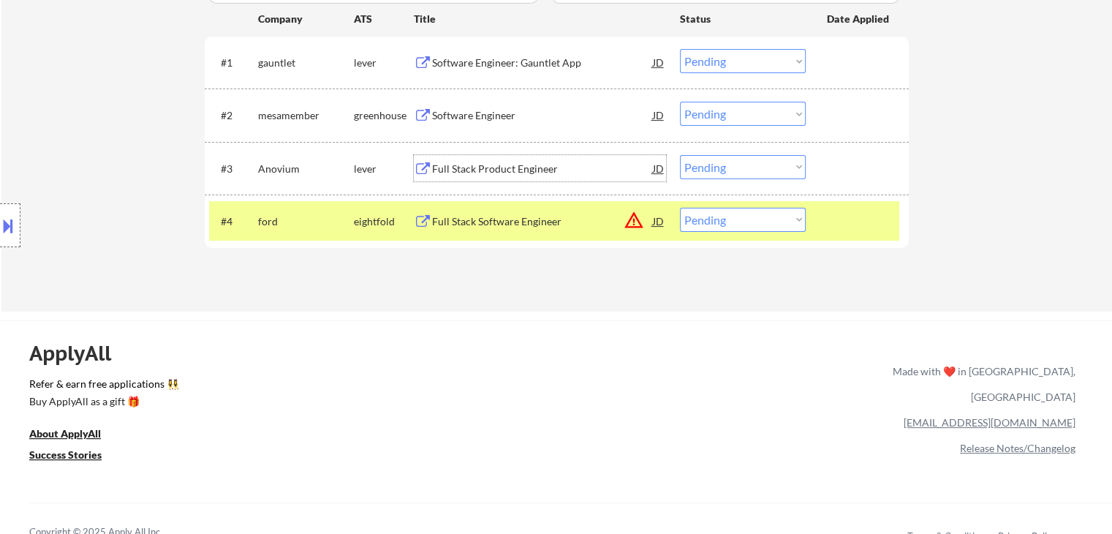
click at [547, 172] on div "Full Stack Product Engineer" at bounding box center [542, 169] width 221 height 15
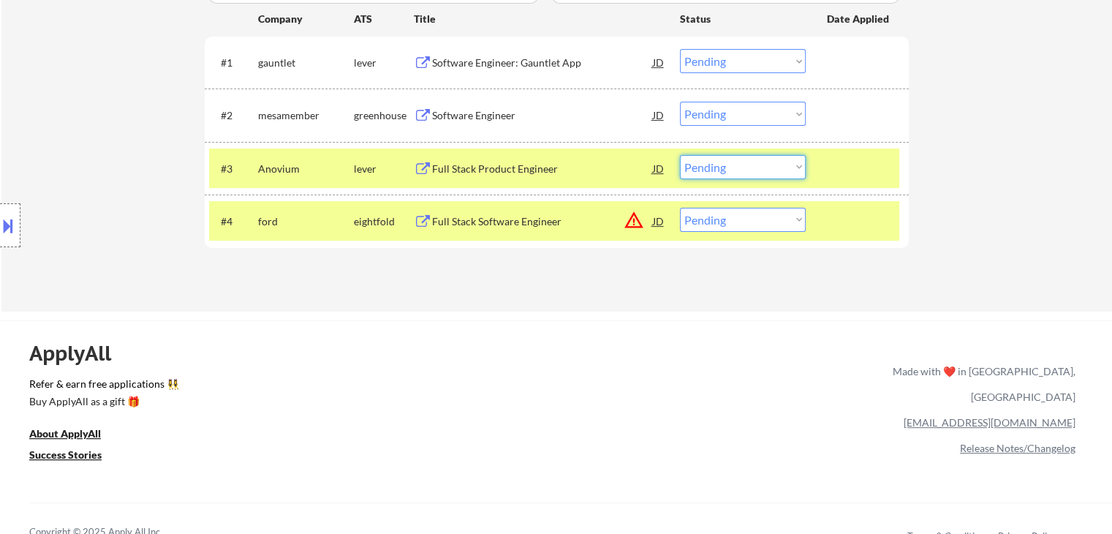
click at [736, 170] on select "Choose an option... Pending Applied Excluded (Questions) Excluded (Expired) Exc…" at bounding box center [743, 167] width 126 height 24
click at [680, 155] on select "Choose an option... Pending Applied Excluded (Questions) Excluded (Expired) Exc…" at bounding box center [743, 167] width 126 height 24
click at [386, 220] on div "eightfold" at bounding box center [384, 221] width 60 height 15
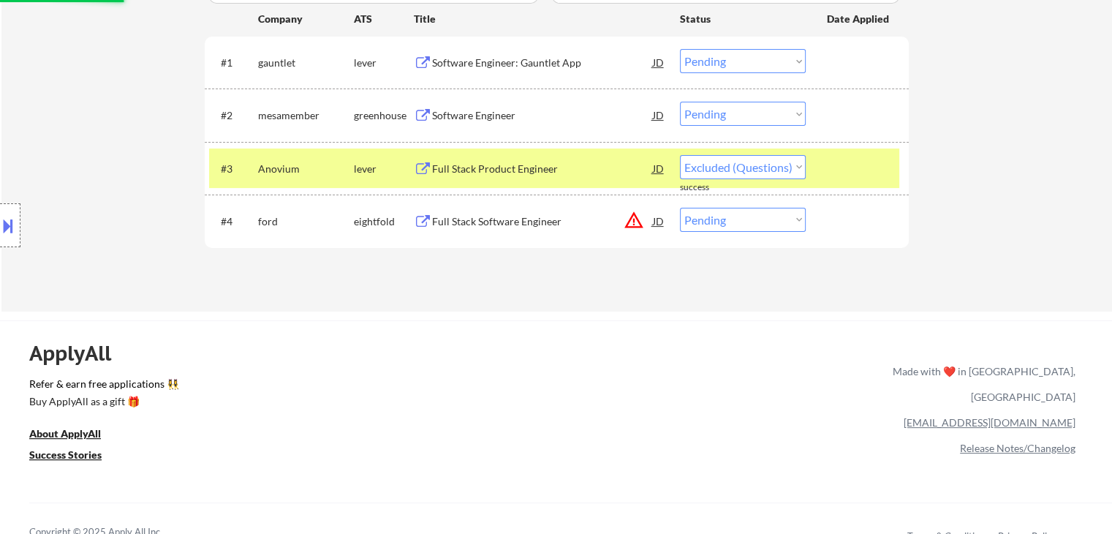
select select ""pending""
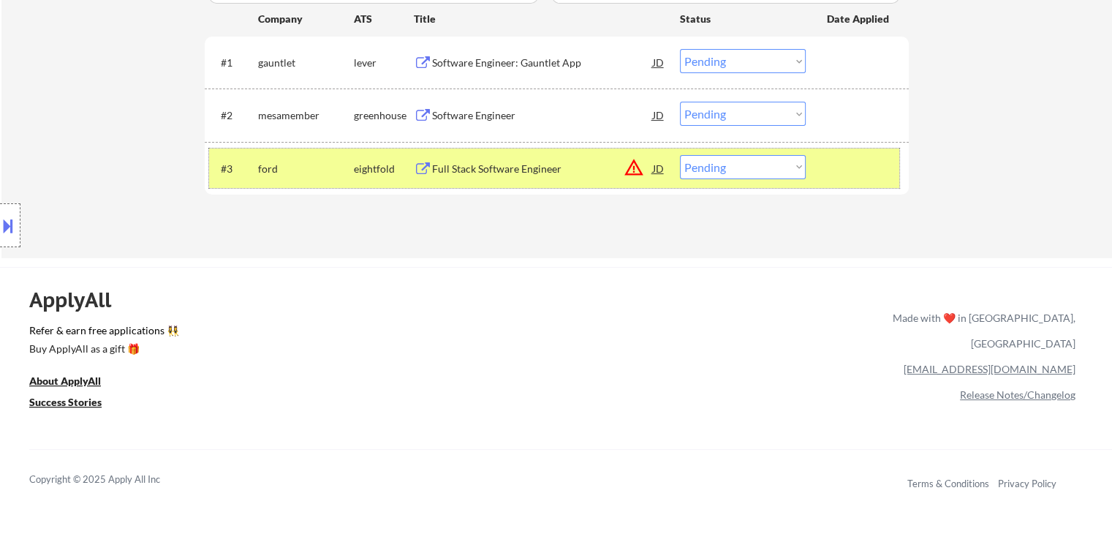
click at [366, 178] on div "eightfold" at bounding box center [384, 168] width 60 height 26
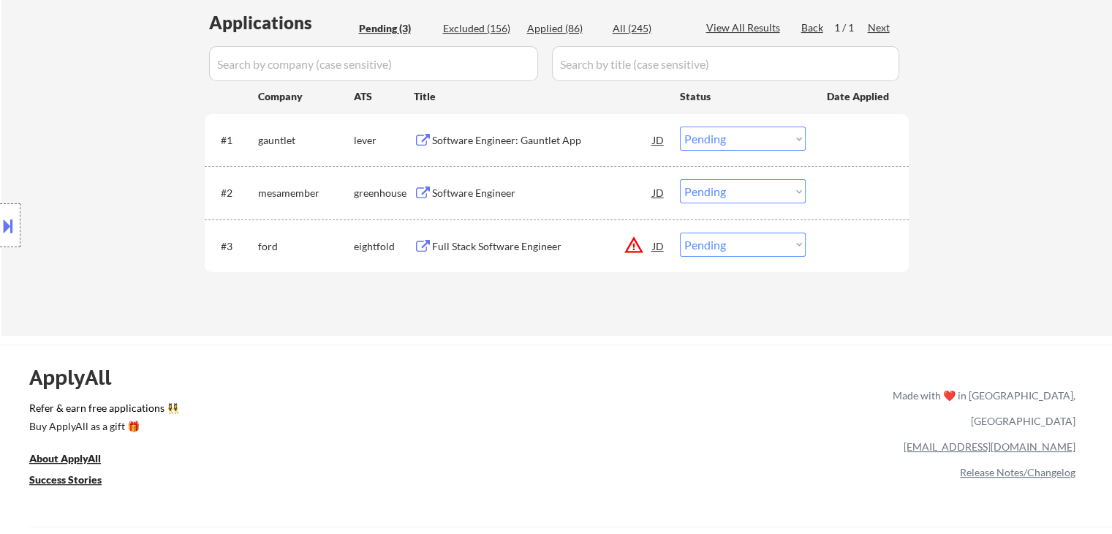
scroll to position [354, 0]
click at [441, 198] on div "Software Engineer" at bounding box center [542, 194] width 221 height 15
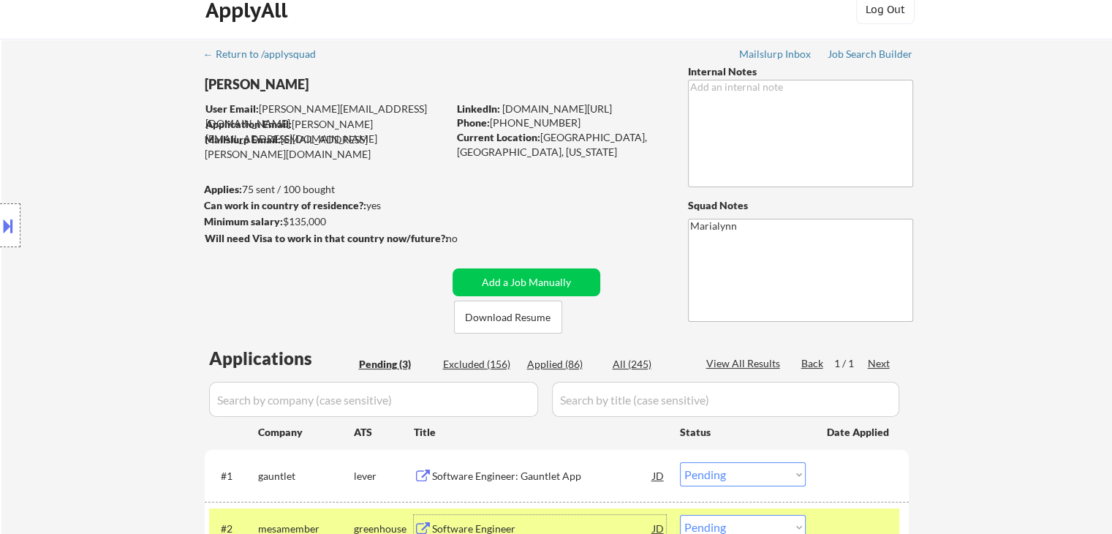
scroll to position [11, 0]
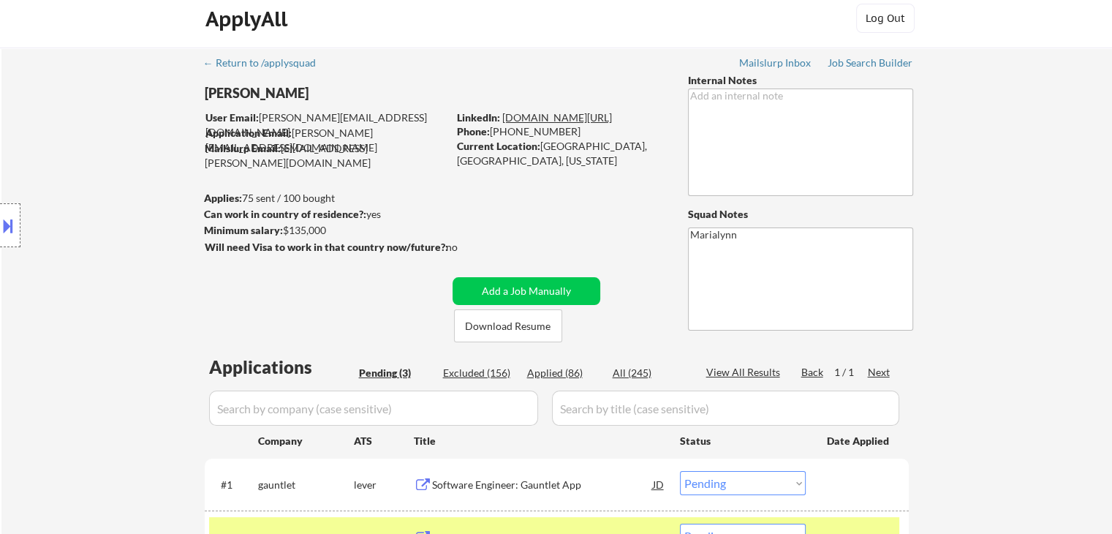
click at [568, 115] on link "linkedin.com/in/saraspaudel" at bounding box center [557, 117] width 110 height 12
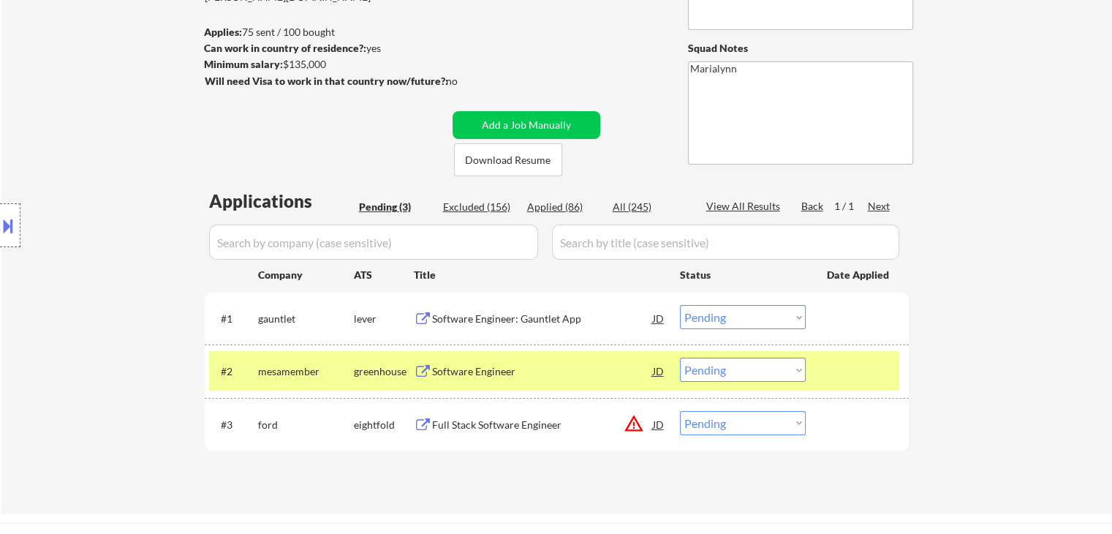
scroll to position [178, 0]
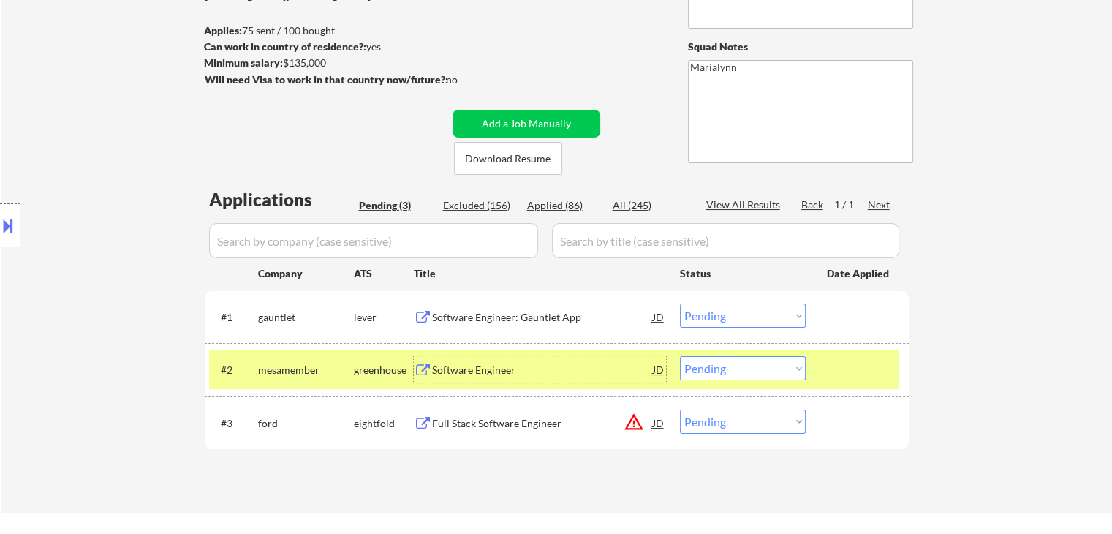
click at [483, 374] on div "Software Engineer" at bounding box center [542, 370] width 221 height 15
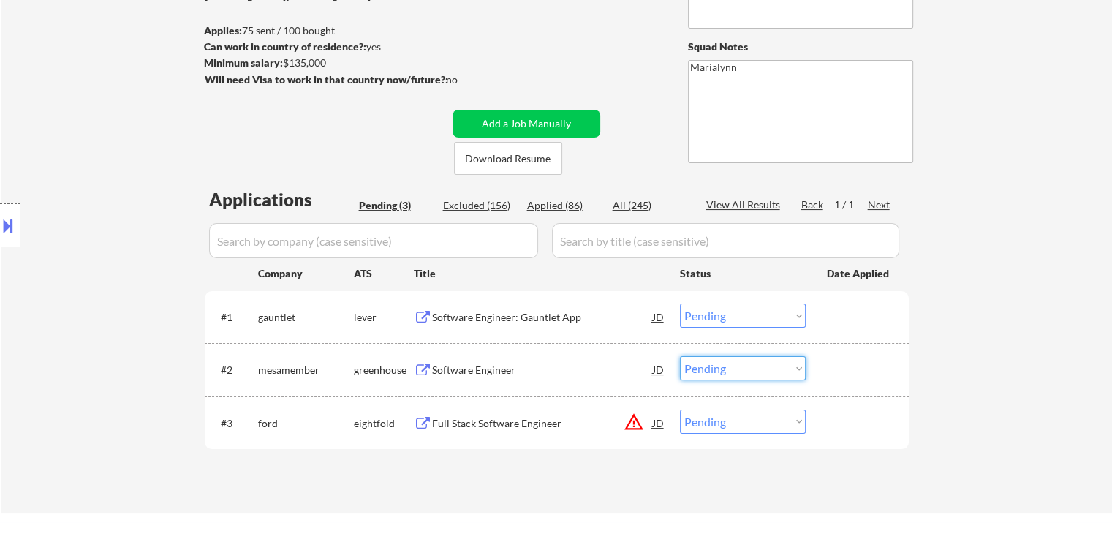
click at [766, 370] on select "Choose an option... Pending Applied Excluded (Questions) Excluded (Expired) Exc…" at bounding box center [743, 368] width 126 height 24
click at [680, 356] on select "Choose an option... Pending Applied Excluded (Questions) Excluded (Expired) Exc…" at bounding box center [743, 368] width 126 height 24
select select ""pending""
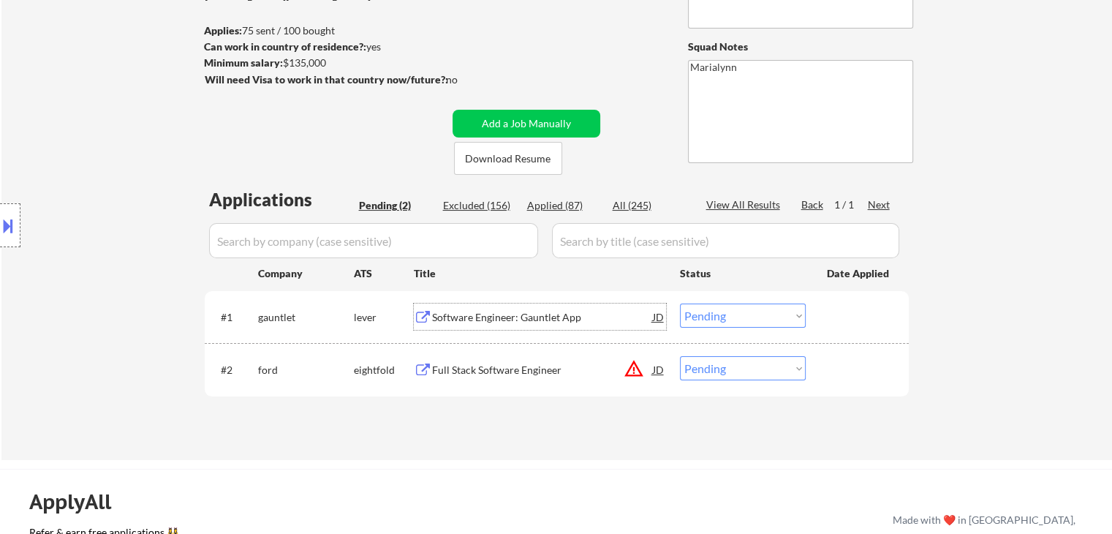
click at [486, 320] on div "Software Engineer: Gauntlet App" at bounding box center [542, 317] width 221 height 15
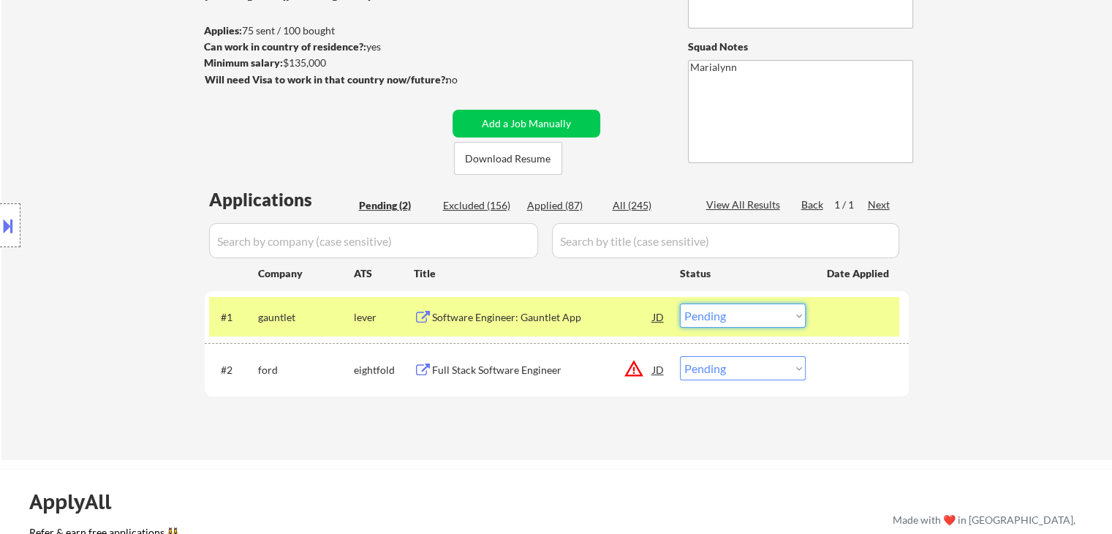
click at [711, 322] on select "Choose an option... Pending Applied Excluded (Questions) Excluded (Expired) Exc…" at bounding box center [743, 315] width 126 height 24
click at [680, 303] on select "Choose an option... Pending Applied Excluded (Questions) Excluded (Expired) Exc…" at bounding box center [743, 315] width 126 height 24
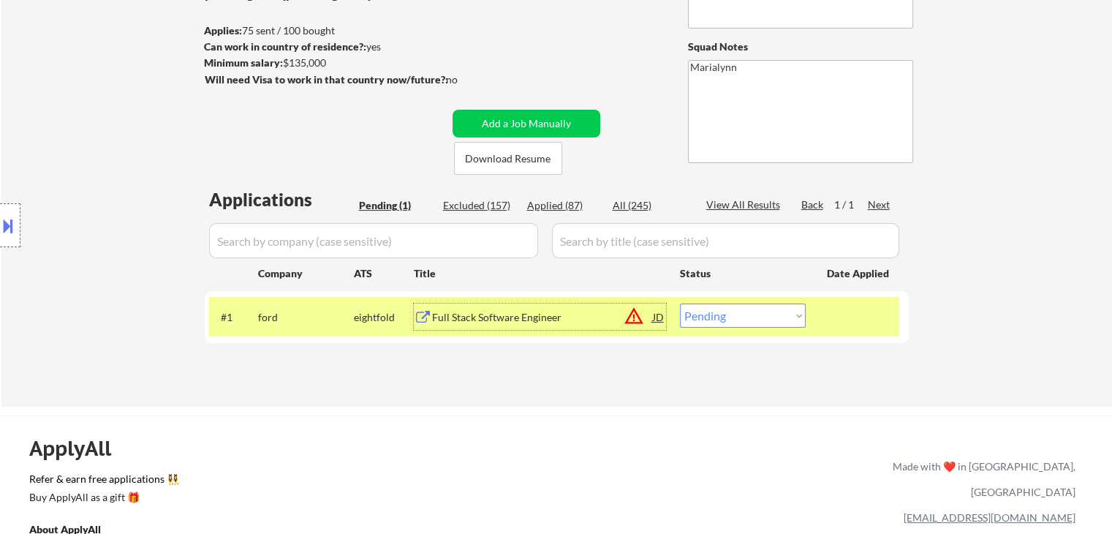
click at [489, 316] on div "Full Stack Software Engineer" at bounding box center [542, 317] width 221 height 15
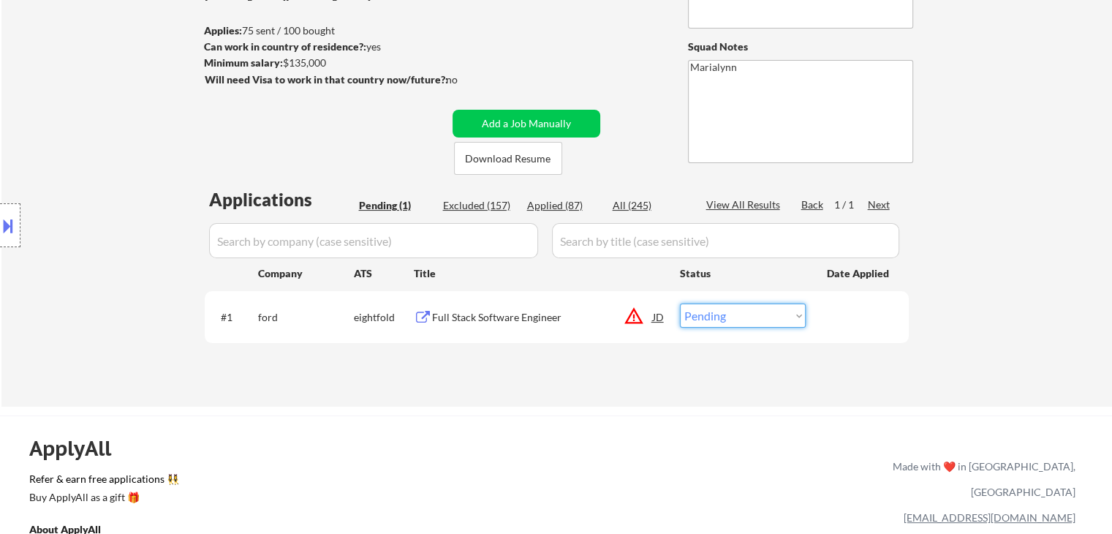
click at [699, 321] on select "Choose an option... Pending Applied Excluded (Questions) Excluded (Expired) Exc…" at bounding box center [743, 315] width 126 height 24
select select ""excluded__expired_""
click at [680, 303] on select "Choose an option... Pending Applied Excluded (Questions) Excluded (Expired) Exc…" at bounding box center [743, 315] width 126 height 24
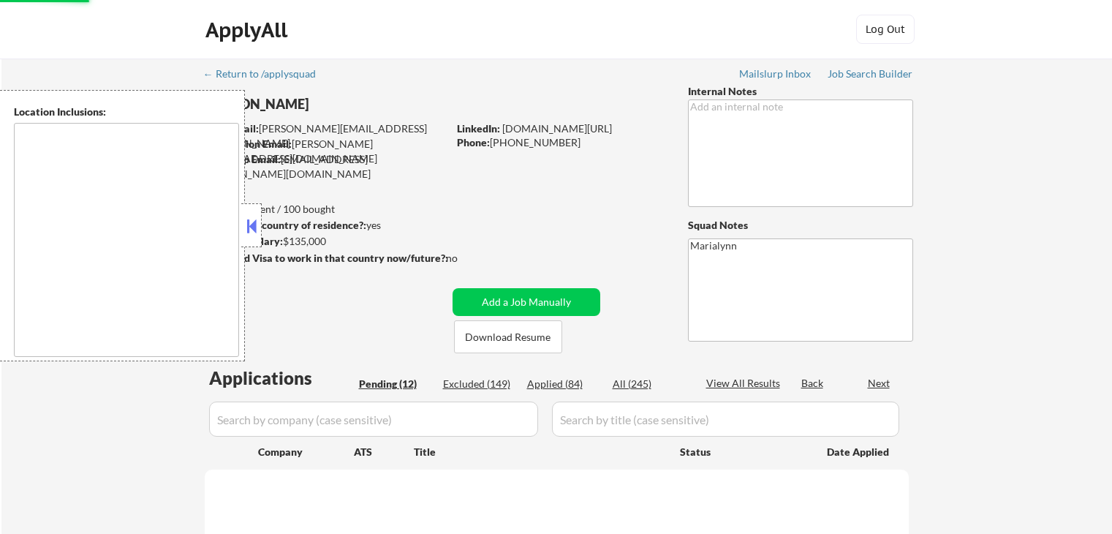
scroll to position [132, 0]
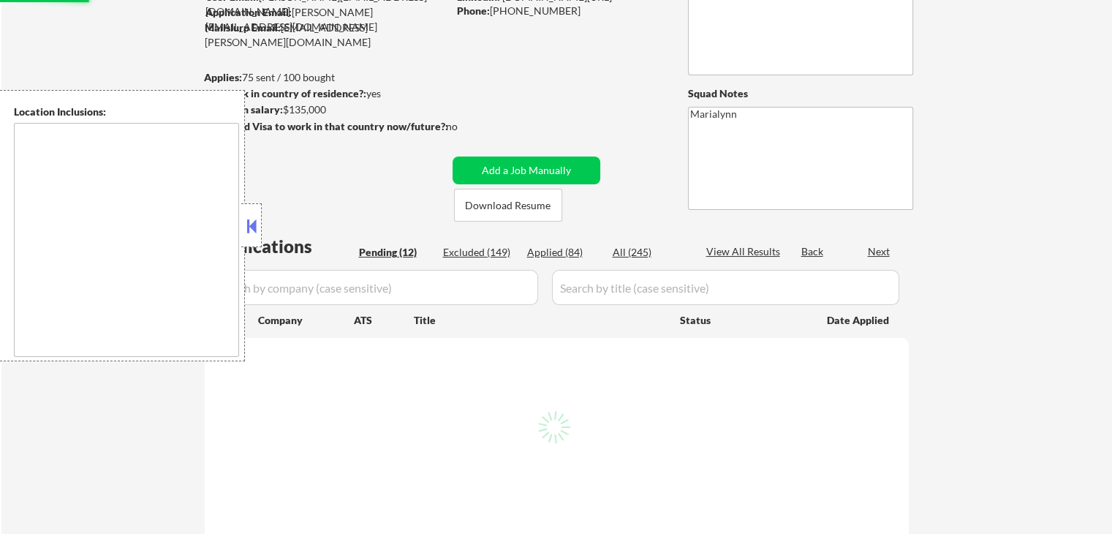
select select ""pending""
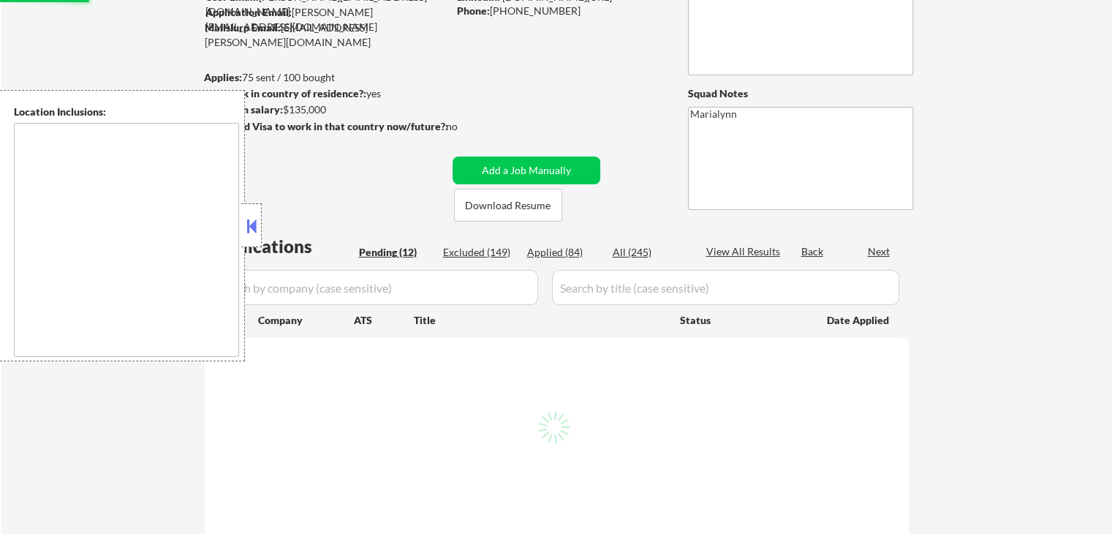
select select ""pending""
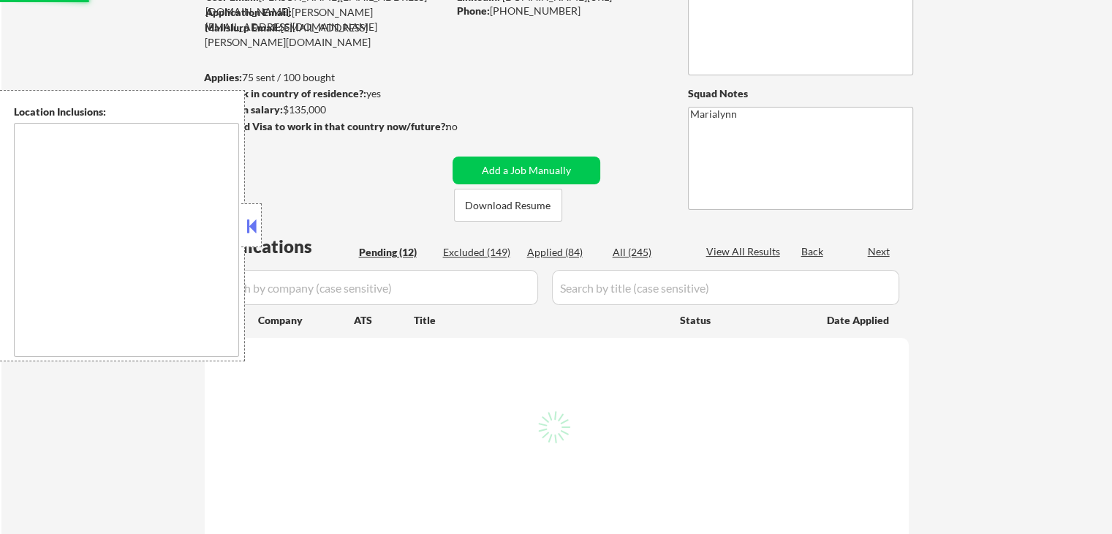
select select ""pending""
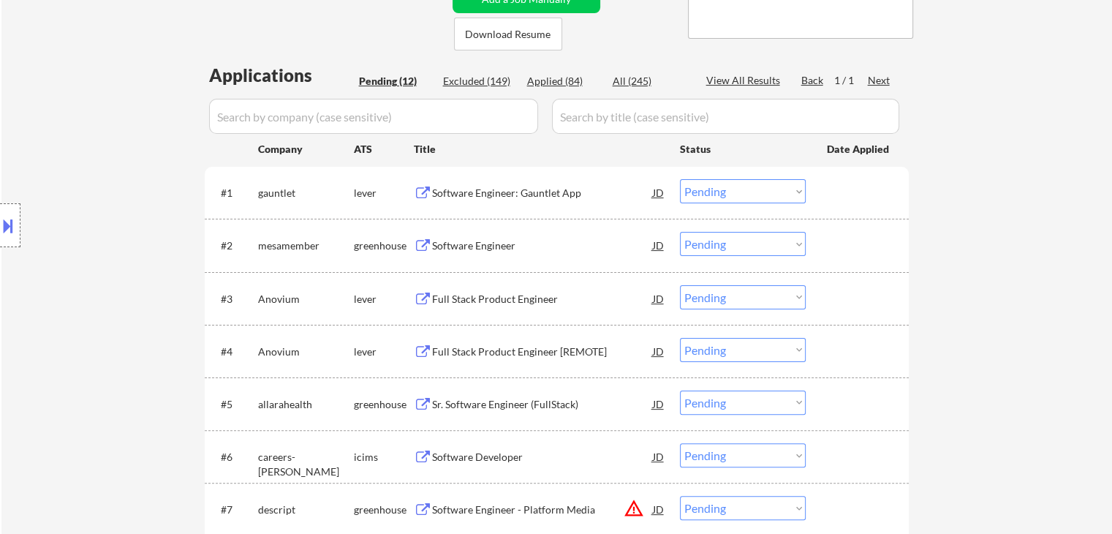
scroll to position [205, 0]
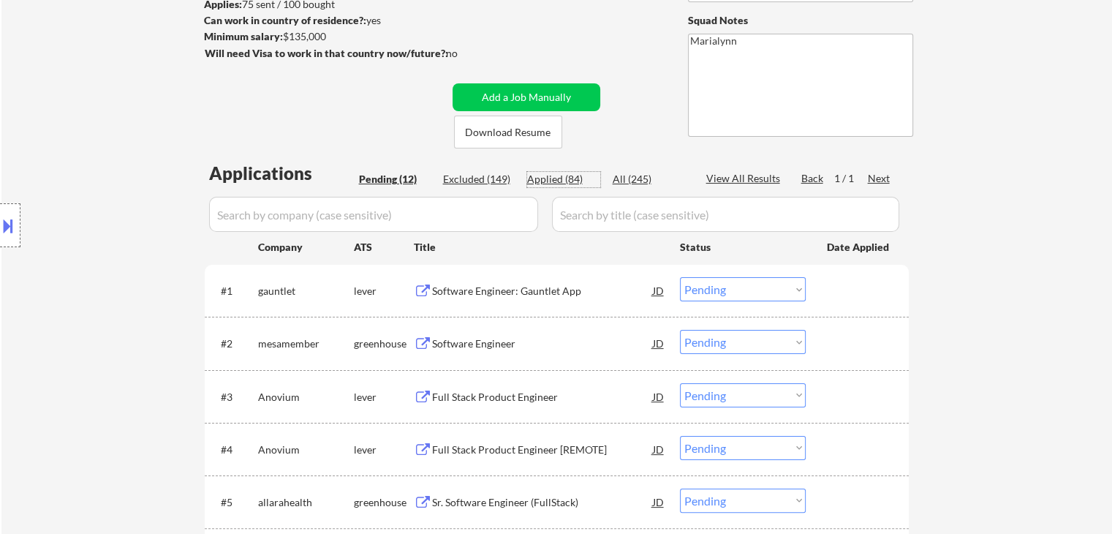
click at [553, 177] on div "Applied (84)" at bounding box center [563, 179] width 73 height 15
select select ""applied""
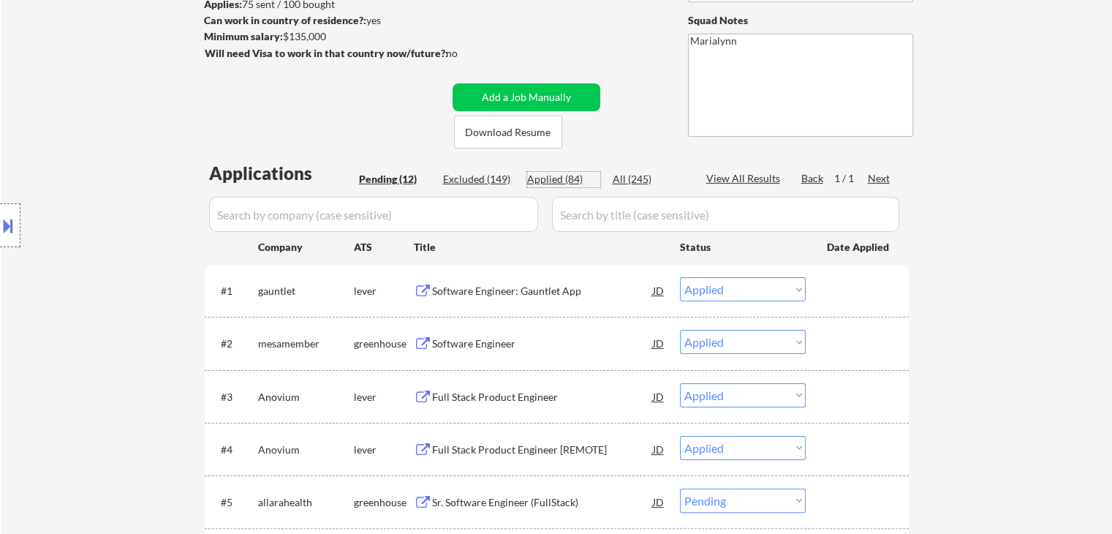
select select ""applied""
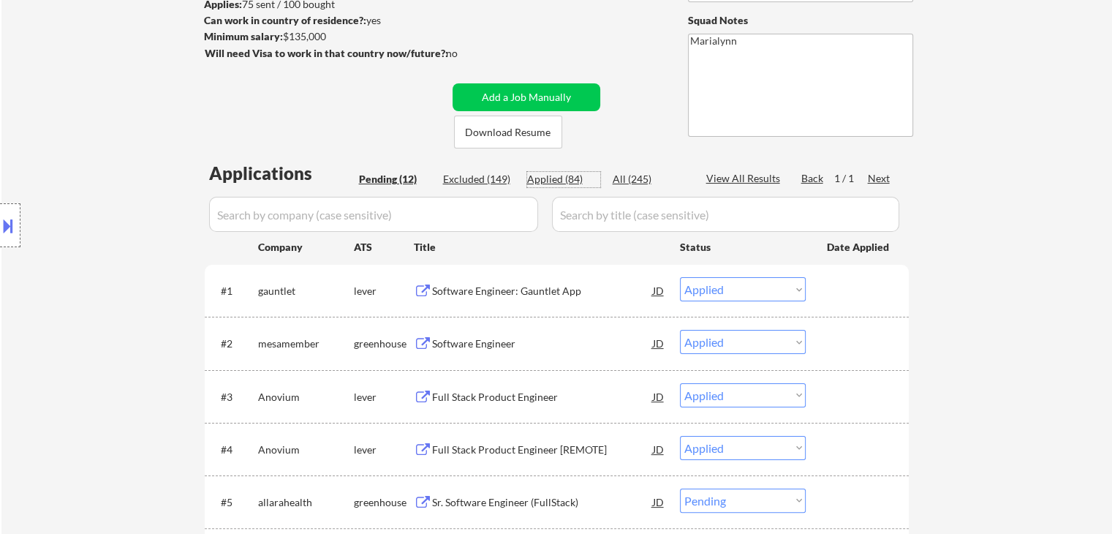
select select ""applied""
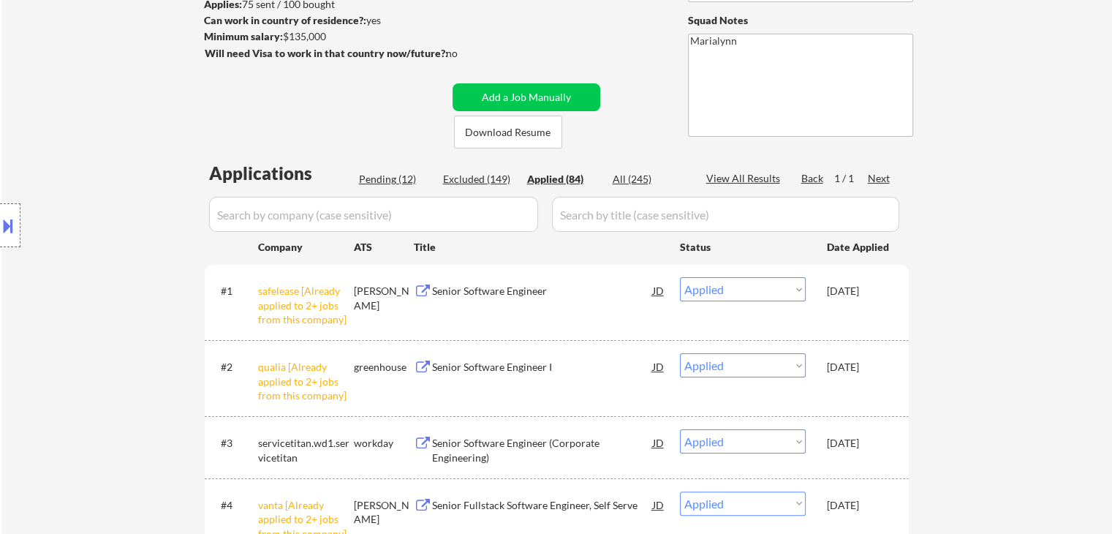
select select ""applied""
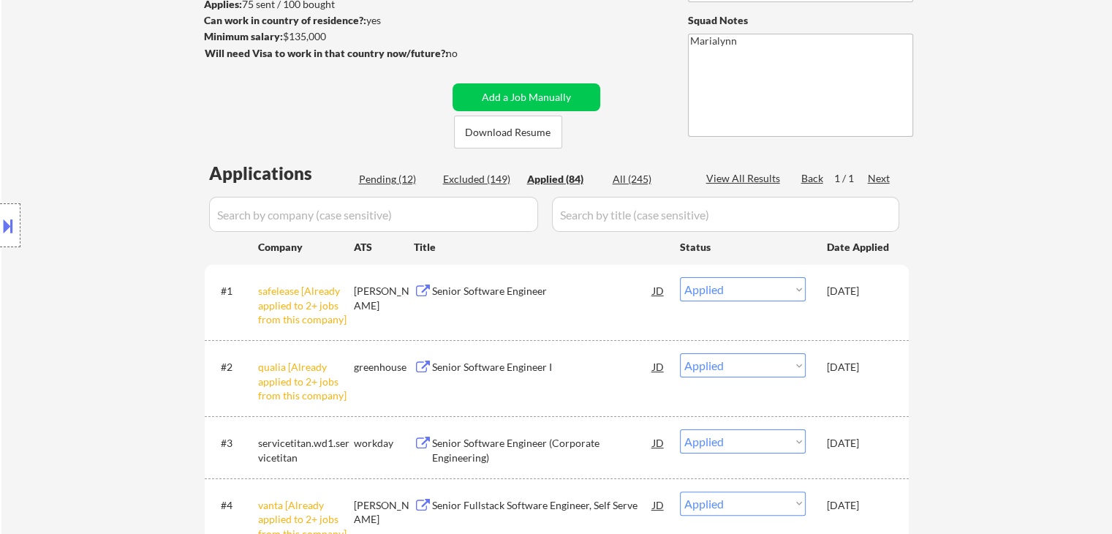
select select ""applied""
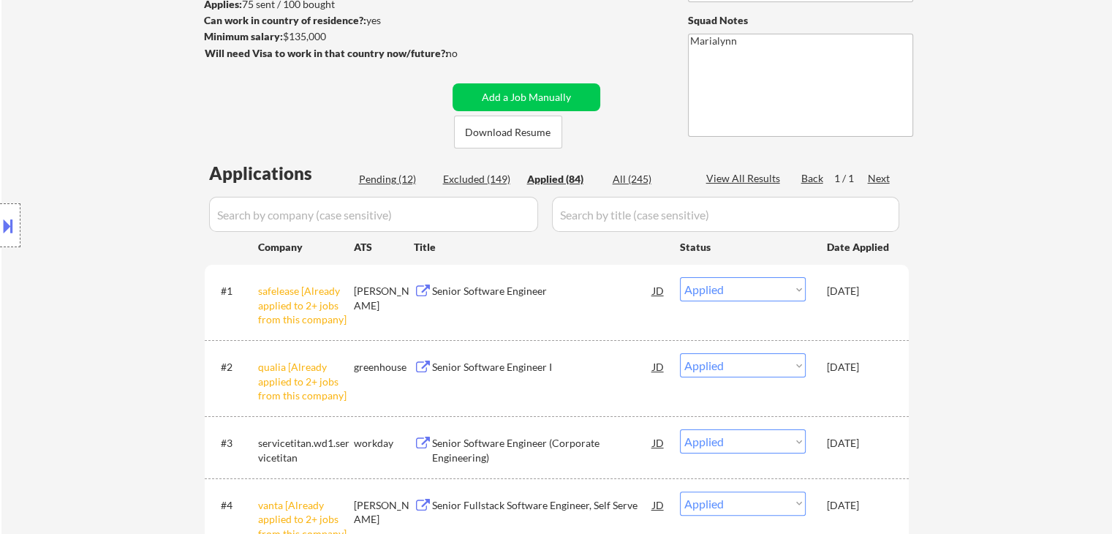
select select ""applied""
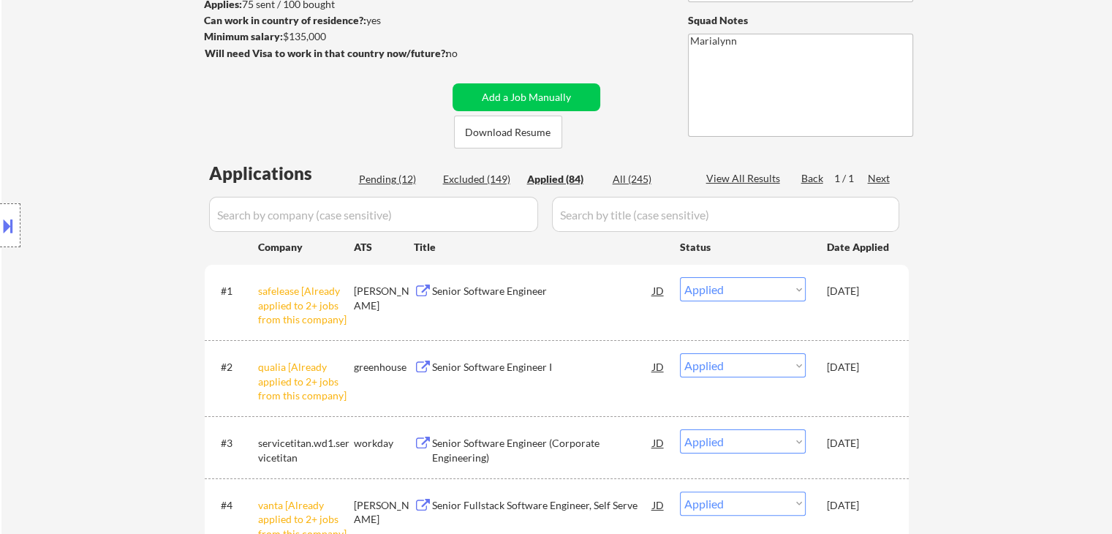
select select ""applied""
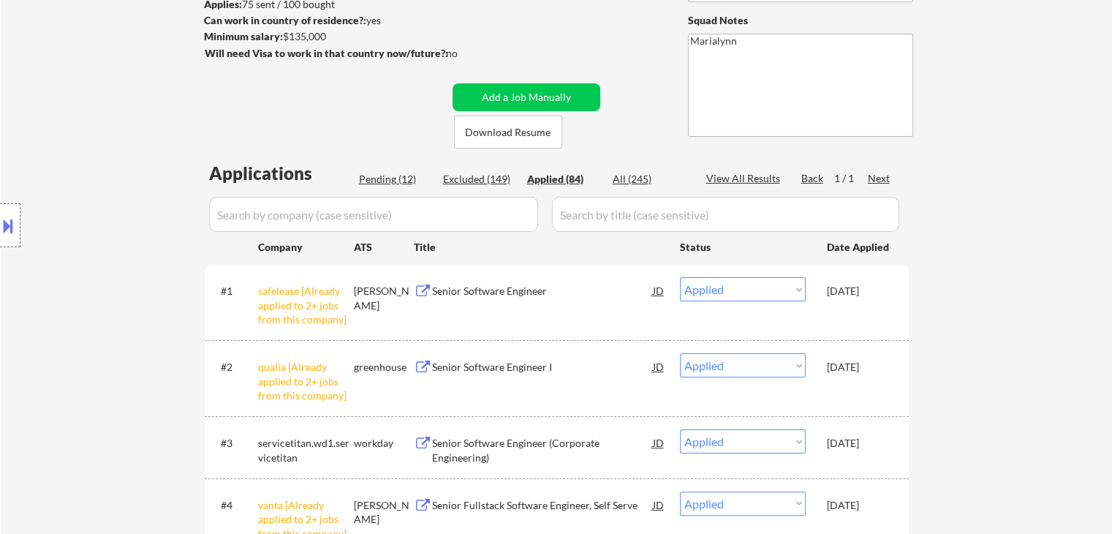
select select ""applied""
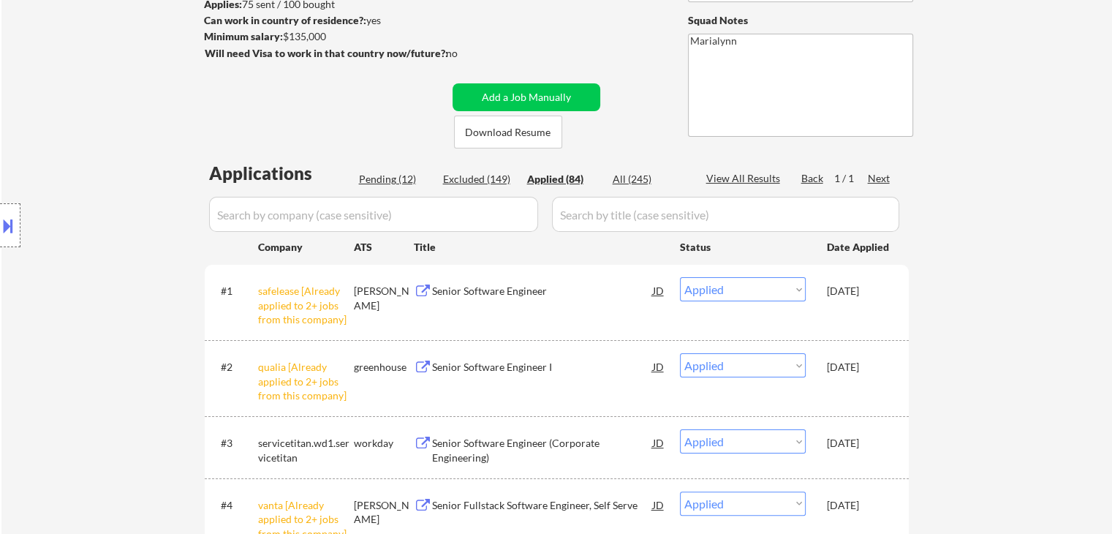
select select ""applied""
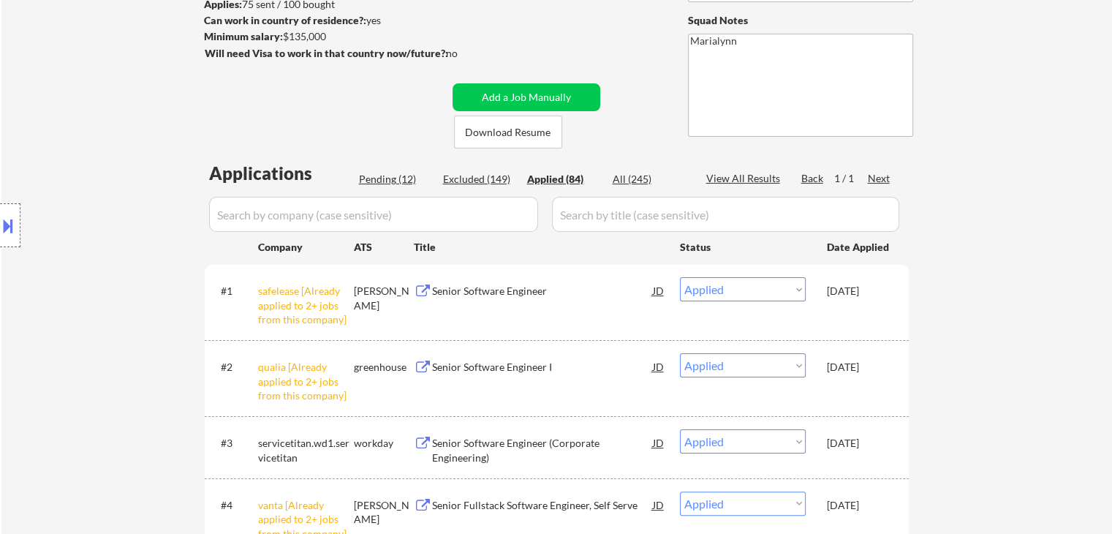
select select ""applied""
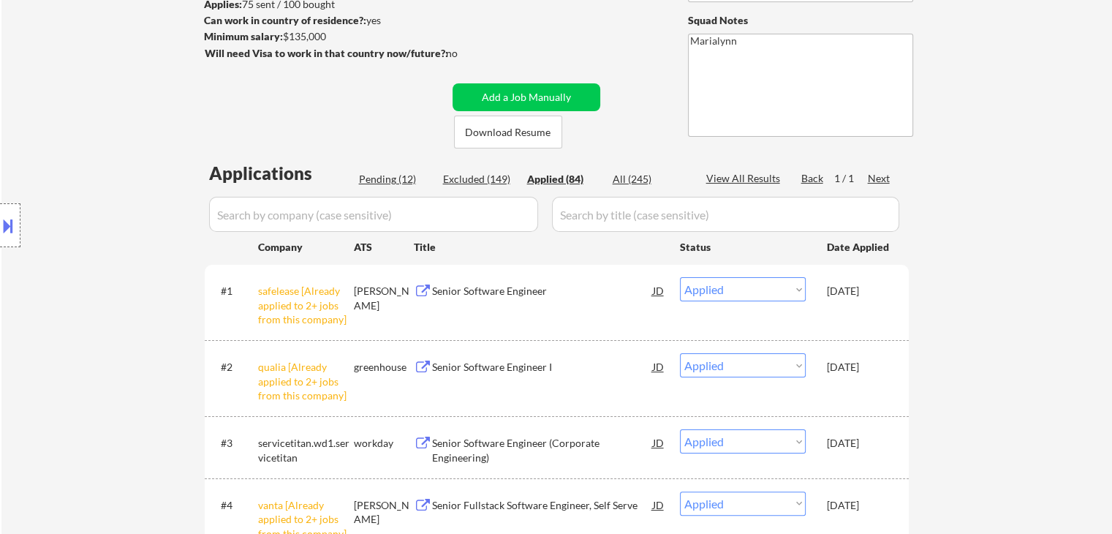
select select ""applied""
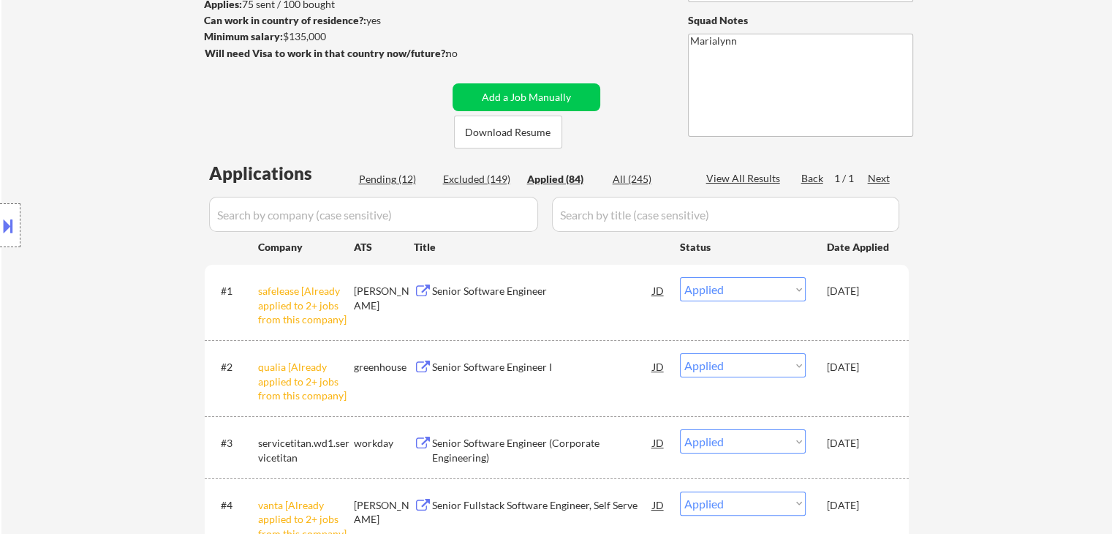
select select ""applied""
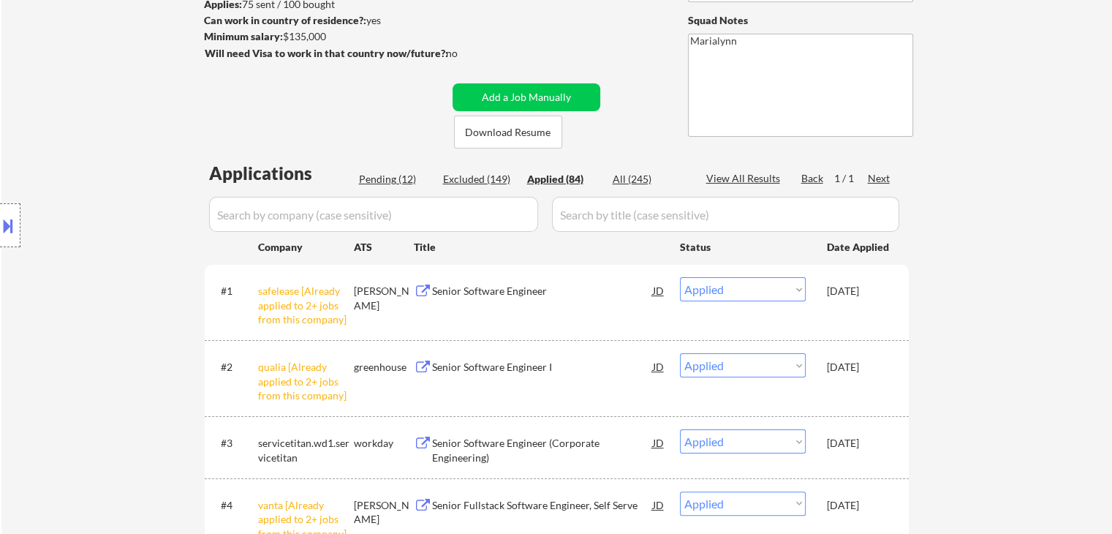
select select ""applied""
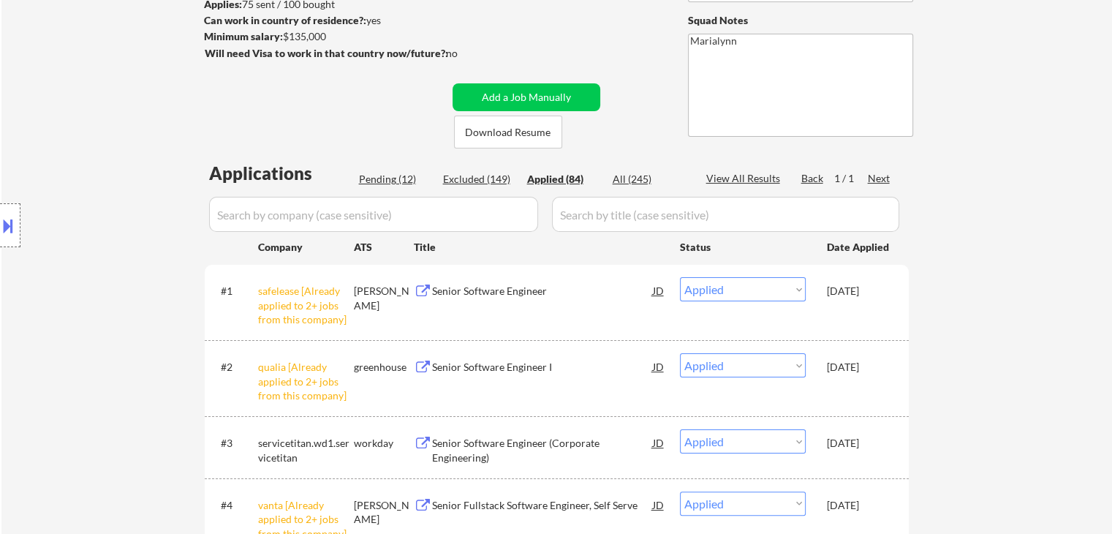
select select ""applied""
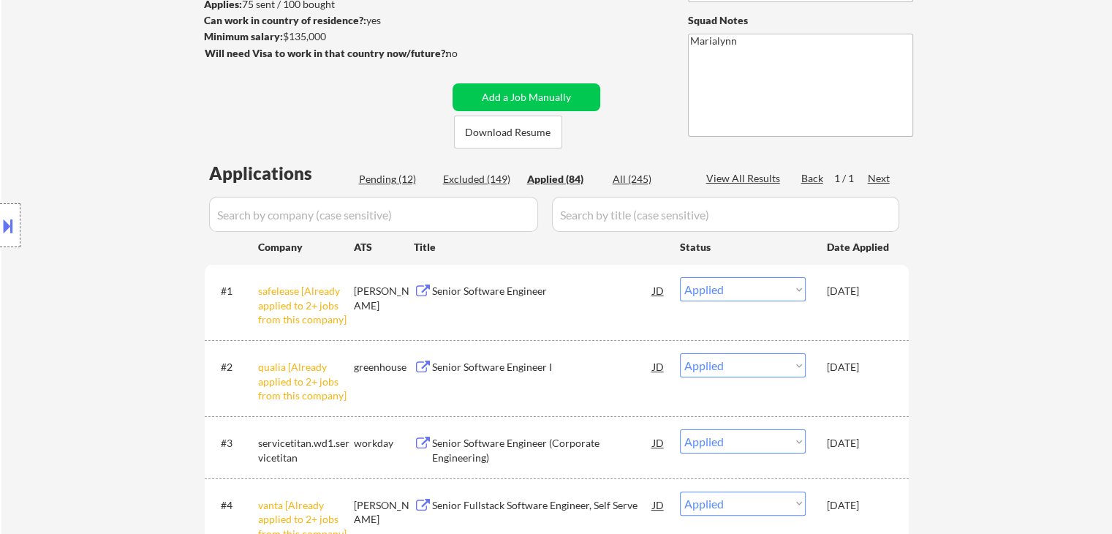
select select ""applied""
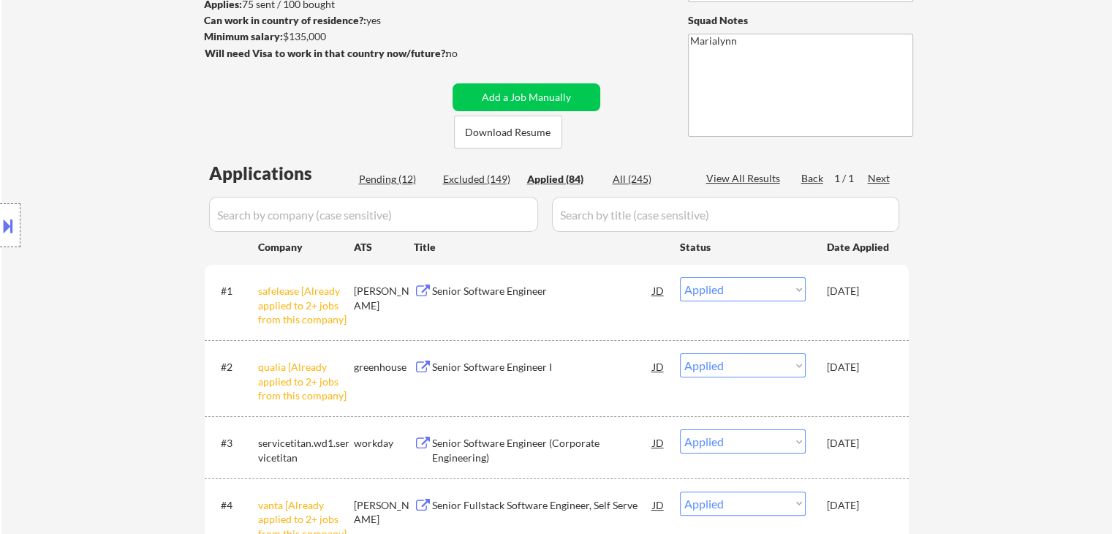
select select ""applied""
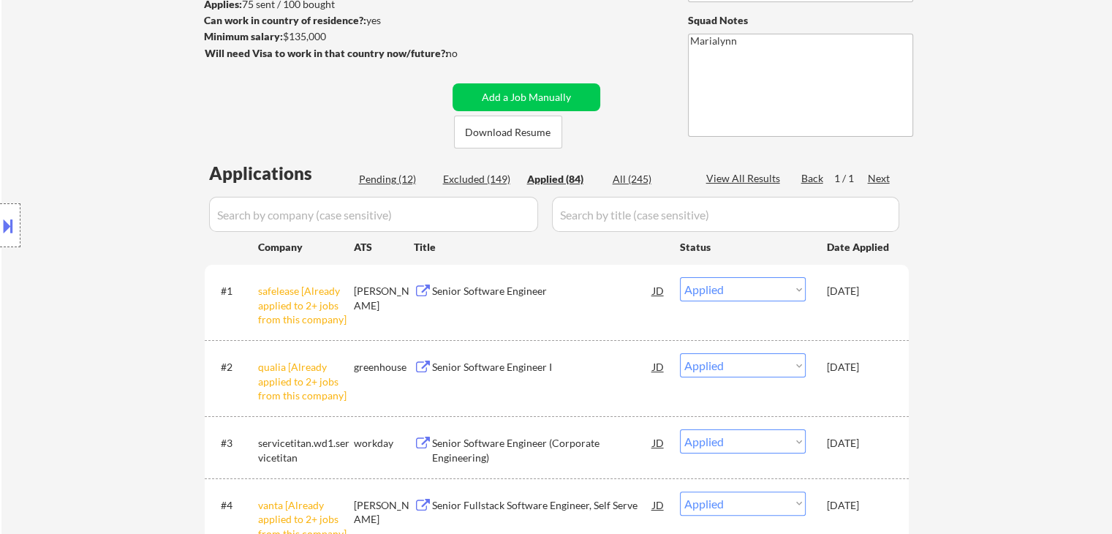
select select ""applied""
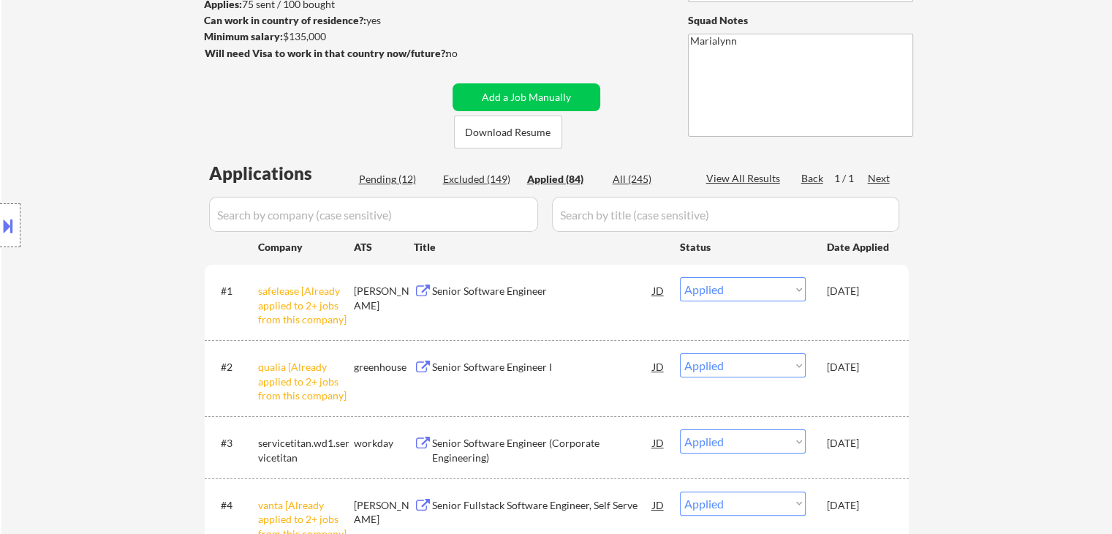
select select ""applied""
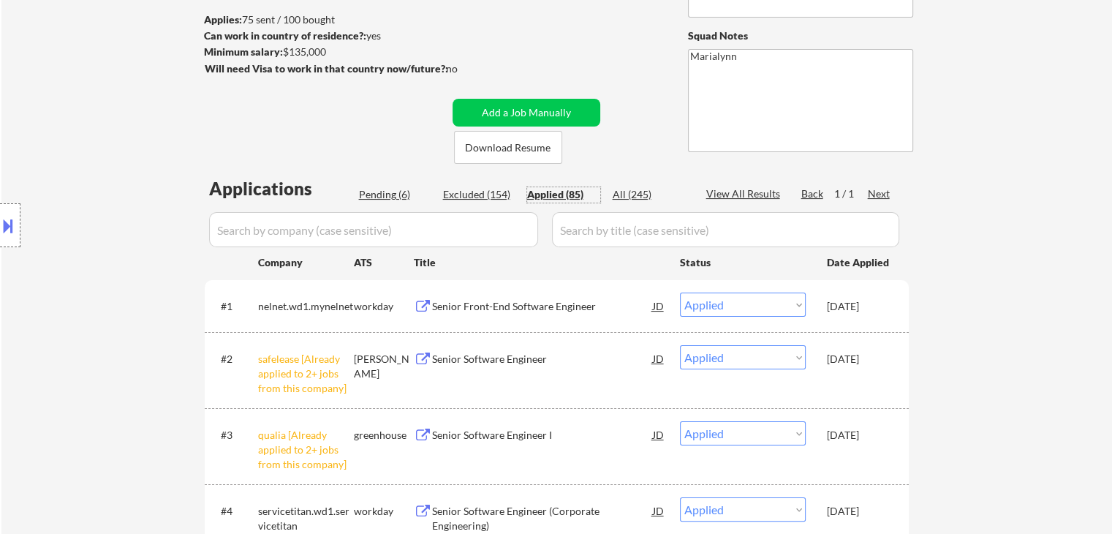
scroll to position [0, 0]
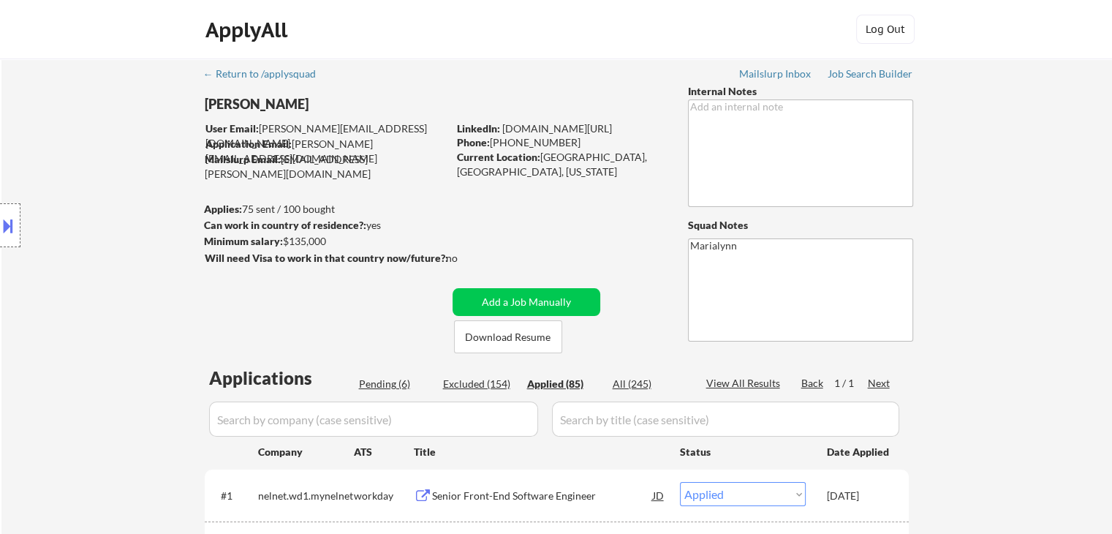
select select ""applied""
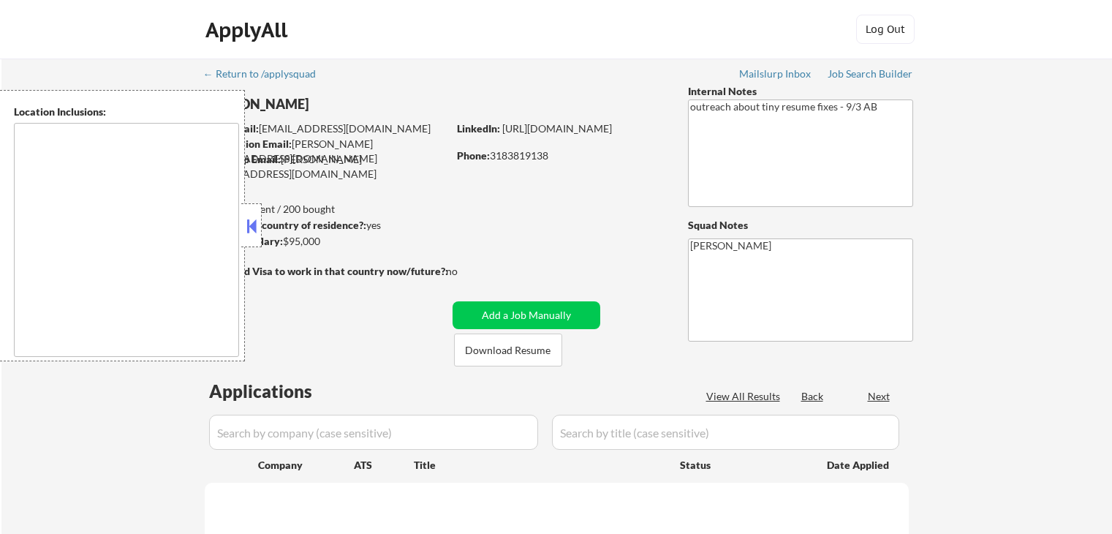
type textarea "[GEOGRAPHIC_DATA], [GEOGRAPHIC_DATA], [GEOGRAPHIC_DATA], [GEOGRAPHIC_DATA], [GE…"
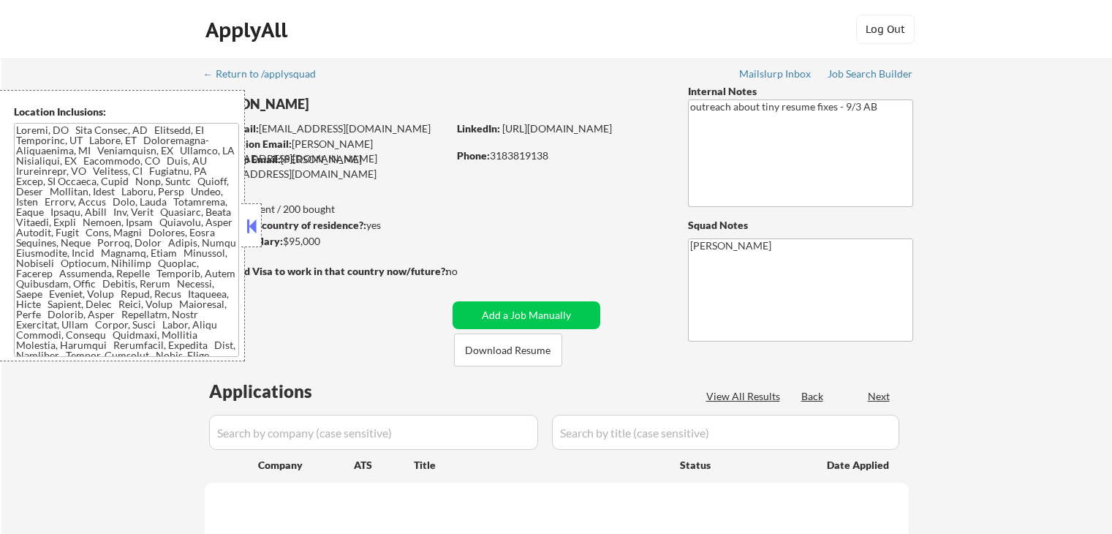
select select ""pending""
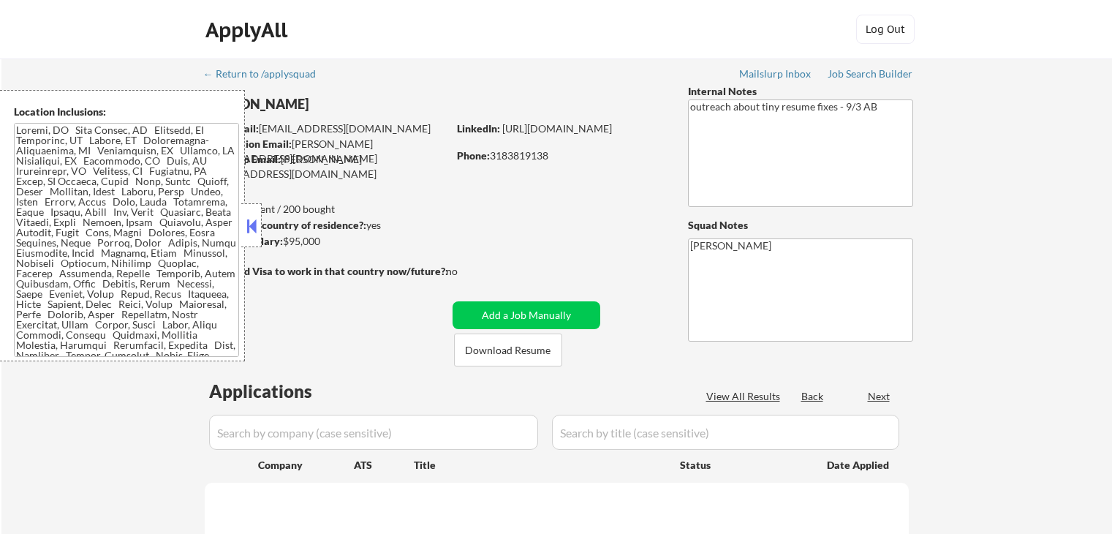
select select ""pending""
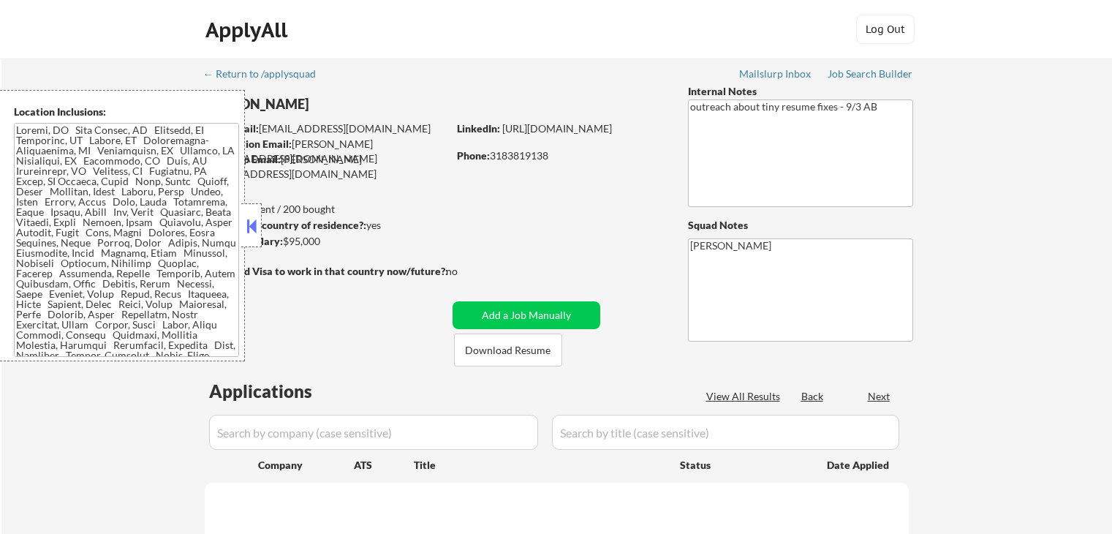
select select ""pending""
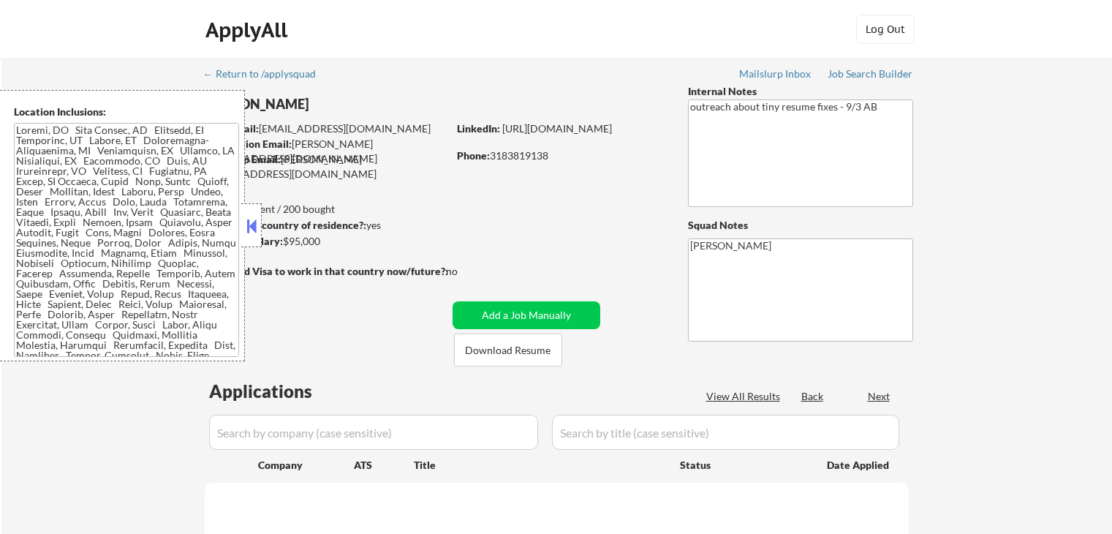
select select ""pending""
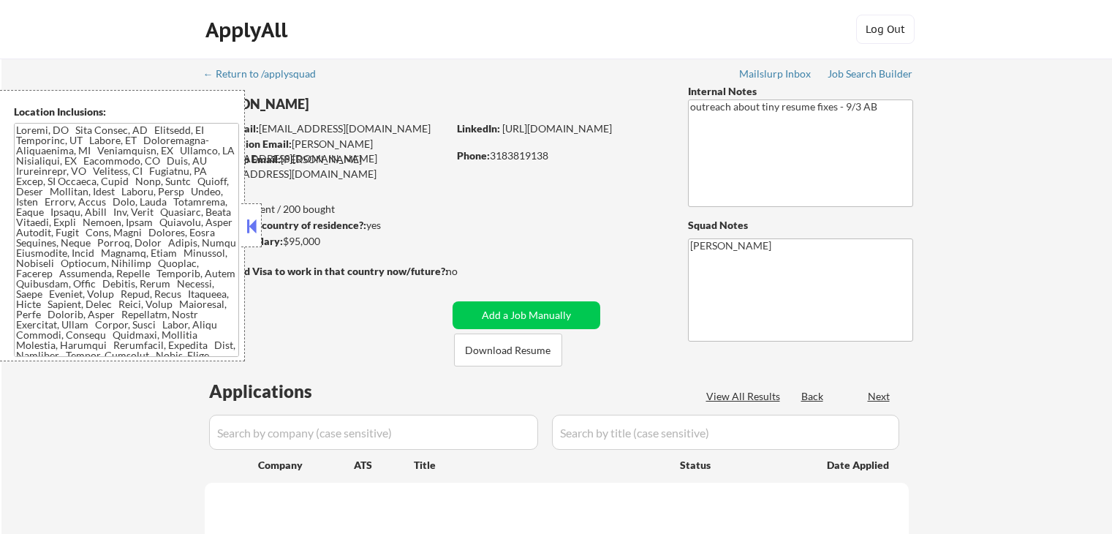
select select ""pending""
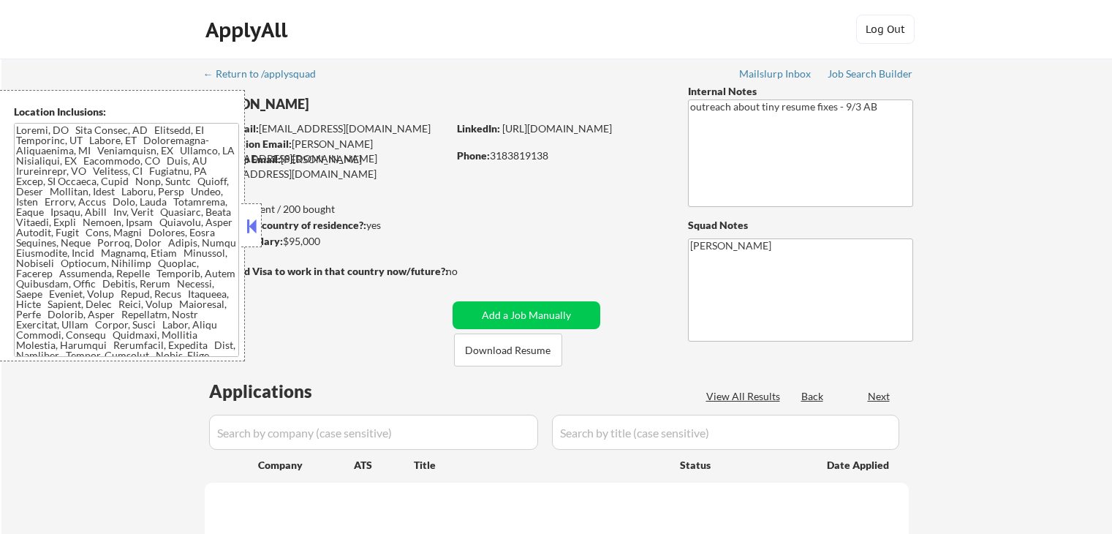
select select ""pending""
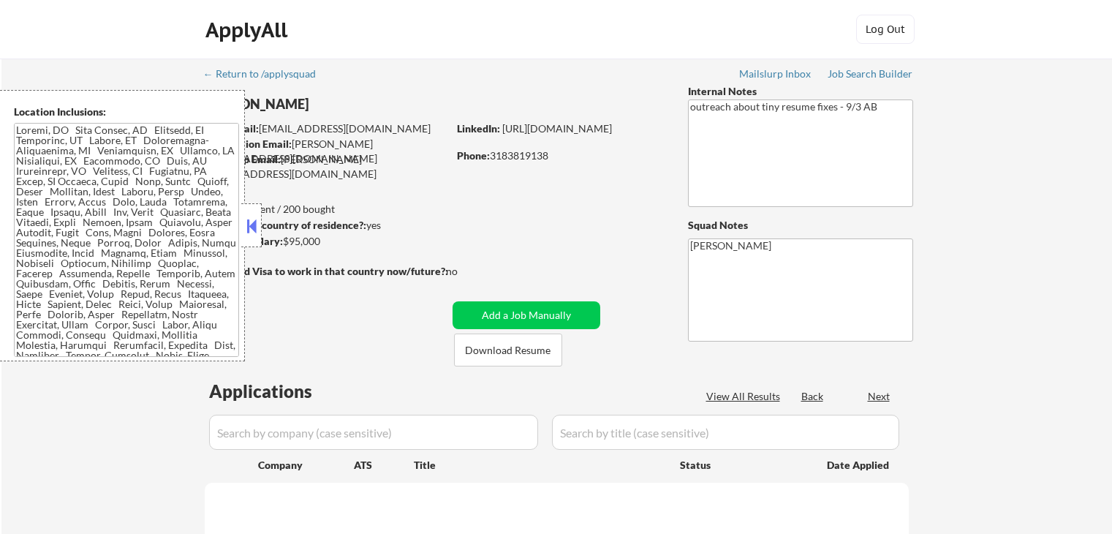
select select ""pending""
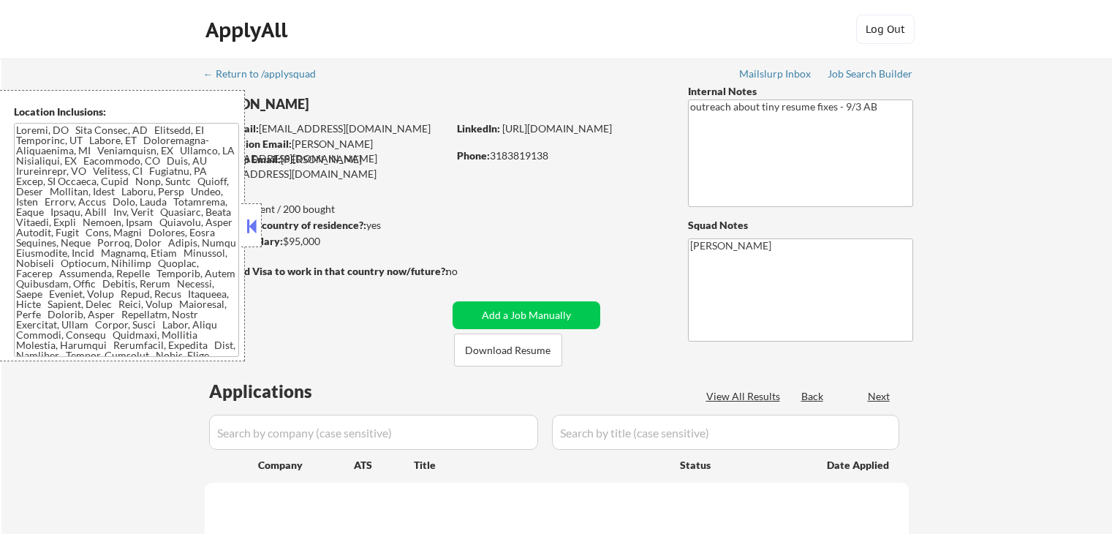
select select ""pending""
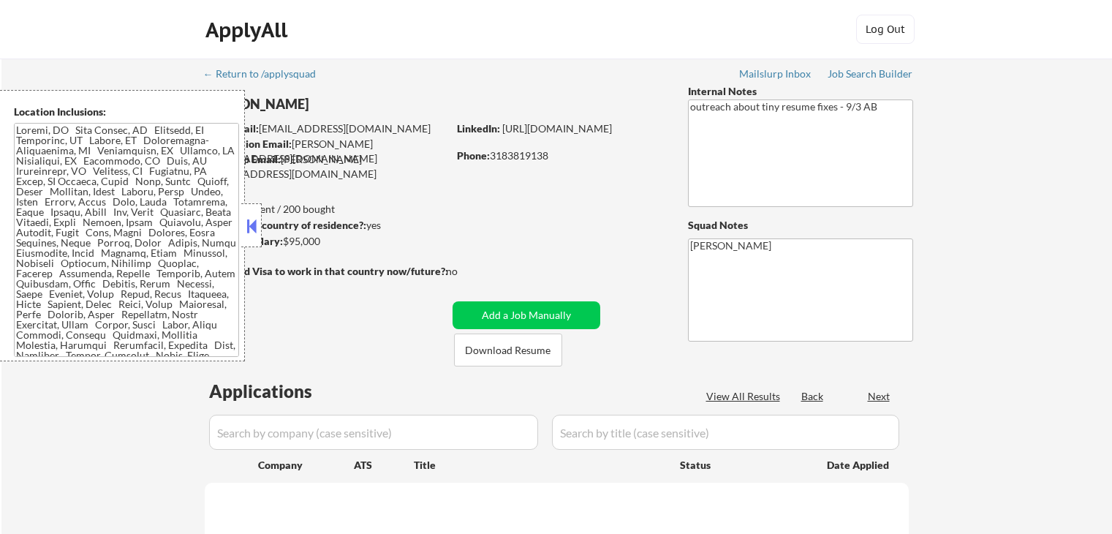
select select ""pending""
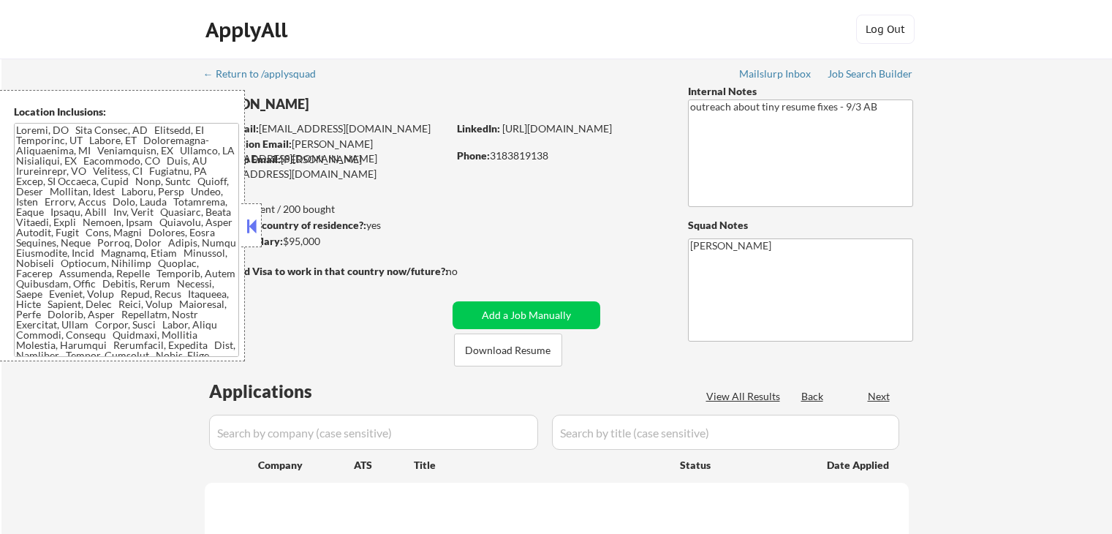
select select ""pending""
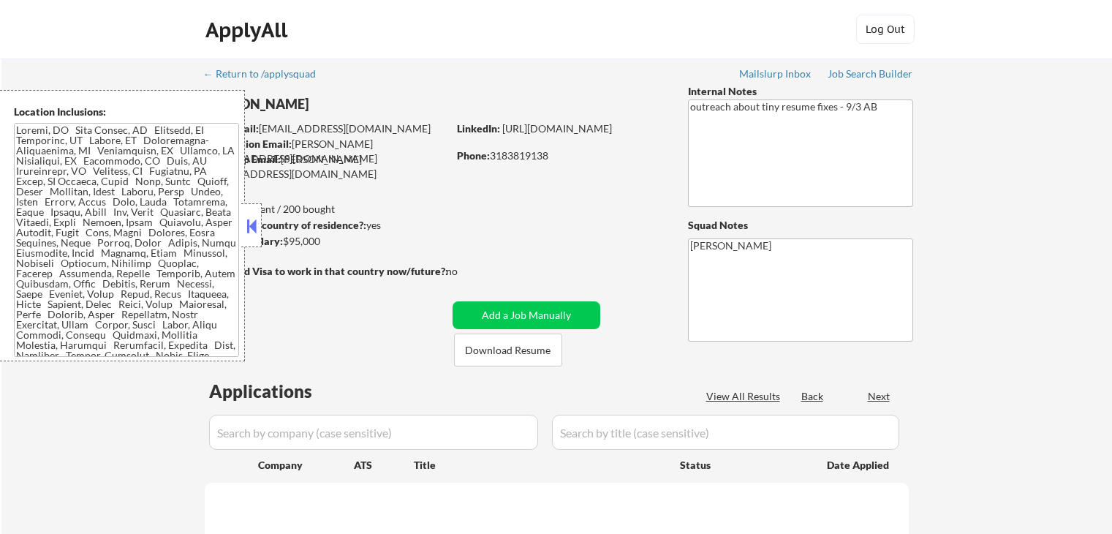
select select ""pending""
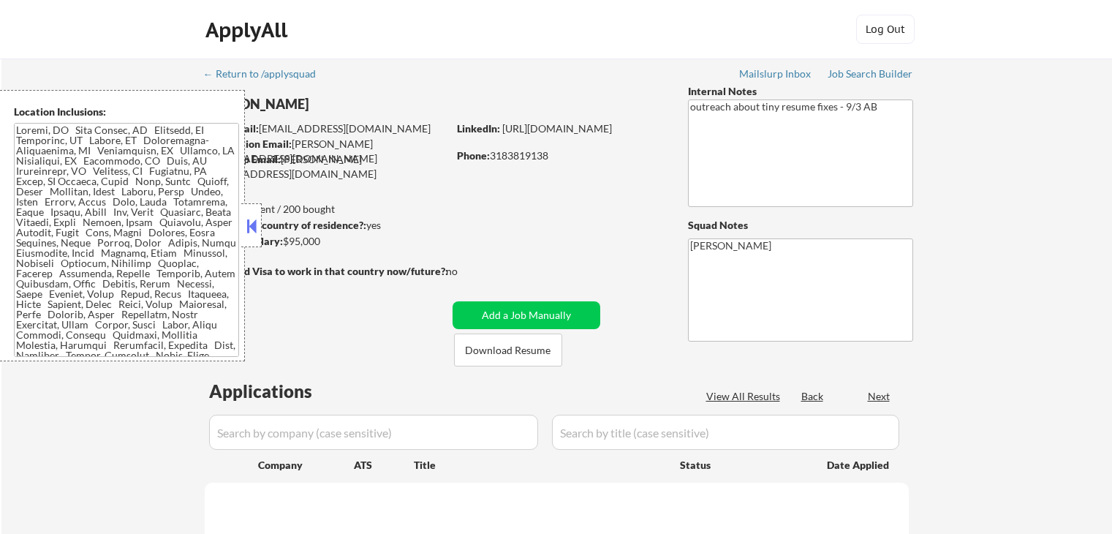
select select ""pending""
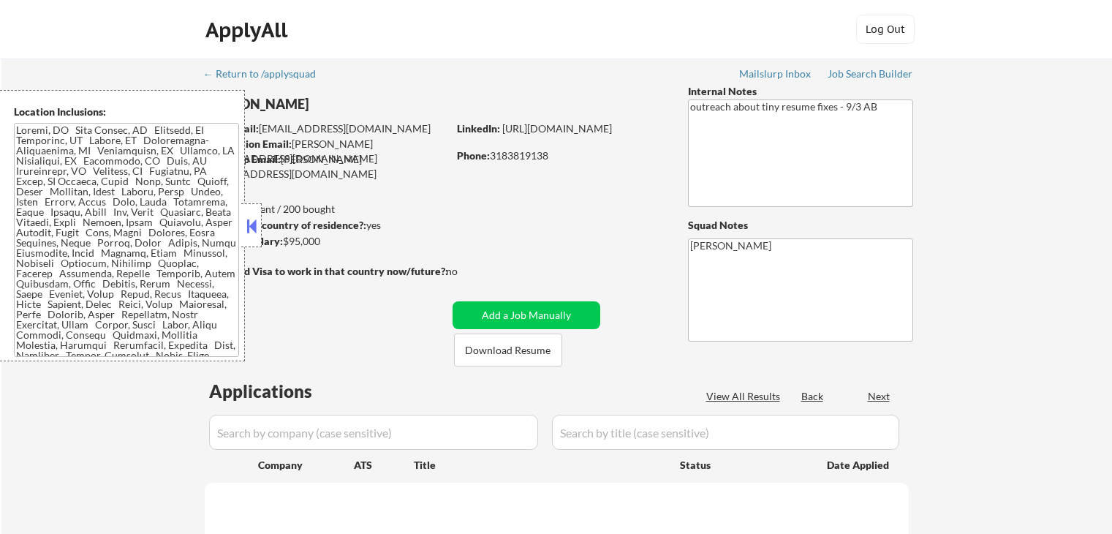
select select ""pending""
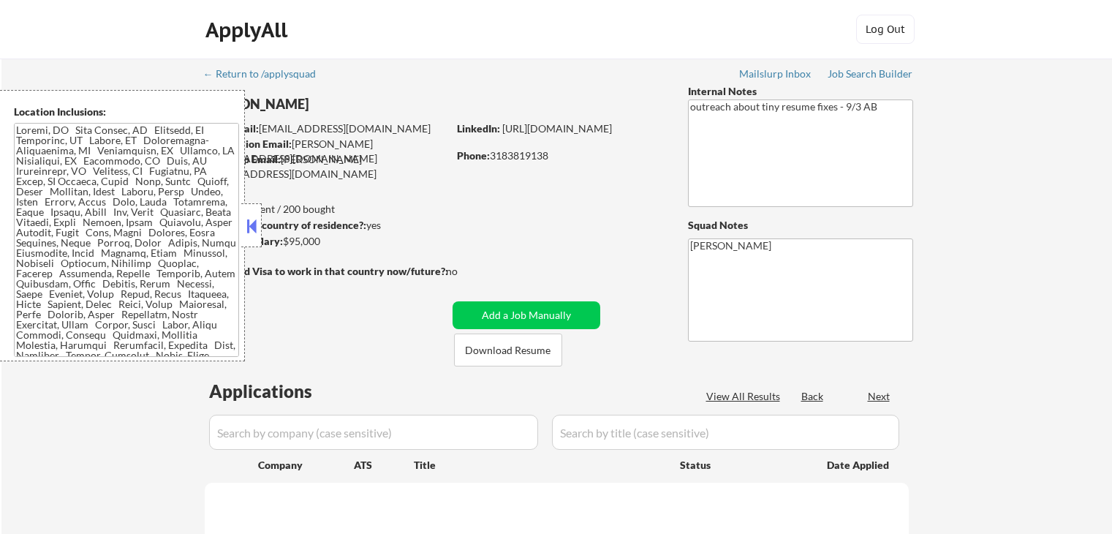
select select ""pending""
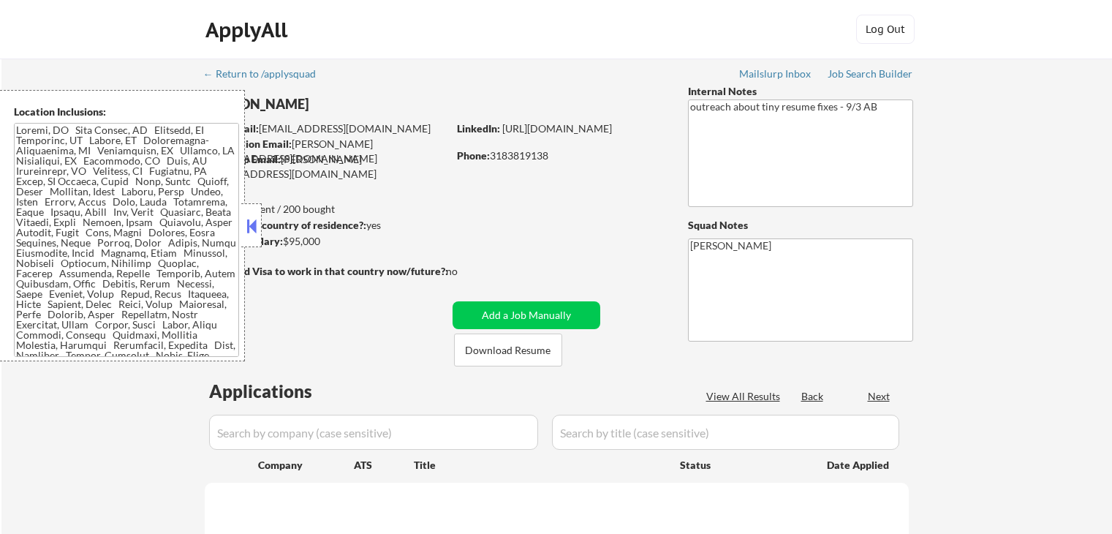
select select ""pending""
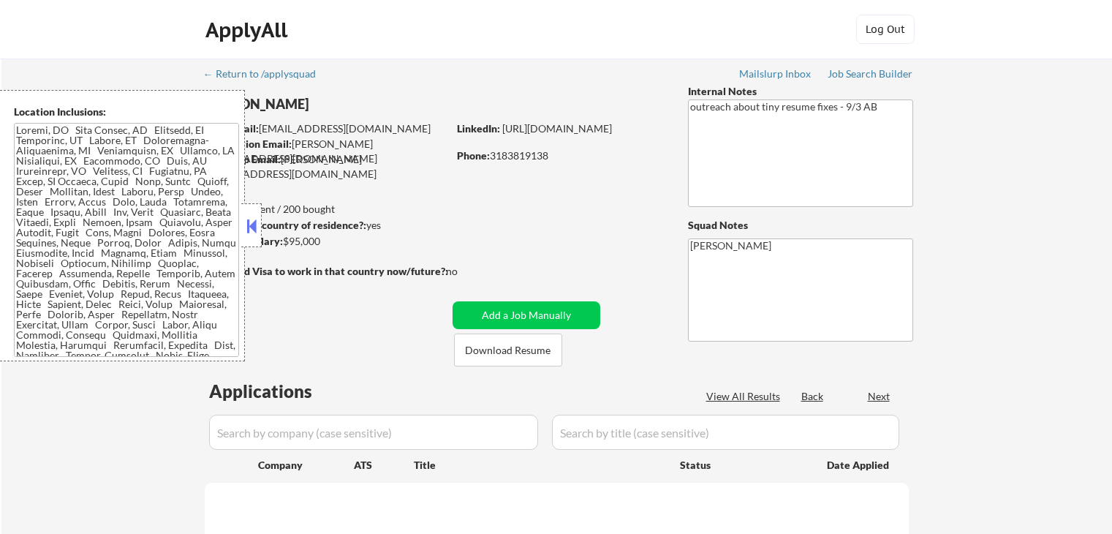
select select ""pending""
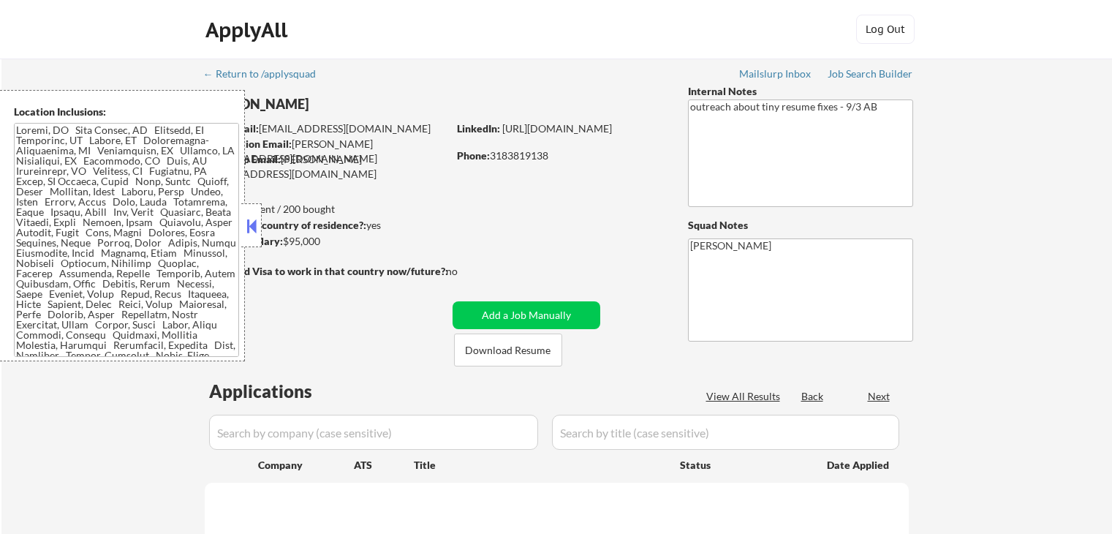
select select ""pending""
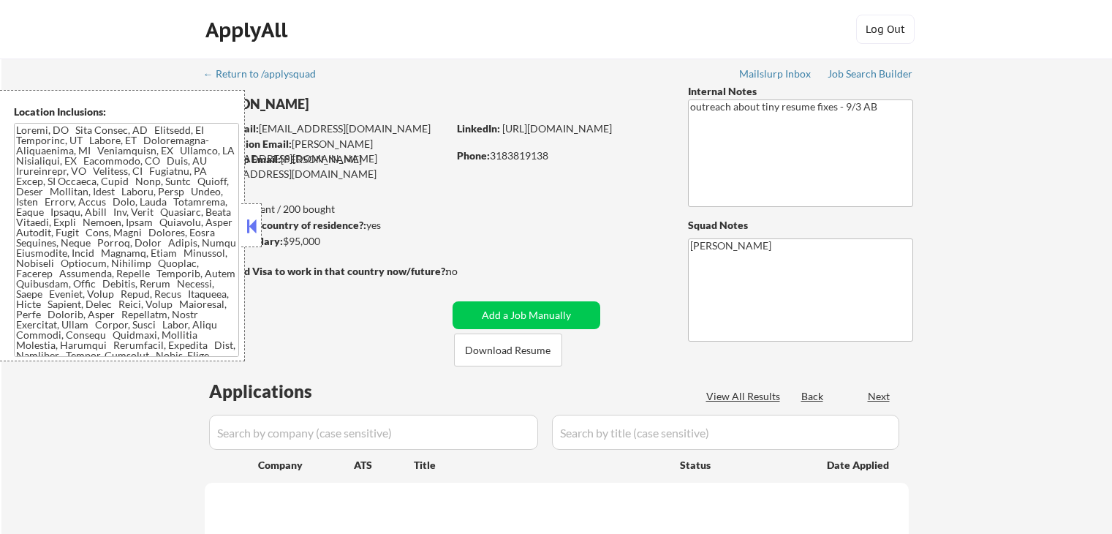
select select ""pending""
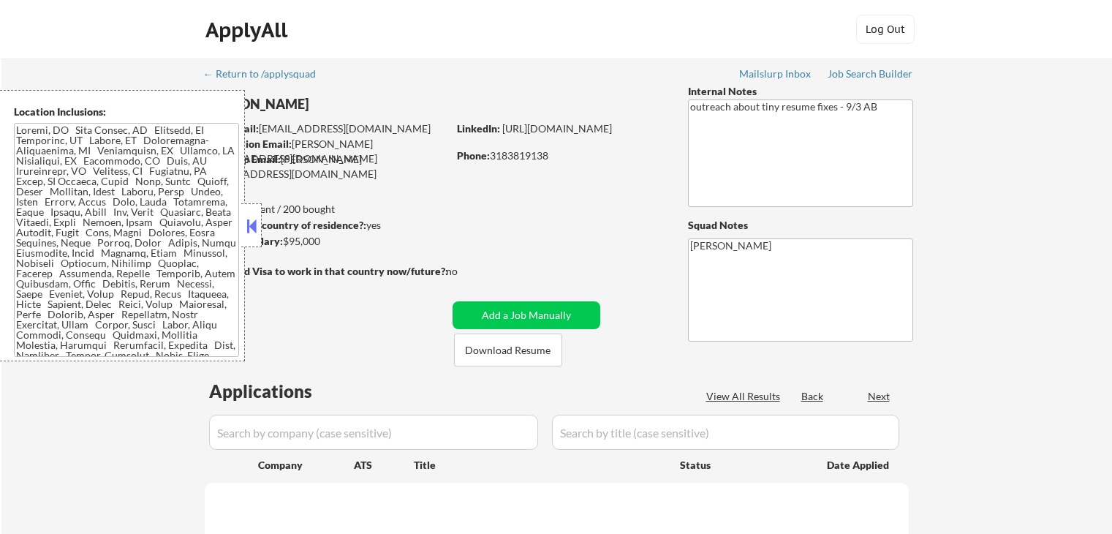
select select ""pending""
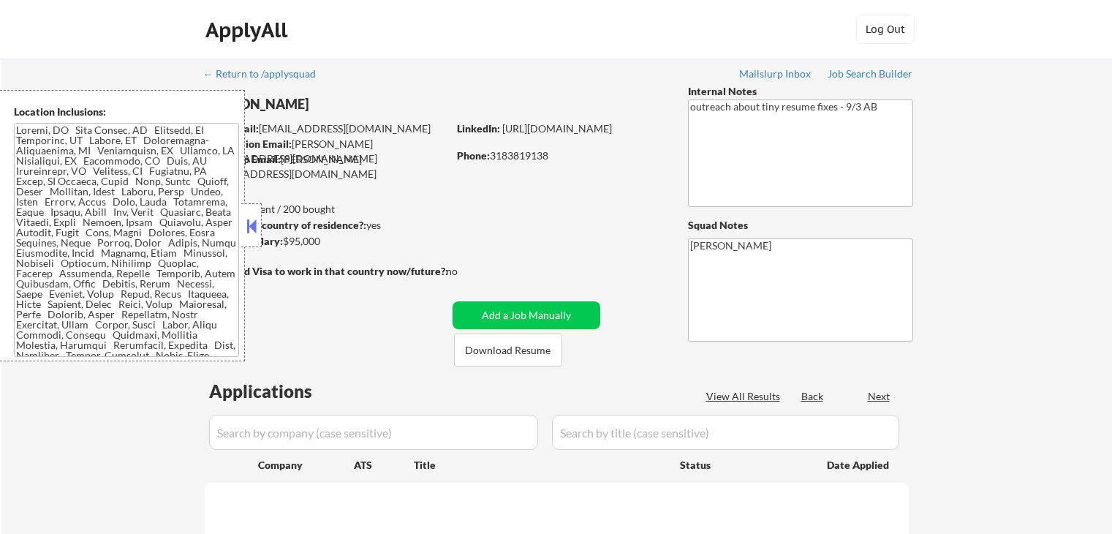
select select ""pending""
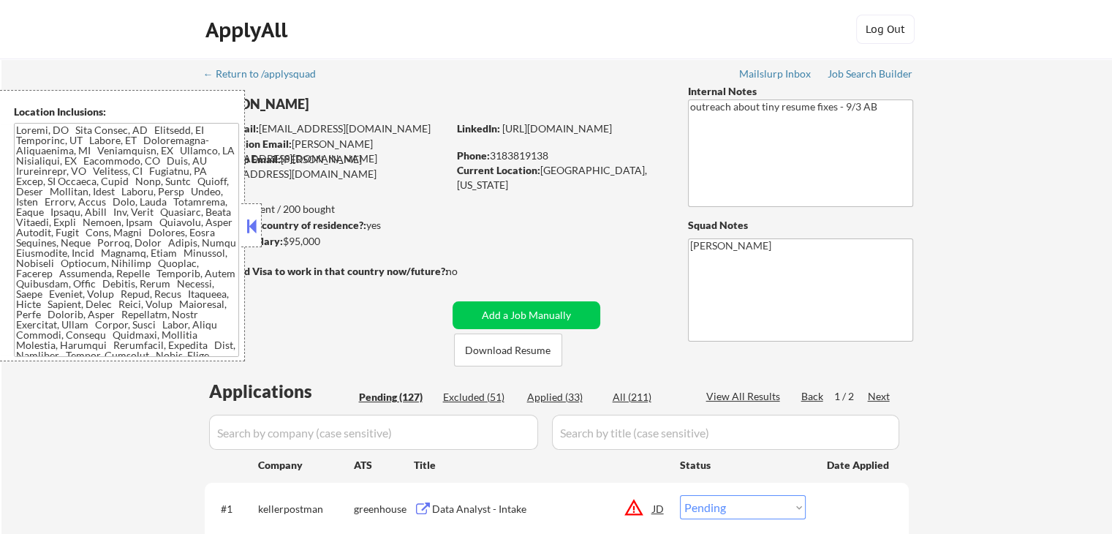
click at [256, 227] on button at bounding box center [252, 226] width 16 height 22
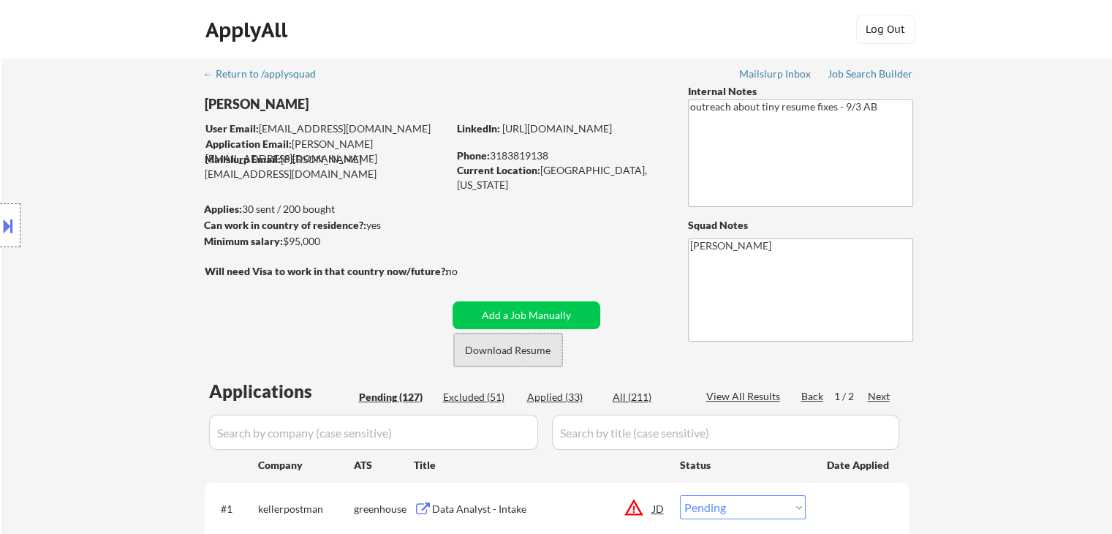
click at [508, 355] on button "Download Resume" at bounding box center [508, 349] width 108 height 33
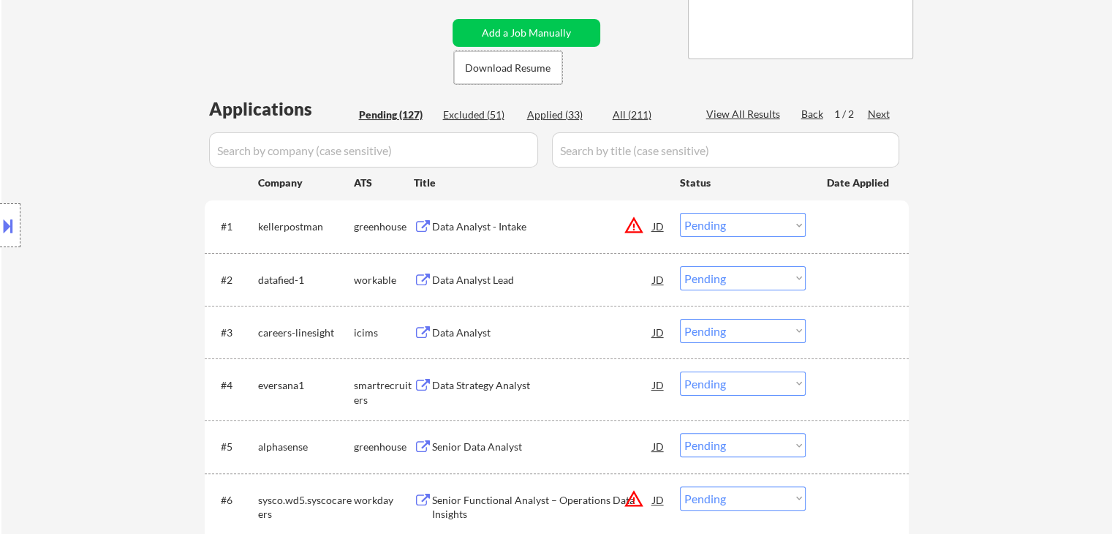
scroll to position [277, 0]
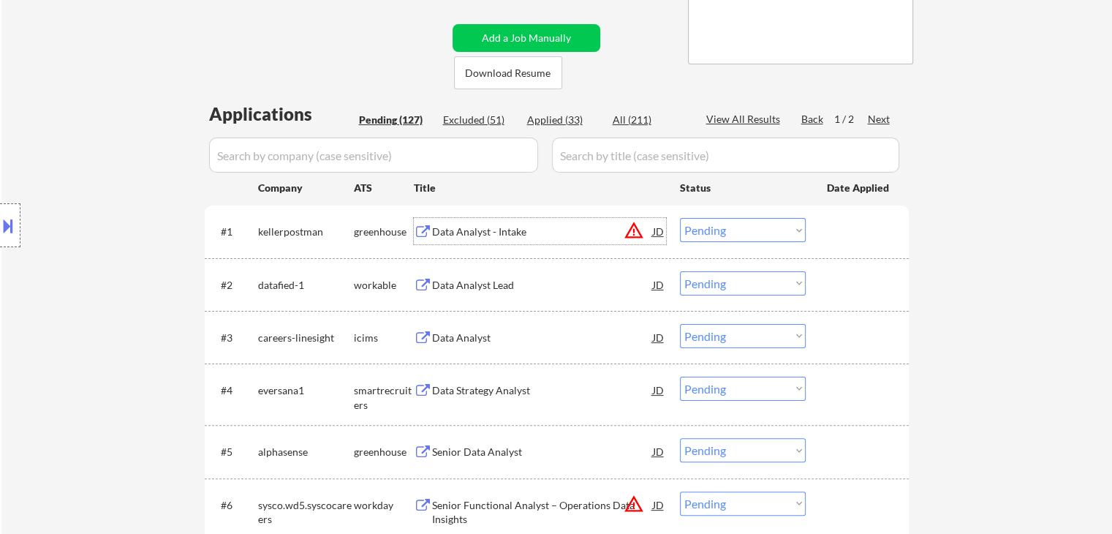
click at [486, 229] on div "Data Analyst - Intake" at bounding box center [542, 232] width 221 height 15
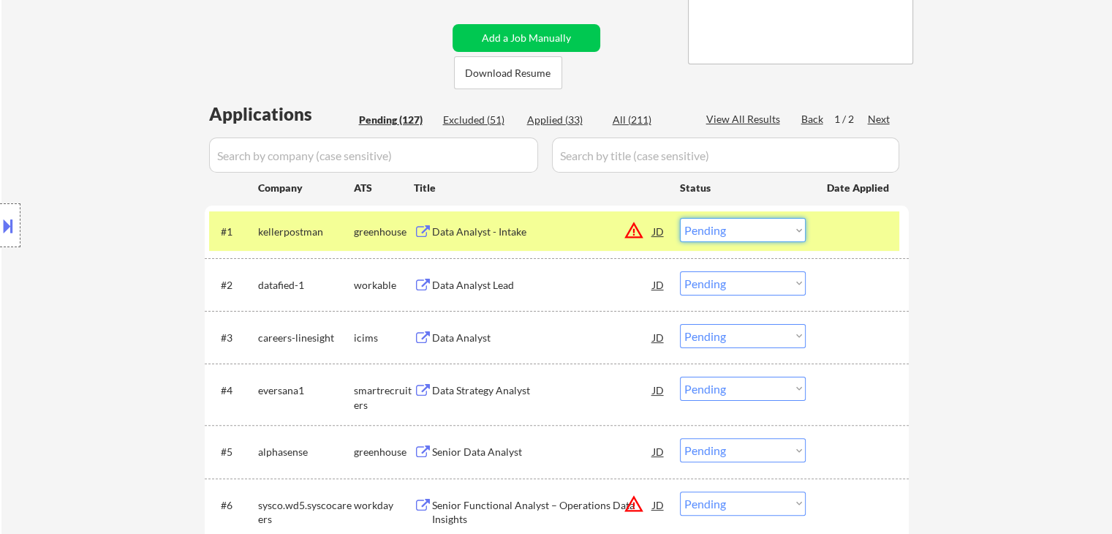
click at [730, 230] on select "Choose an option... Pending Applied Excluded (Questions) Excluded (Expired) Exc…" at bounding box center [743, 230] width 126 height 24
click at [680, 218] on select "Choose an option... Pending Applied Excluded (Questions) Excluded (Expired) Exc…" at bounding box center [743, 230] width 126 height 24
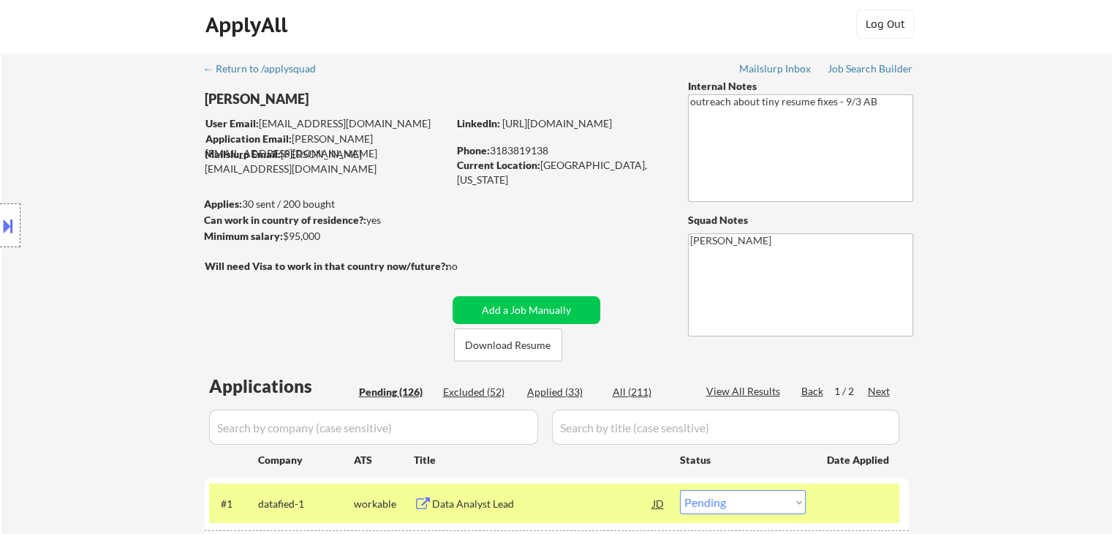
scroll to position [120, 0]
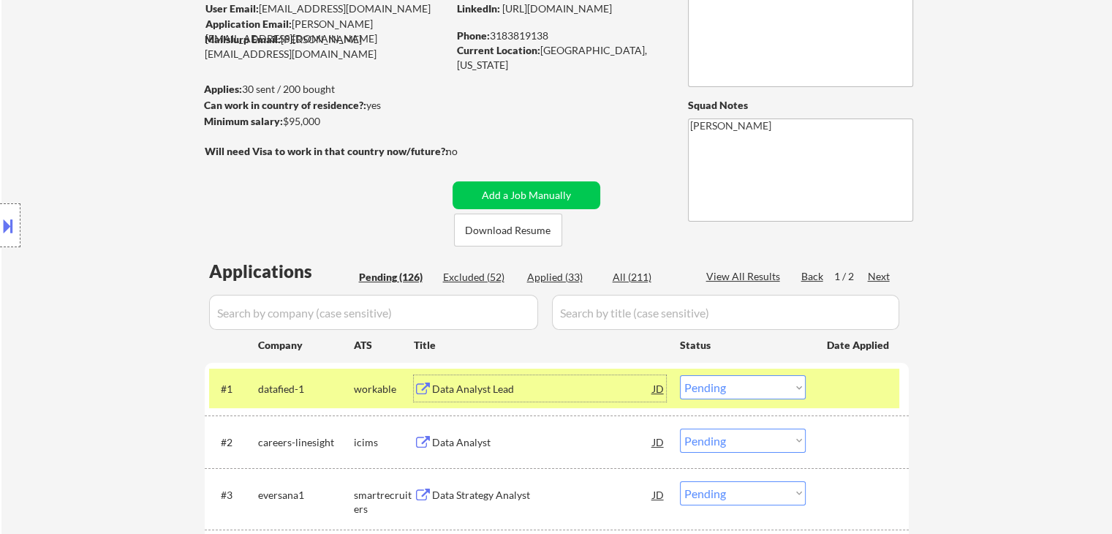
click at [445, 385] on div "Data Analyst Lead" at bounding box center [542, 389] width 221 height 15
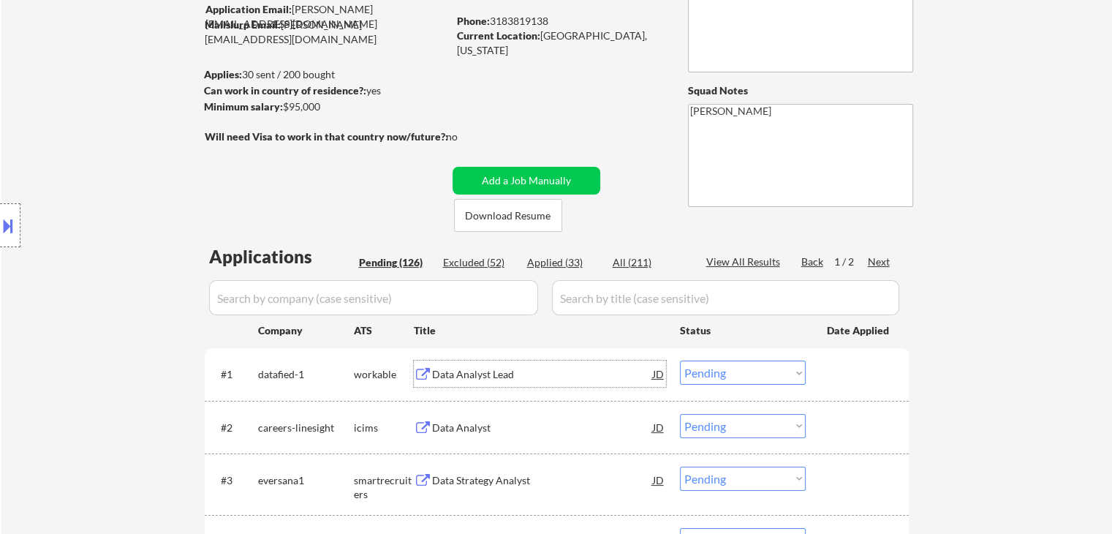
scroll to position [136, 0]
click at [746, 363] on select "Choose an option... Pending Applied Excluded (Questions) Excluded (Expired) Exc…" at bounding box center [743, 371] width 126 height 24
click at [680, 359] on select "Choose an option... Pending Applied Excluded (Questions) Excluded (Expired) Exc…" at bounding box center [743, 371] width 126 height 24
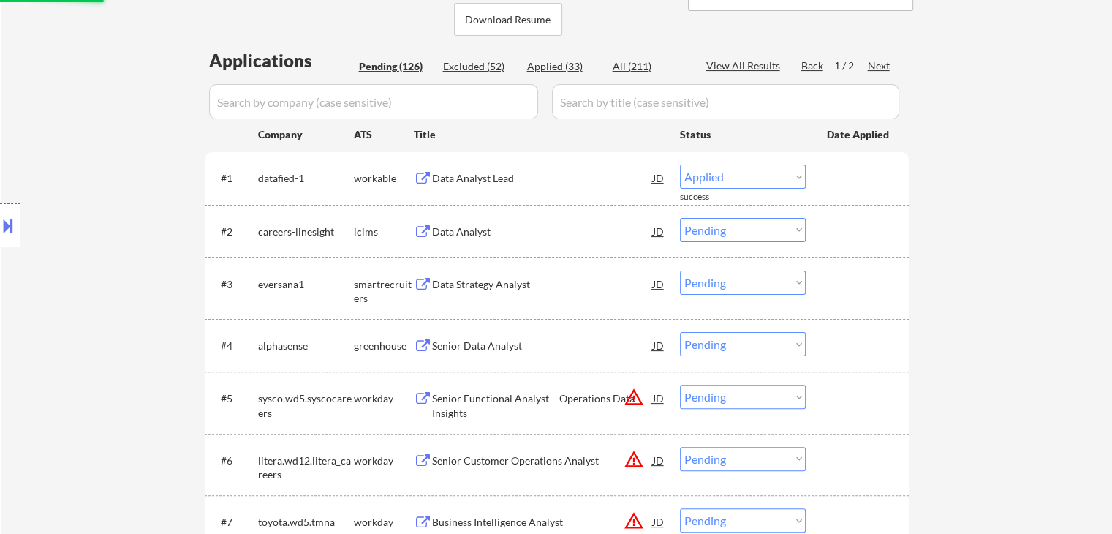
scroll to position [352, 0]
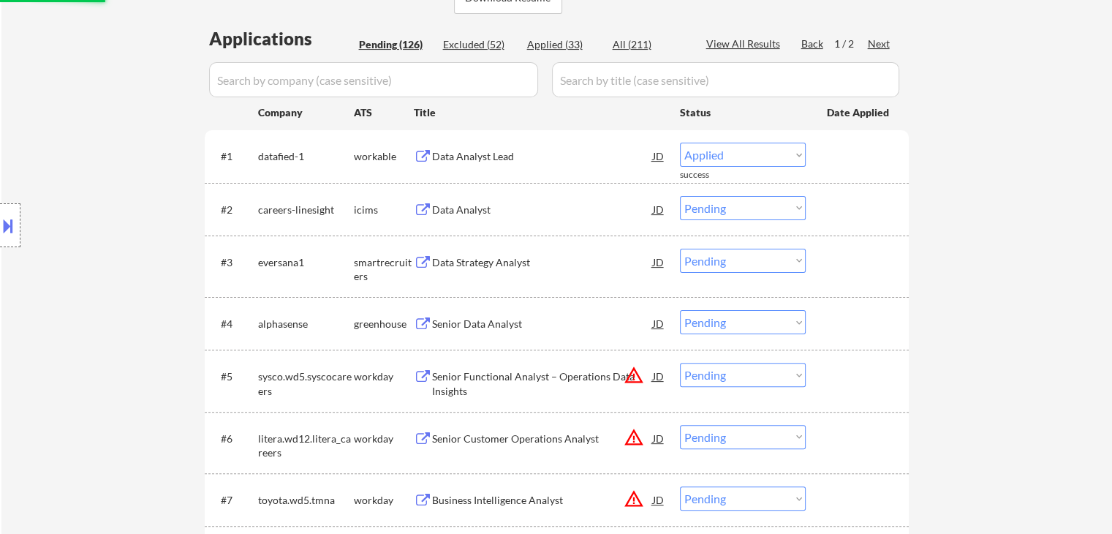
select select ""pending""
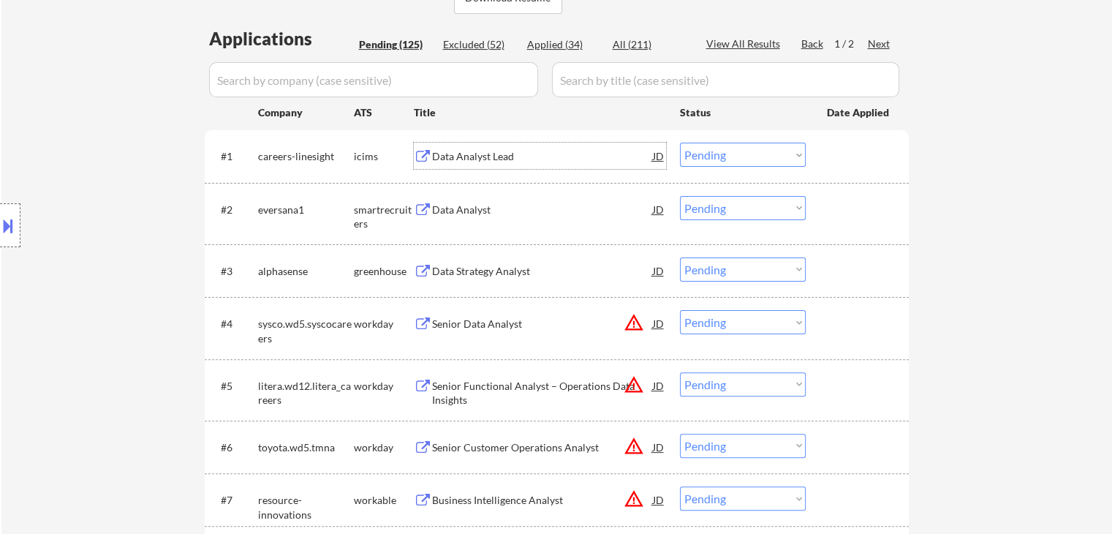
click at [475, 157] on div "Data Analyst Lead" at bounding box center [542, 156] width 221 height 15
